Goal: Task Accomplishment & Management: Use online tool/utility

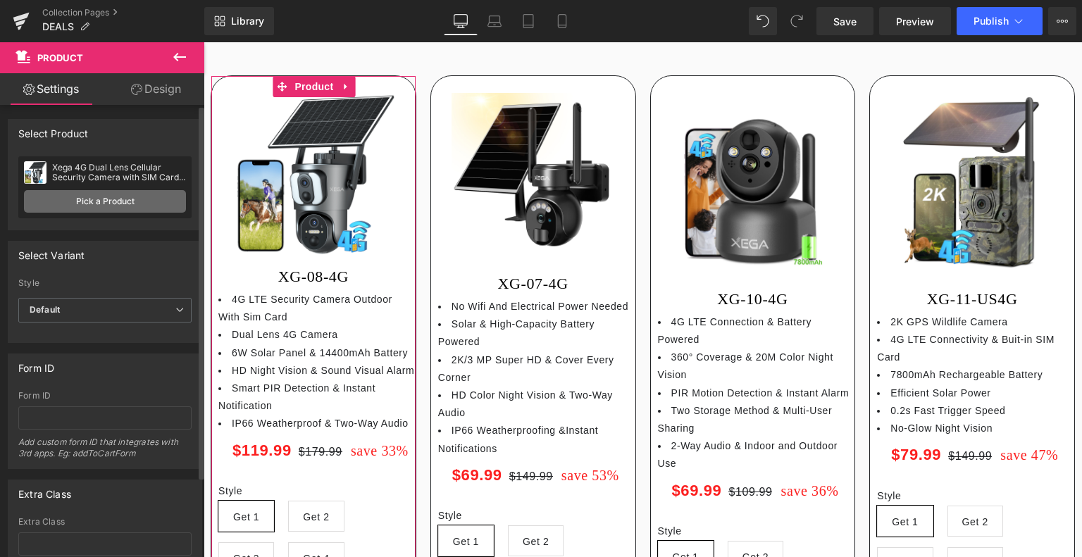
click at [137, 199] on link "Pick a Product" at bounding box center [105, 201] width 162 height 23
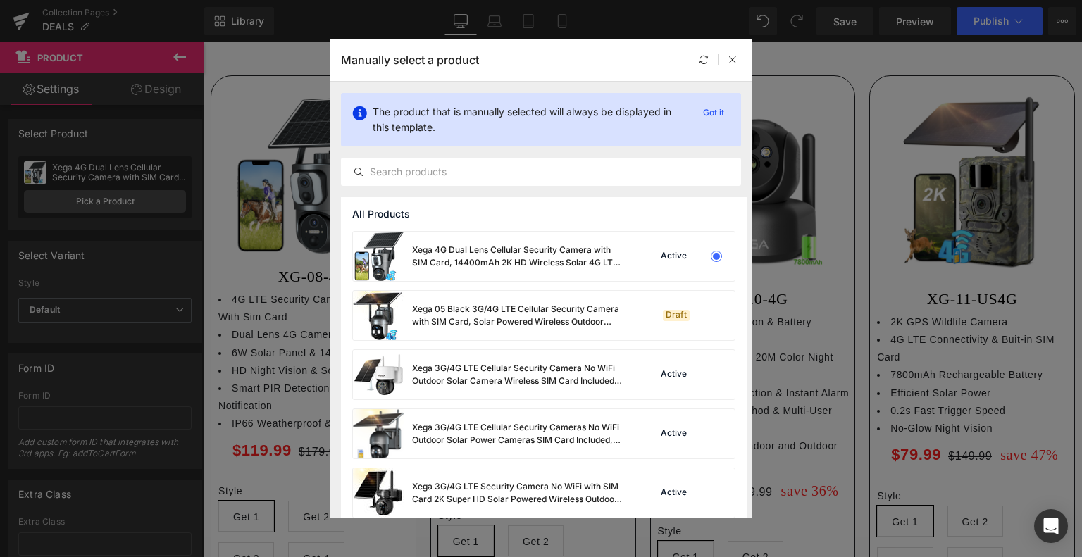
click at [723, 54] on div at bounding box center [718, 59] width 46 height 17
click at [737, 57] on icon at bounding box center [733, 60] width 10 height 10
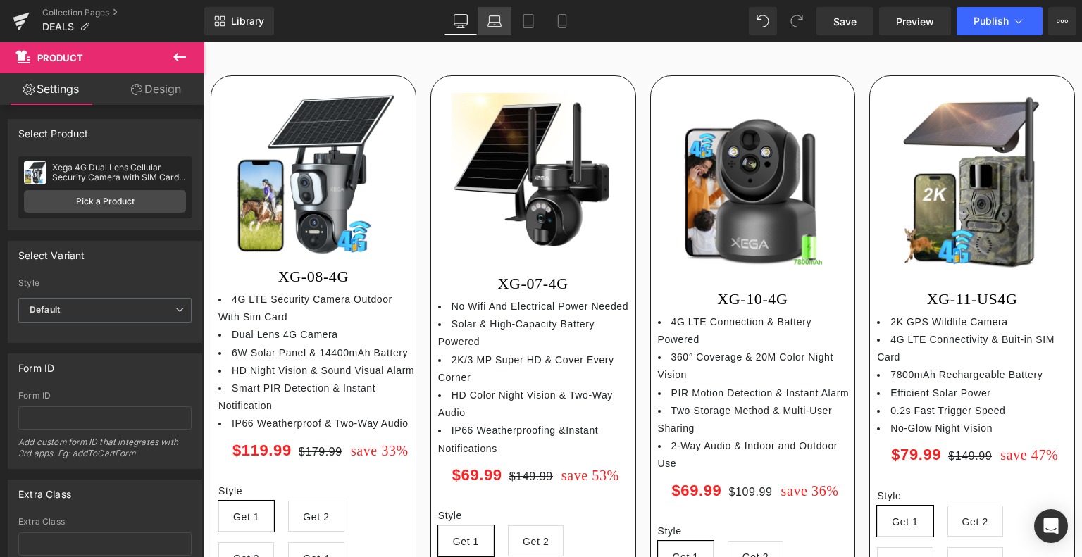
click at [495, 25] on icon at bounding box center [494, 21] width 14 height 14
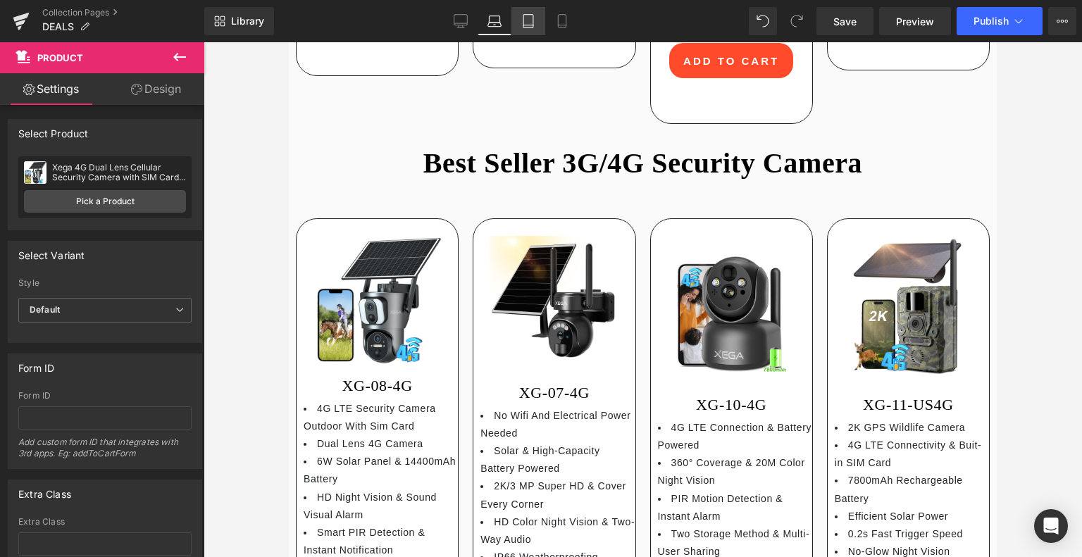
click at [542, 20] on link "Tablet" at bounding box center [528, 21] width 34 height 28
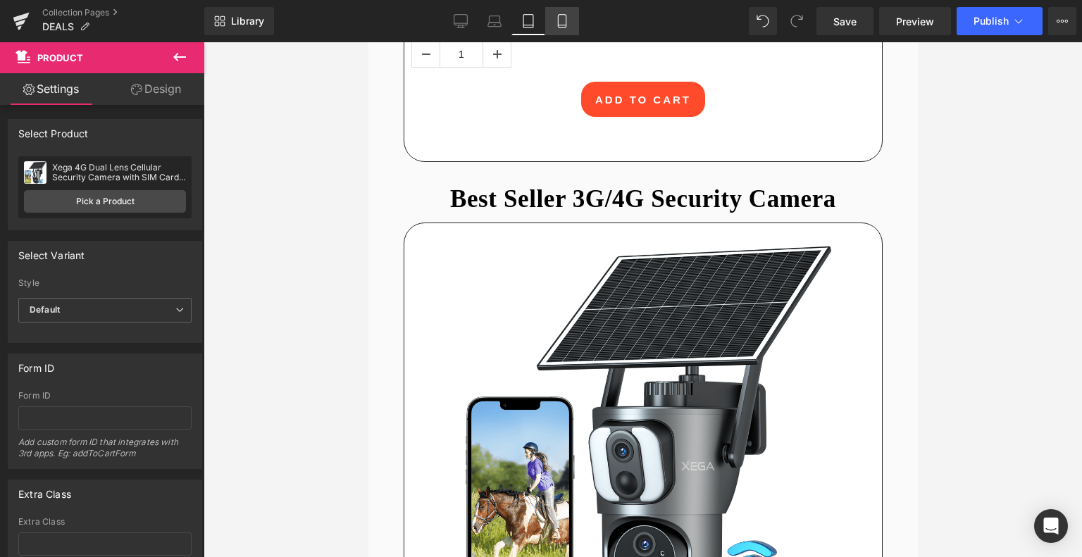
click at [554, 21] on link "Mobile" at bounding box center [562, 21] width 34 height 28
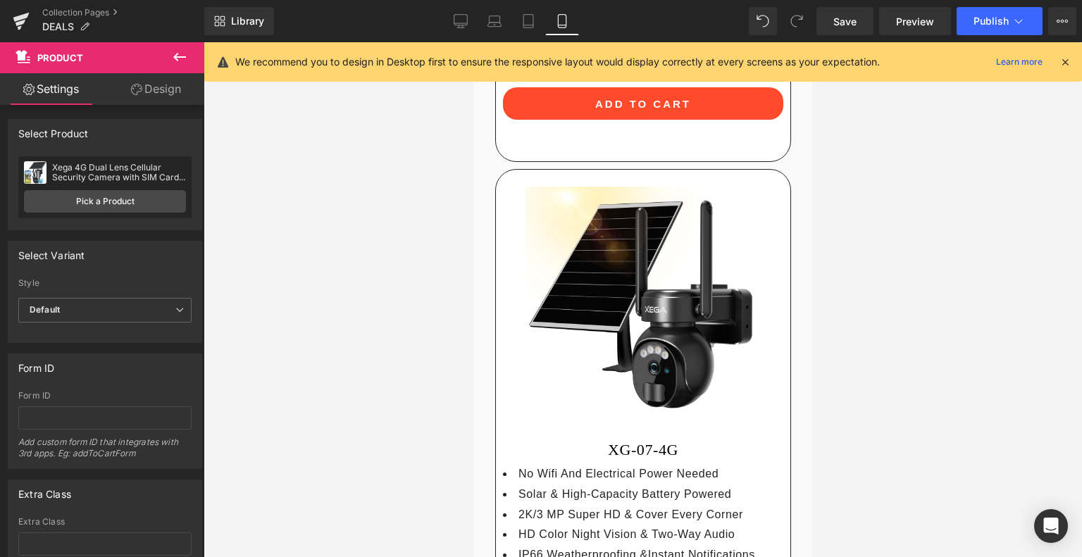
scroll to position [2853, 0]
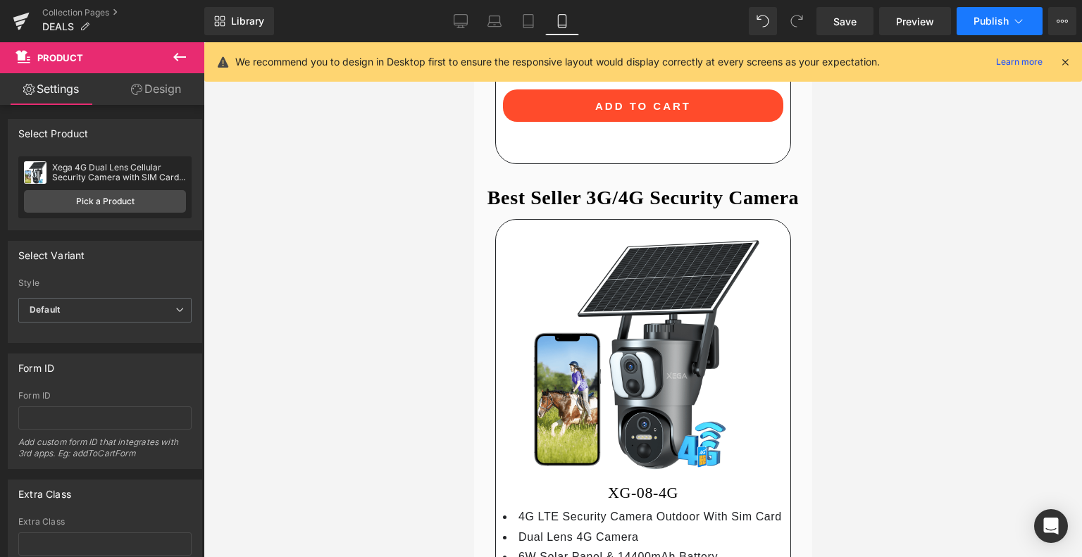
click at [998, 17] on span "Publish" at bounding box center [990, 20] width 35 height 11
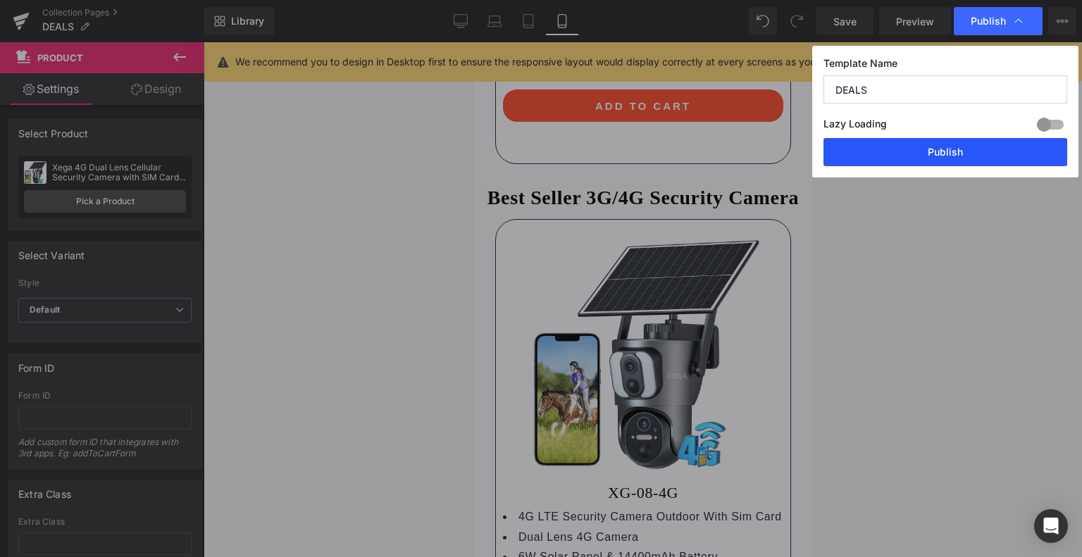
click at [923, 162] on button "Publish" at bounding box center [945, 152] width 244 height 28
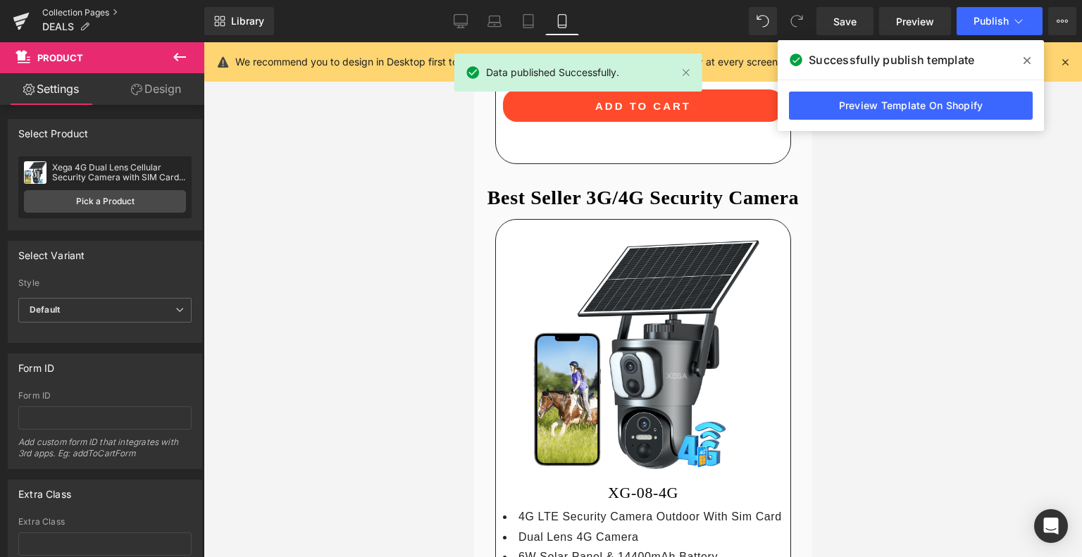
click at [68, 15] on link "Collection Pages" at bounding box center [123, 12] width 162 height 11
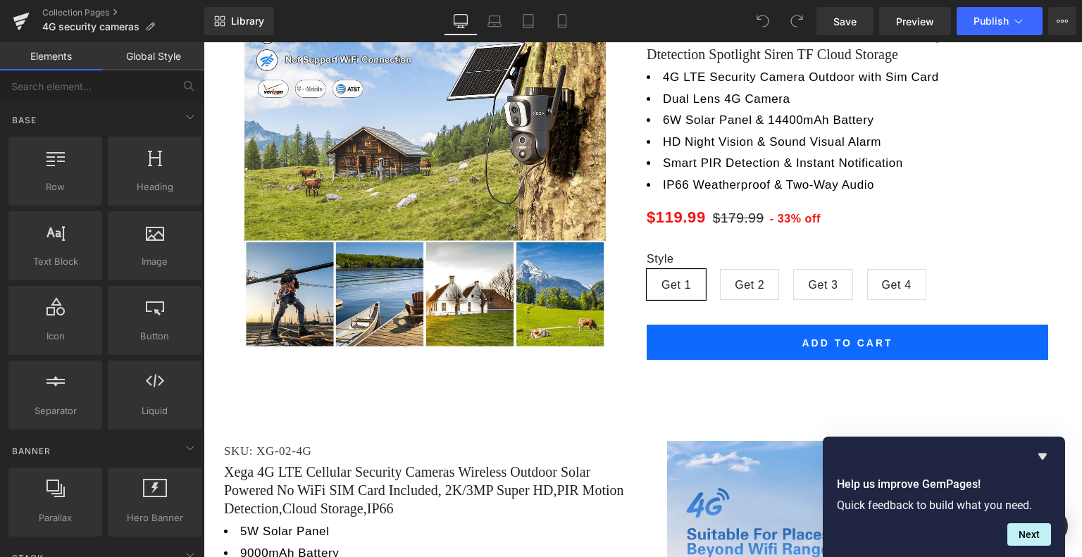
scroll to position [2254, 0]
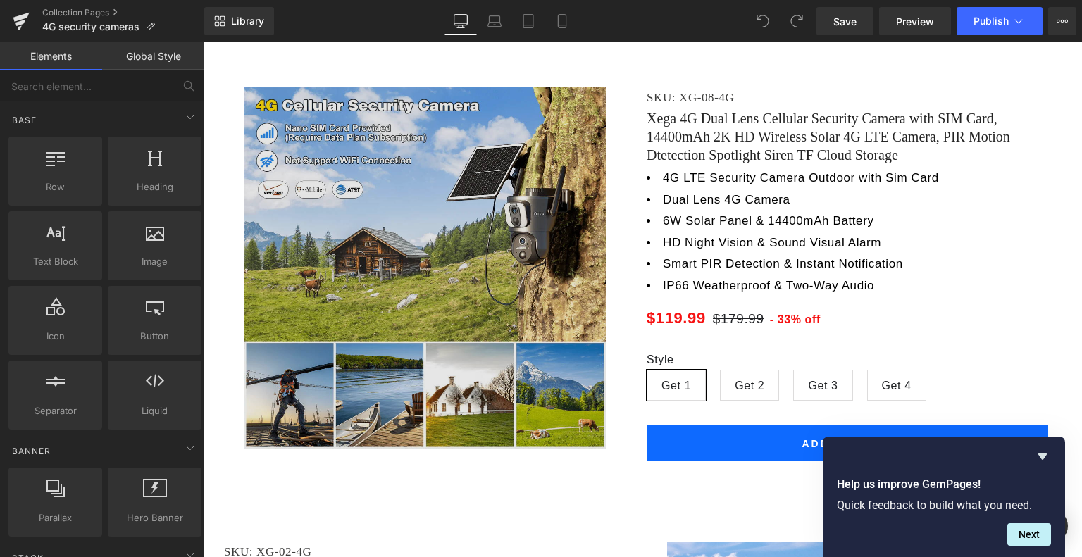
click at [433, 291] on img at bounding box center [424, 267] width 361 height 361
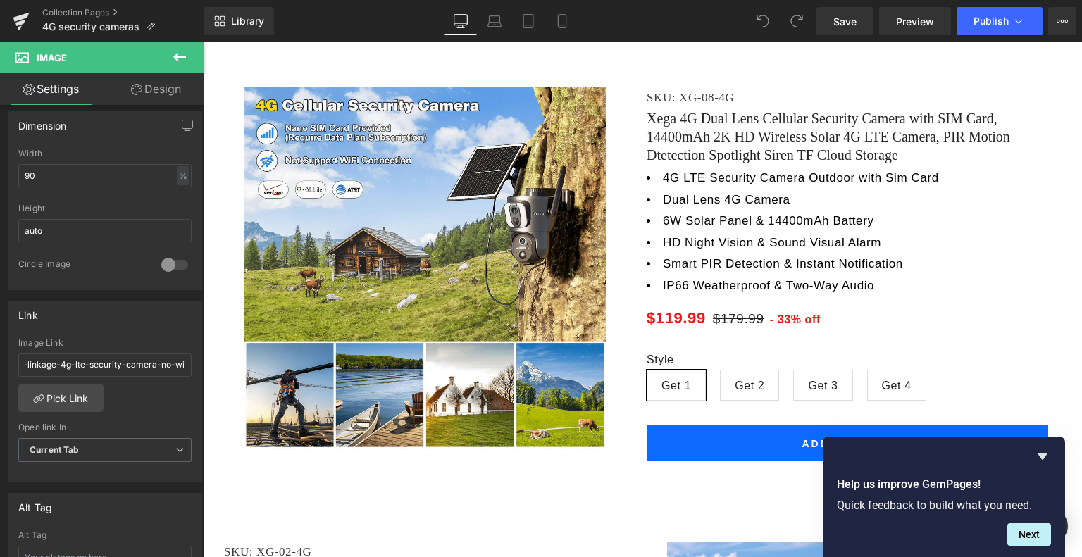
scroll to position [0, 713]
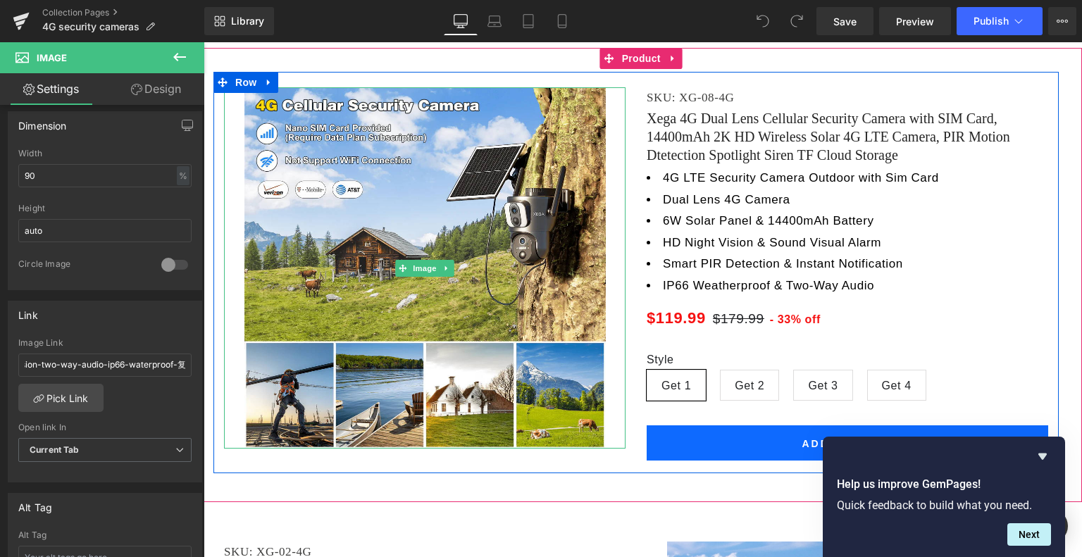
drag, startPoint x: 300, startPoint y: 406, endPoint x: 226, endPoint y: 362, distance: 86.3
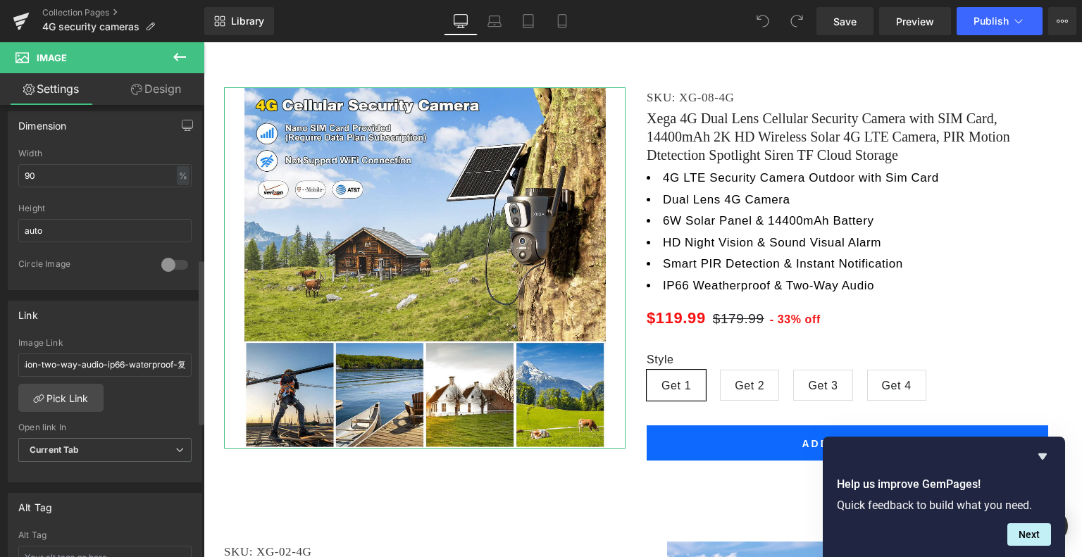
click at [158, 385] on div "/products/xega-08-dual-lens-linkage-4g-lte-security-camera-no-wifi-solar-powere…" at bounding box center [104, 410] width 193 height 144
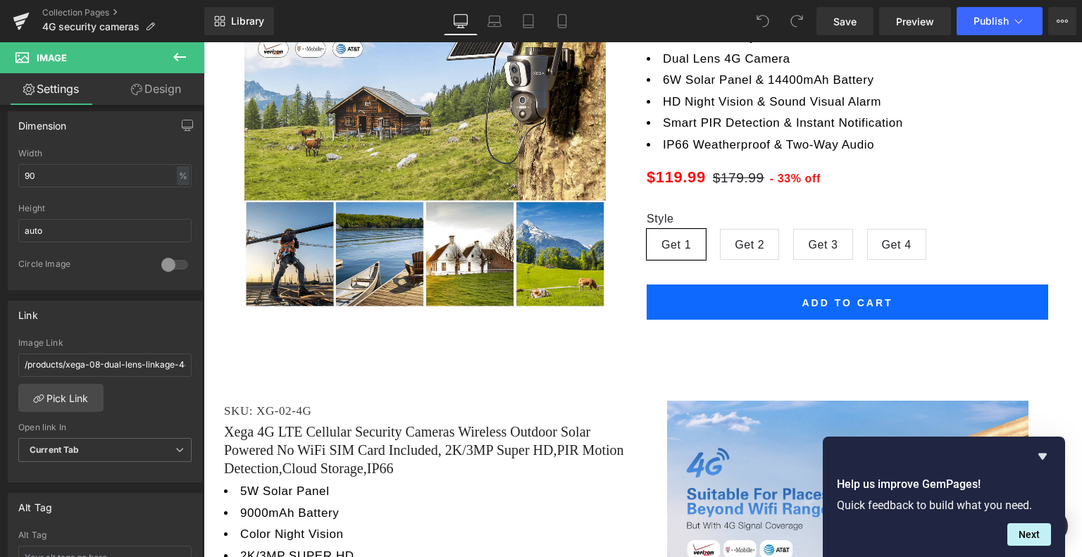
scroll to position [2254, 0]
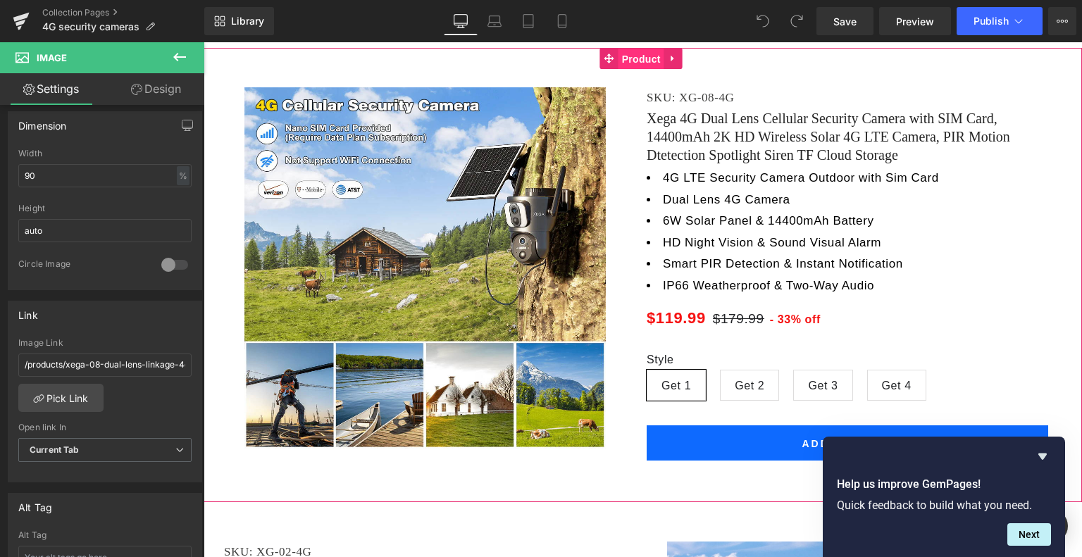
click at [652, 70] on span "Product" at bounding box center [641, 59] width 46 height 21
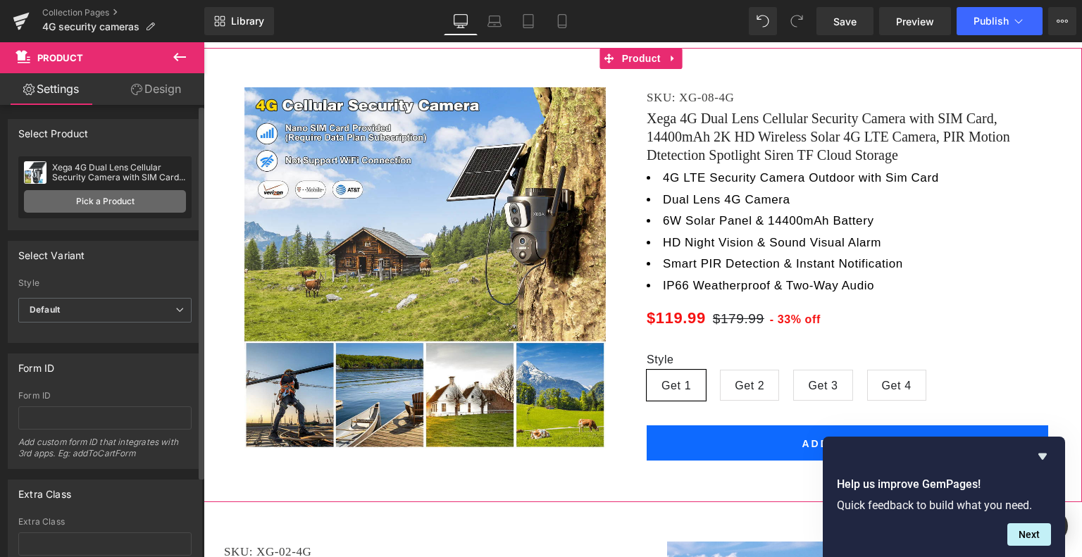
click at [88, 199] on link "Pick a Product" at bounding box center [105, 201] width 162 height 23
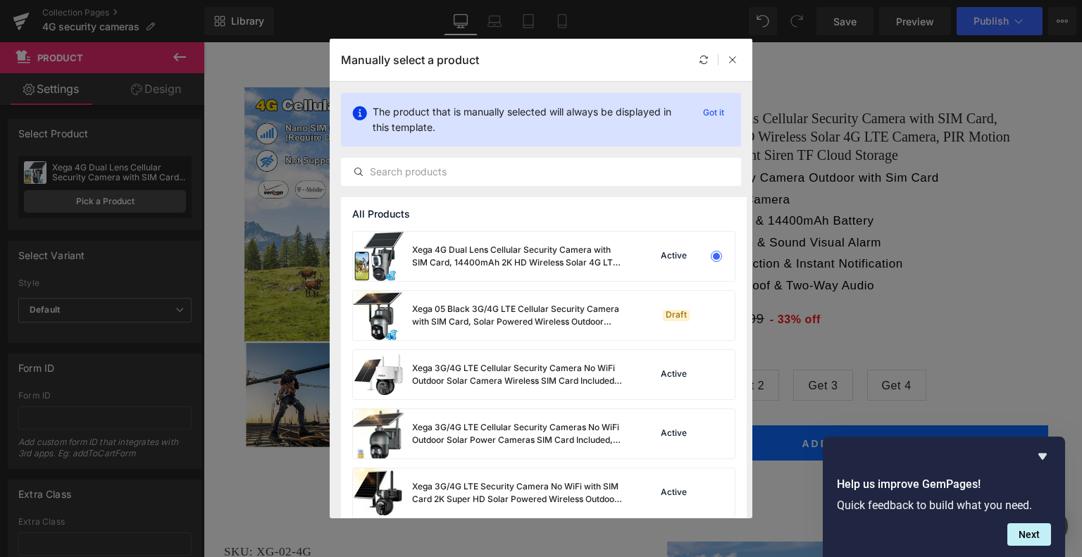
click at [742, 61] on div "Manually select a product" at bounding box center [541, 60] width 423 height 42
click at [737, 61] on icon at bounding box center [733, 60] width 10 height 10
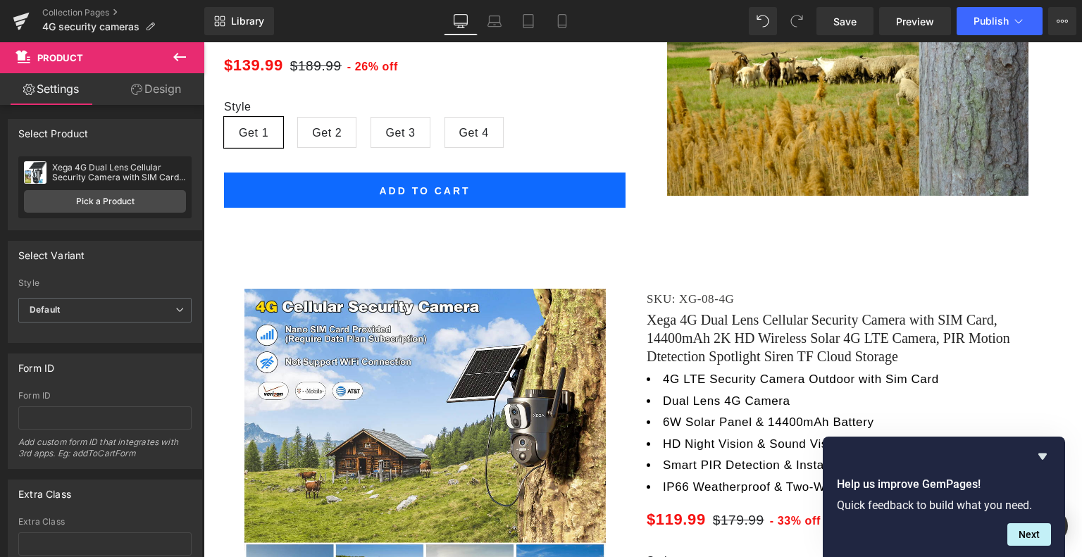
scroll to position [1972, 0]
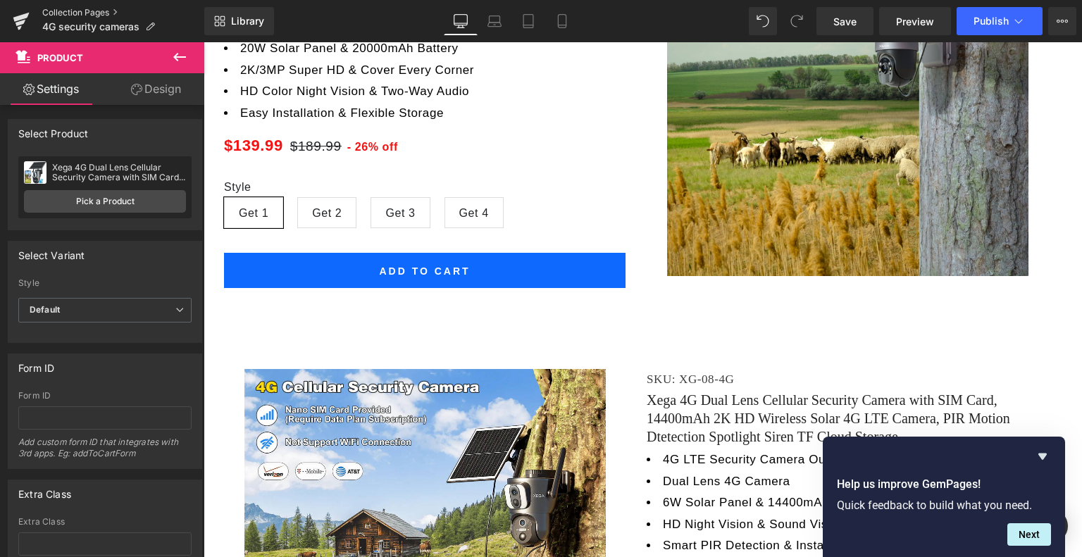
click at [68, 13] on link "Collection Pages" at bounding box center [123, 12] width 162 height 11
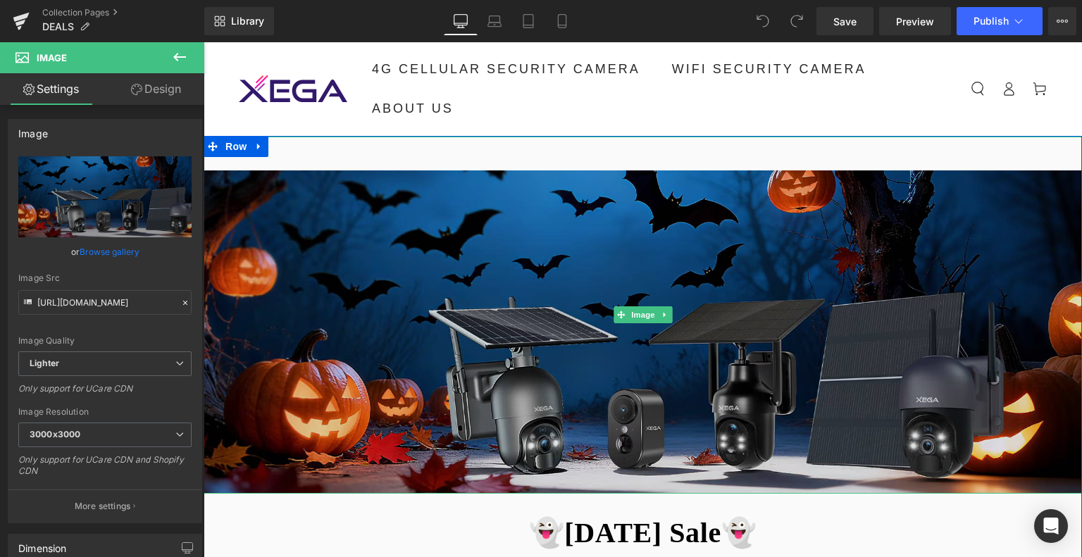
click at [516, 258] on img at bounding box center [643, 315] width 878 height 357
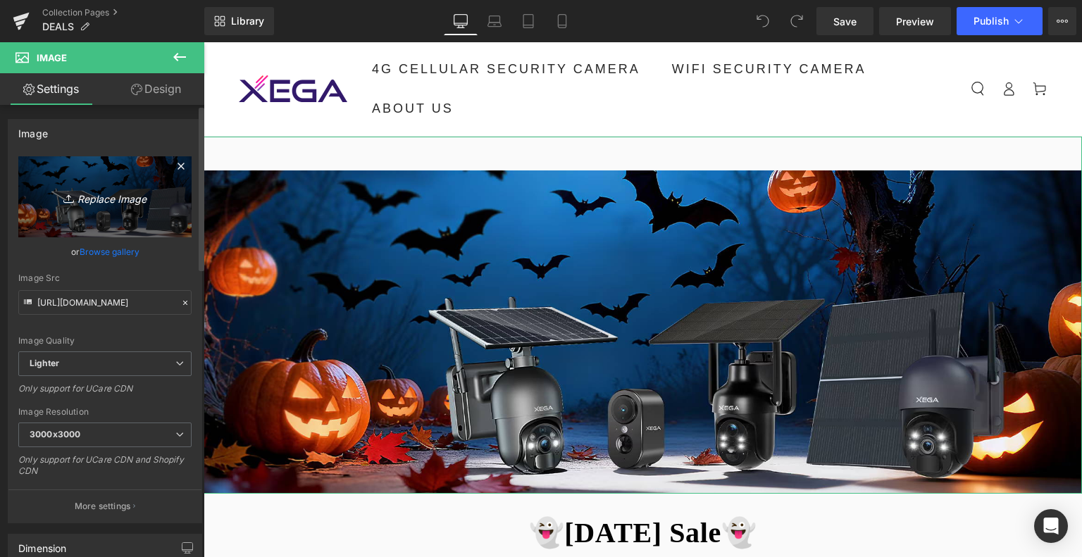
click at [107, 206] on link "Replace Image" at bounding box center [104, 196] width 173 height 81
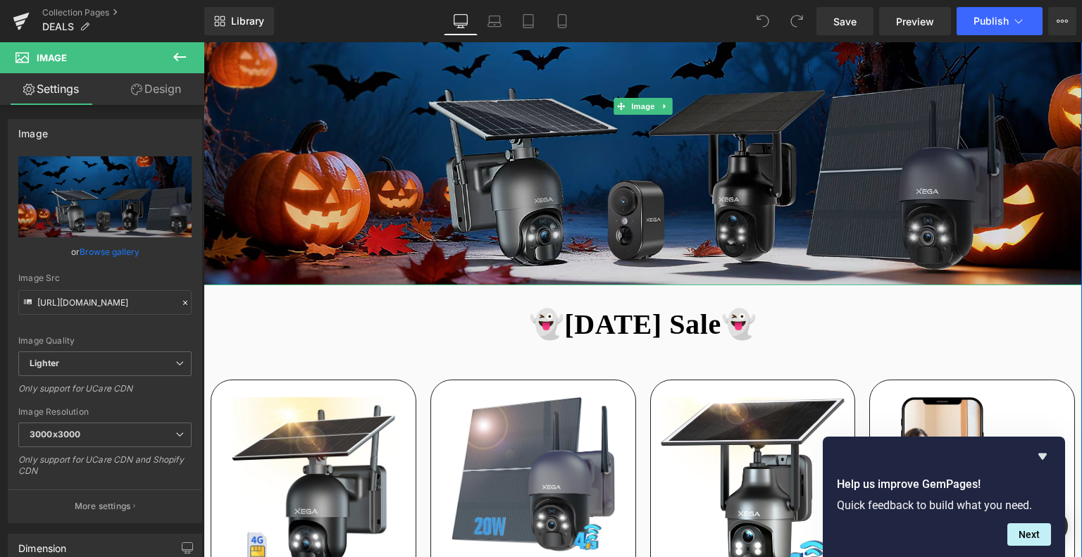
scroll to position [211, 0]
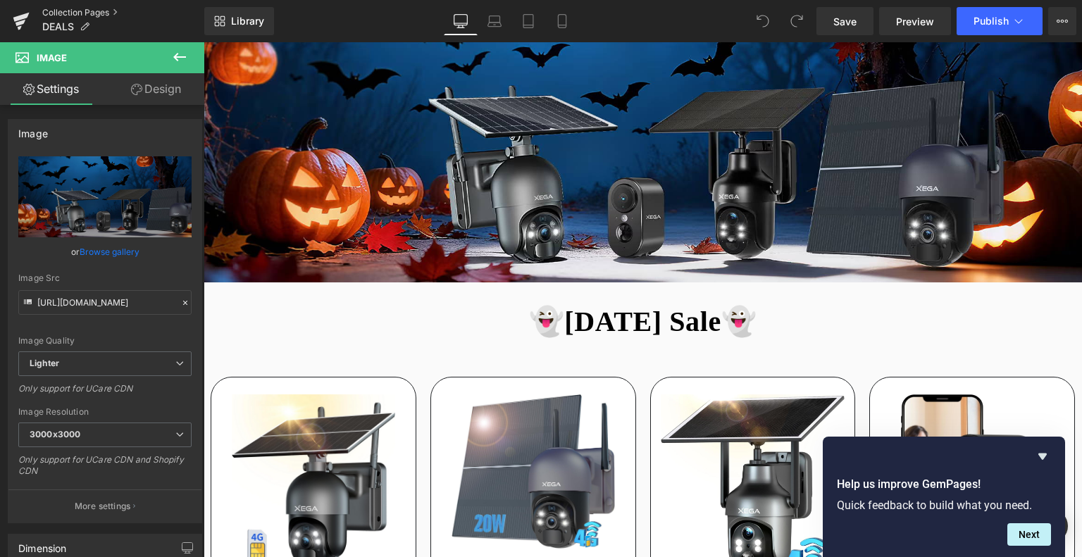
click at [79, 8] on link "Collection Pages" at bounding box center [123, 12] width 162 height 11
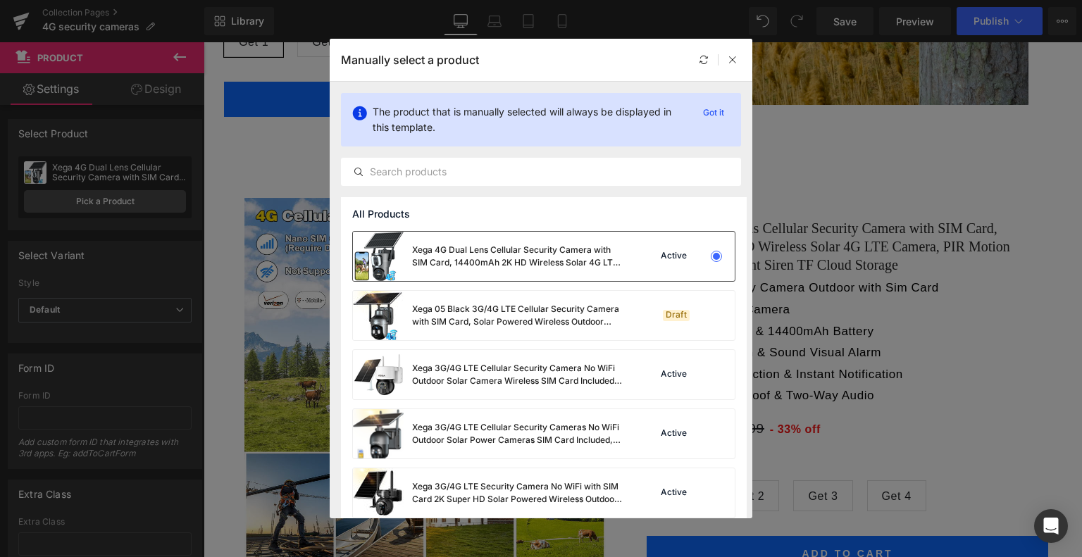
click at [706, 253] on div at bounding box center [716, 257] width 20 height 20
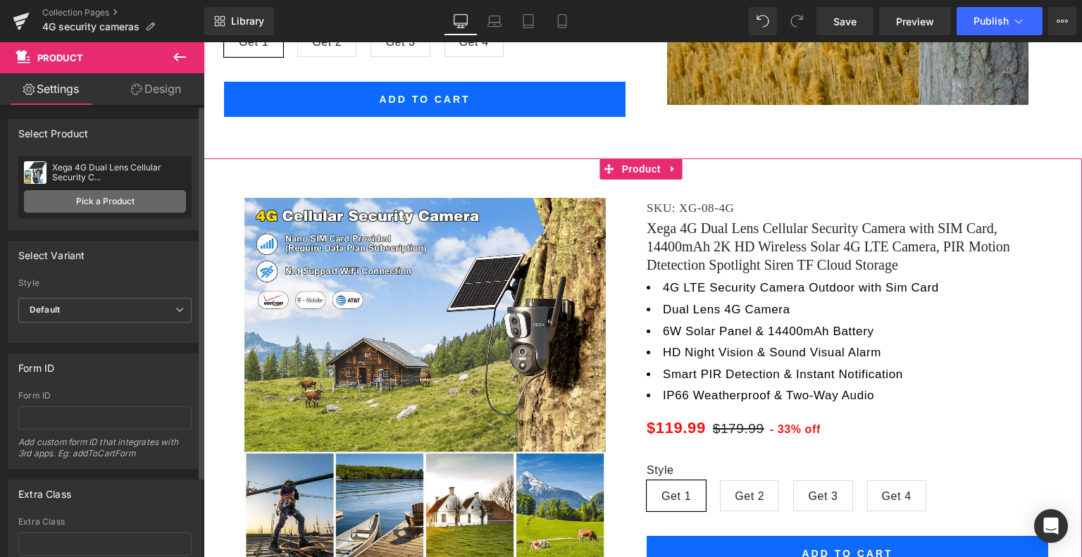
click at [132, 202] on link "Pick a Product" at bounding box center [105, 201] width 162 height 23
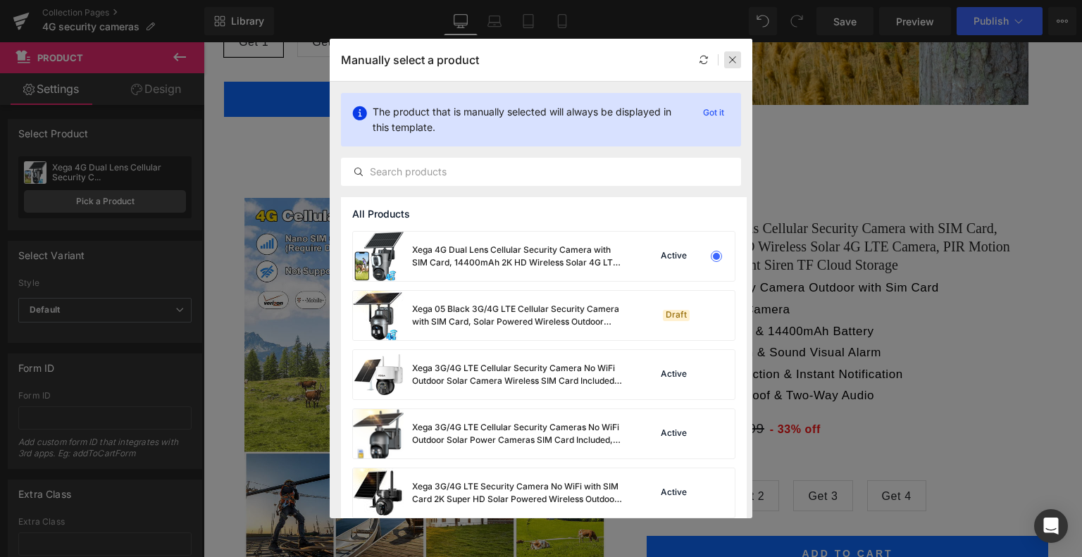
click at [728, 62] on icon at bounding box center [733, 60] width 10 height 10
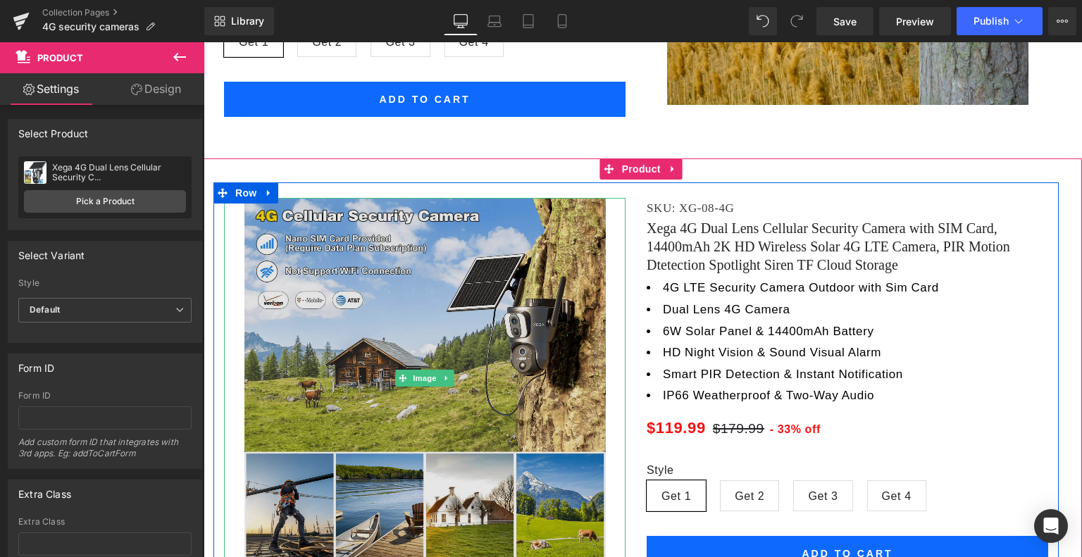
click at [385, 287] on img at bounding box center [424, 378] width 361 height 361
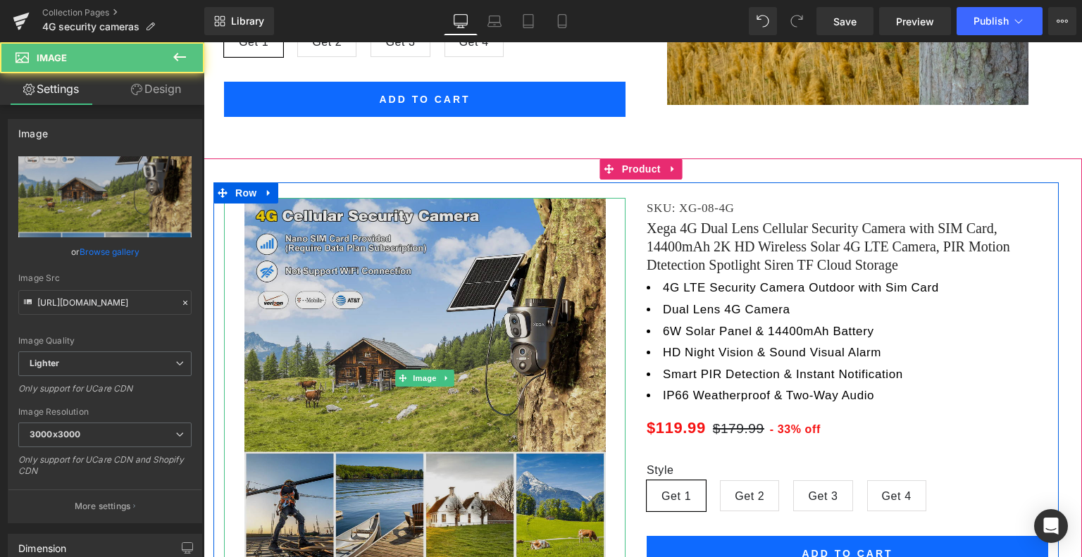
click at [471, 308] on img at bounding box center [424, 378] width 361 height 361
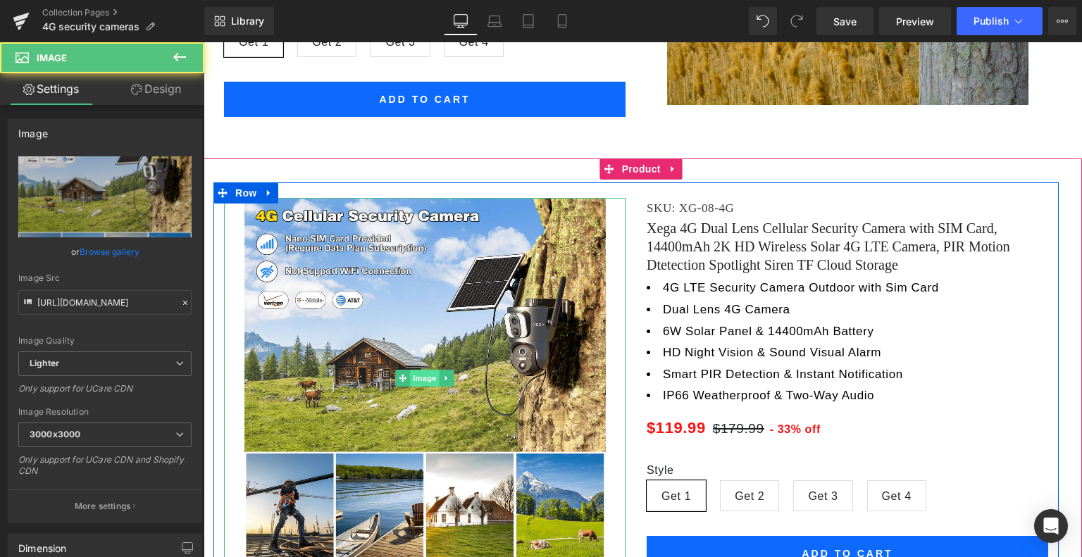
click at [423, 371] on span "Image" at bounding box center [425, 378] width 30 height 17
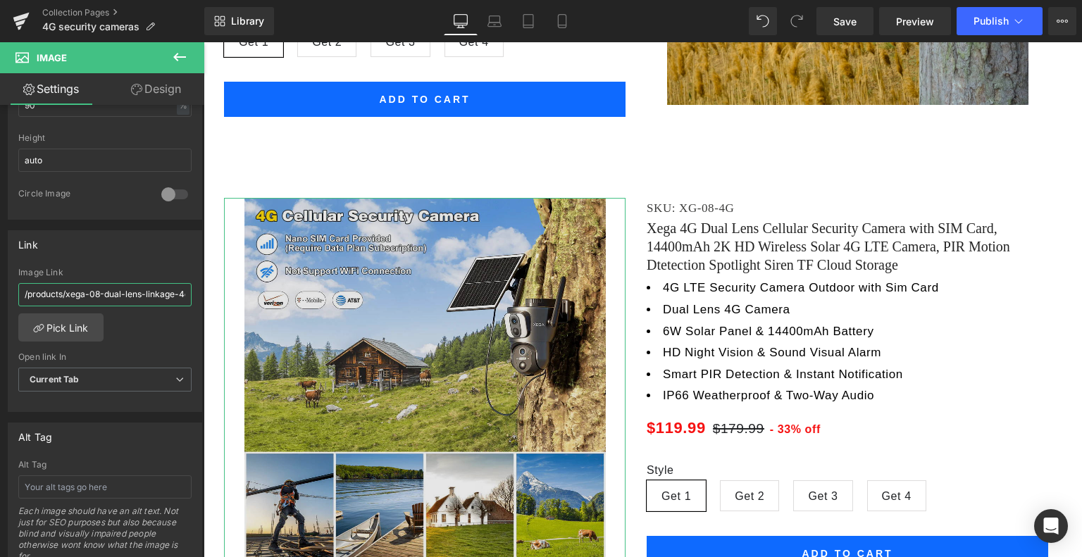
scroll to position [0, 713]
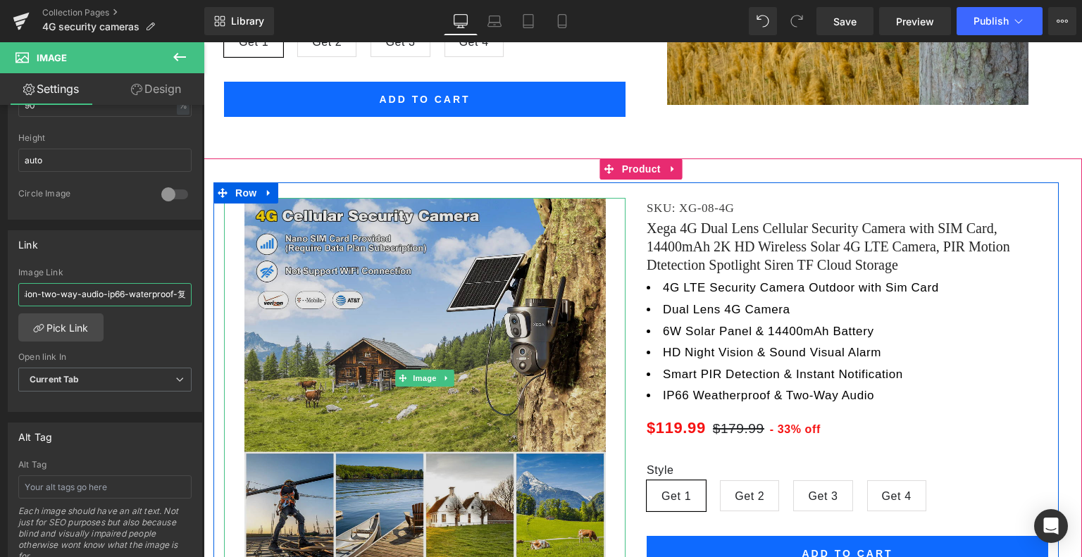
drag, startPoint x: 235, startPoint y: 333, endPoint x: 335, endPoint y: 306, distance: 103.5
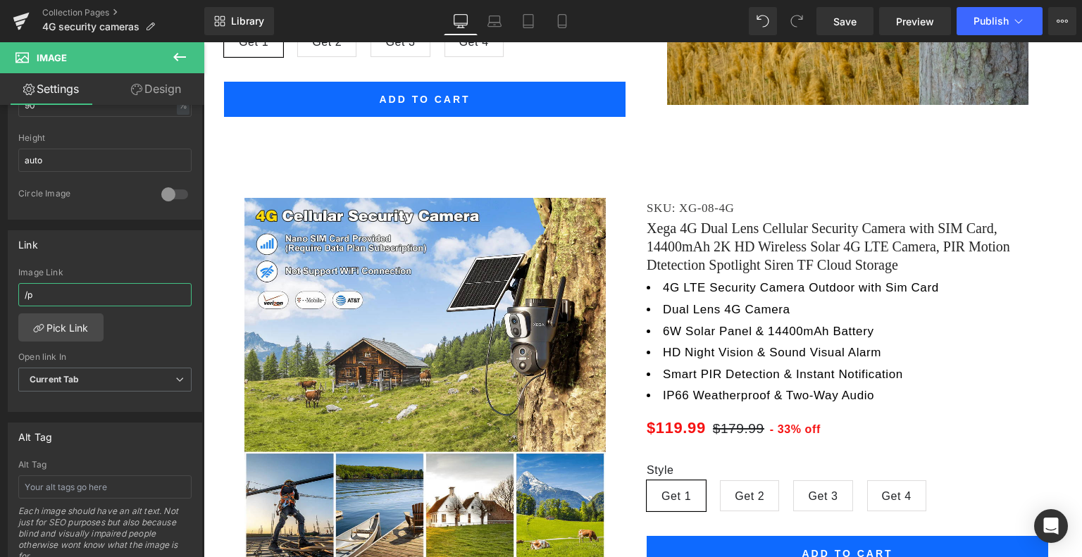
scroll to position [0, 0]
type input "/"
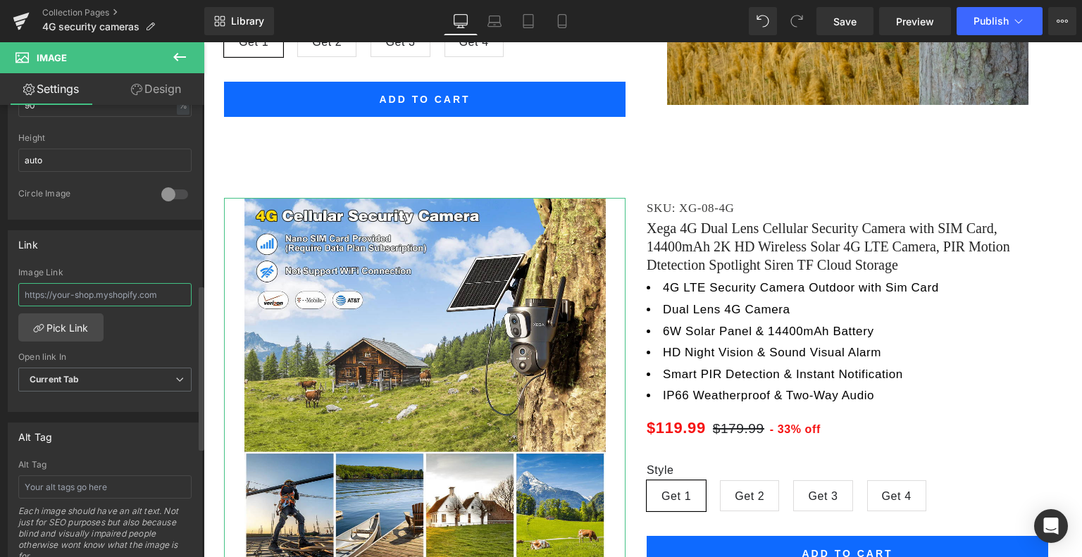
paste input "[URL][DOMAIN_NAME]"
type input "[URL][DOMAIN_NAME]"
click at [144, 318] on div "[URL][DOMAIN_NAME] Image Link [URL][DOMAIN_NAME] Pick Link Current Tab New Tab …" at bounding box center [104, 340] width 193 height 144
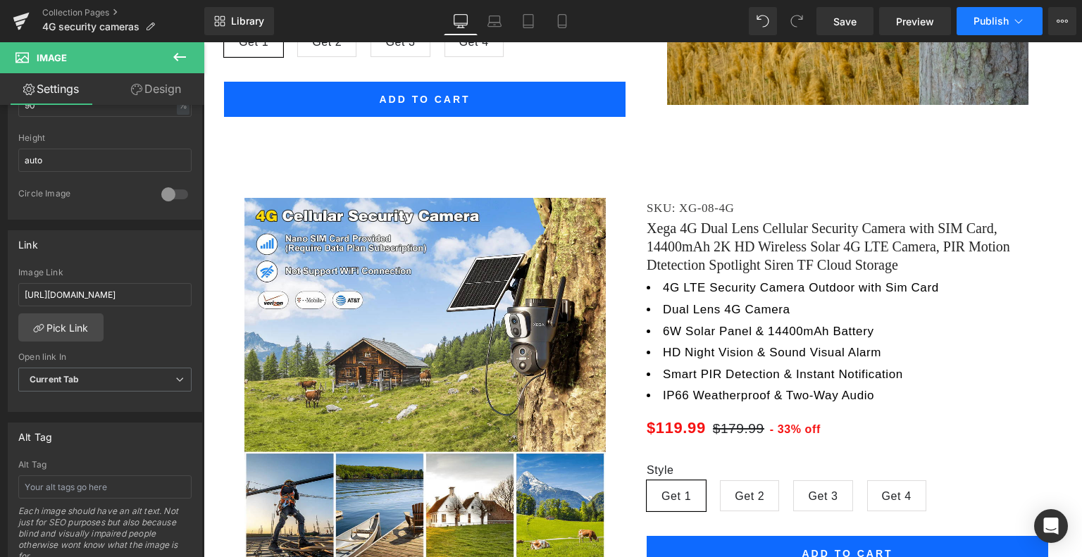
click at [1007, 22] on span "Publish" at bounding box center [990, 20] width 35 height 11
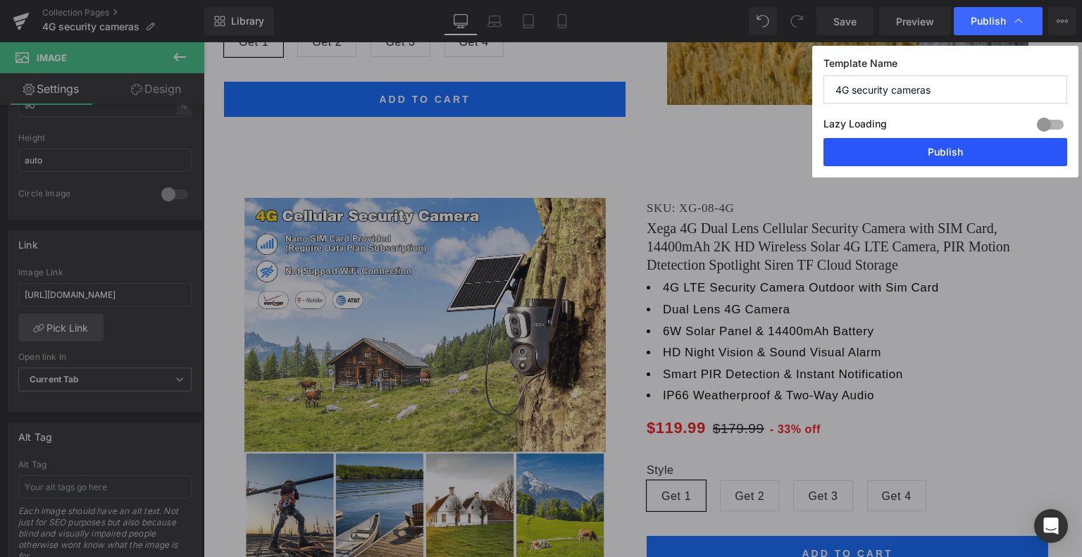
click at [930, 158] on button "Publish" at bounding box center [945, 152] width 244 height 28
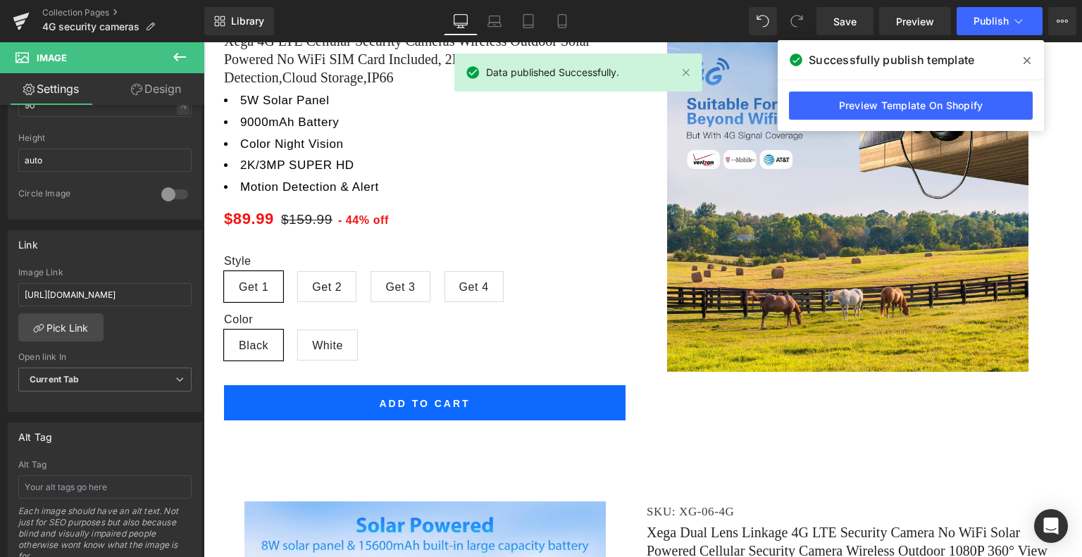
scroll to position [3107, 0]
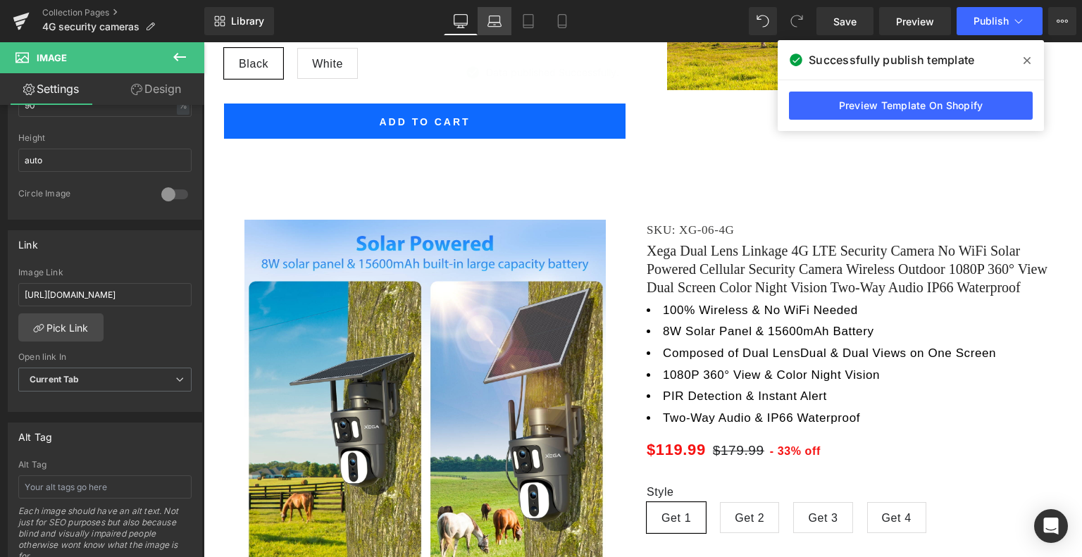
click at [506, 20] on link "Laptop" at bounding box center [495, 21] width 34 height 28
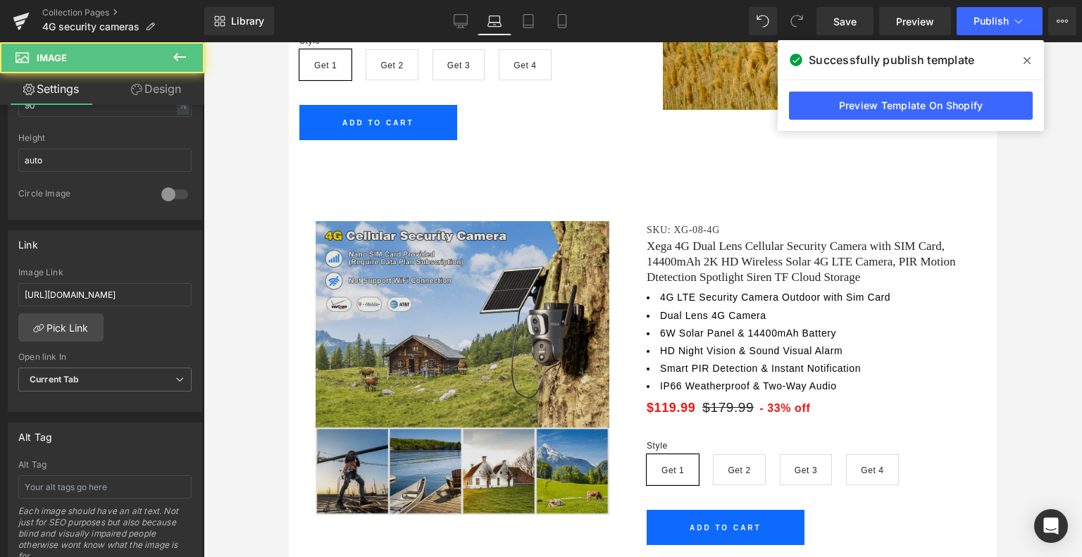
click at [461, 298] on img at bounding box center [463, 368] width 294 height 294
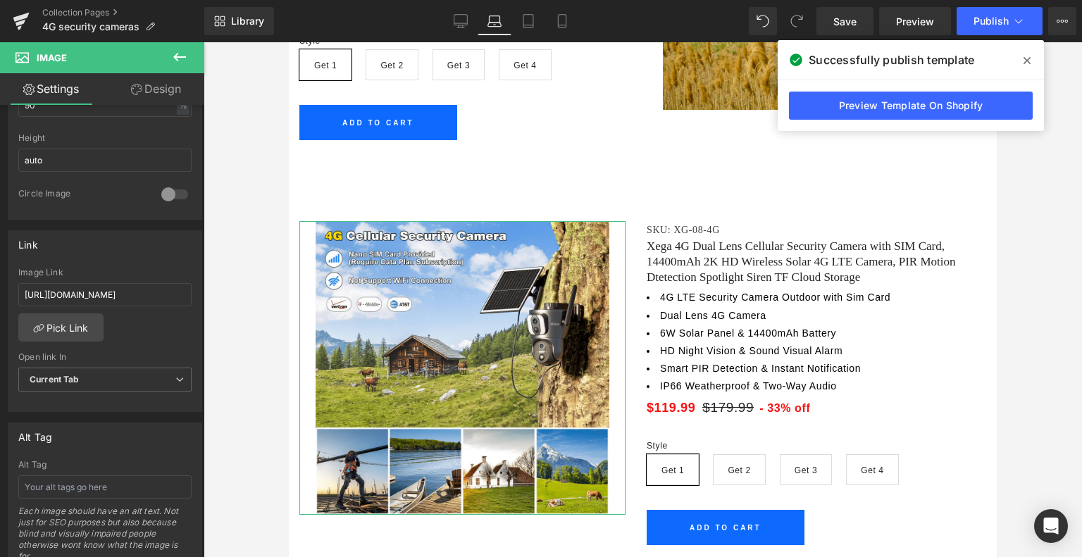
scroll to position [0, 626]
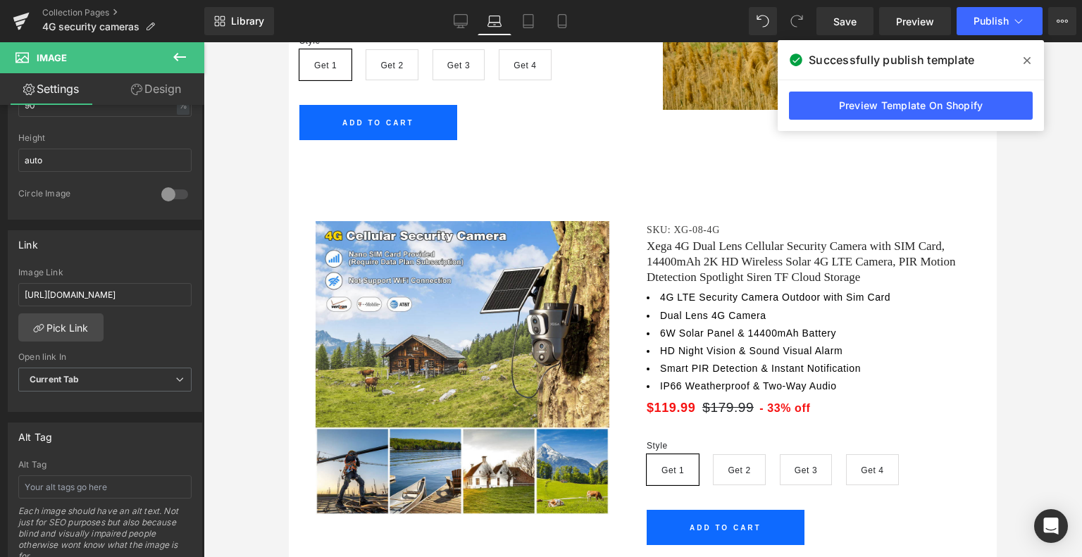
drag, startPoint x: 75, startPoint y: 291, endPoint x: 268, endPoint y: 300, distance: 192.5
click at [267, 300] on div "Image You are previewing how the will restyle your page. You can not edit Eleme…" at bounding box center [541, 290] width 1082 height 581
click at [527, 16] on icon at bounding box center [528, 21] width 14 height 14
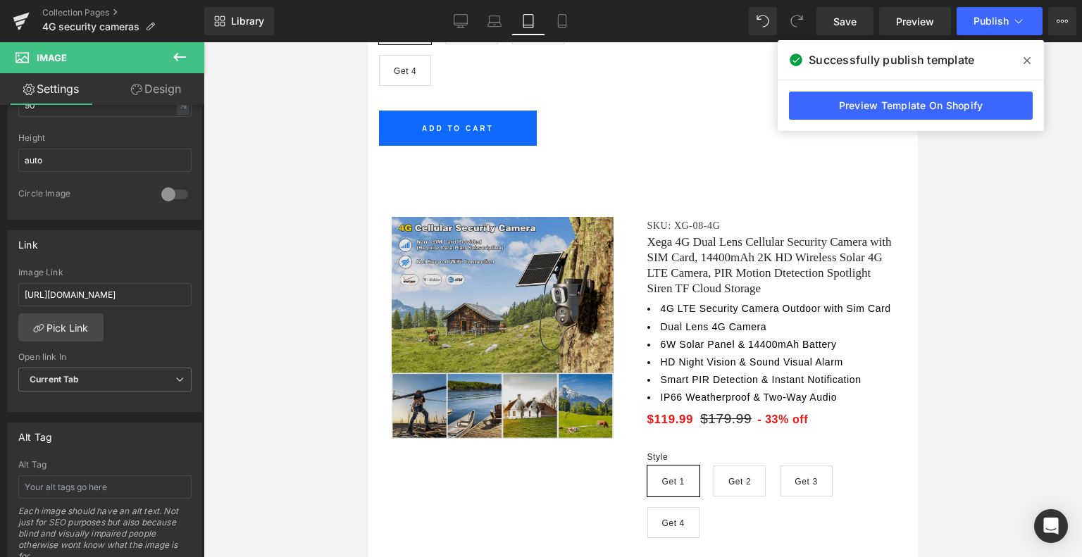
click at [489, 260] on img at bounding box center [502, 328] width 222 height 222
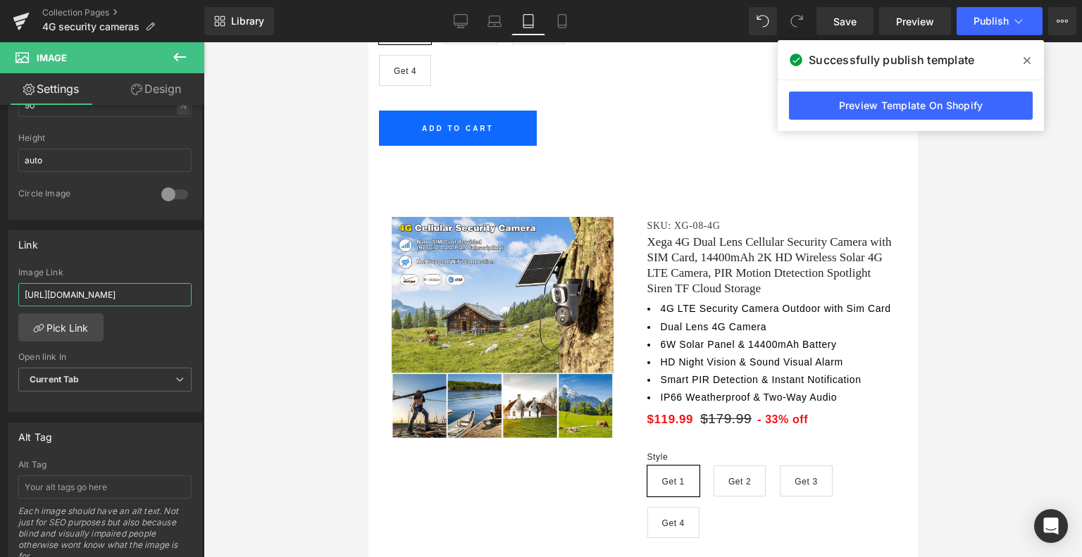
scroll to position [0, 626]
drag, startPoint x: 118, startPoint y: 289, endPoint x: 313, endPoint y: 292, distance: 194.4
click at [310, 292] on div "Image You are previewing how the will restyle your page. You can not edit Eleme…" at bounding box center [541, 290] width 1082 height 581
click at [566, 22] on icon at bounding box center [562, 21] width 8 height 13
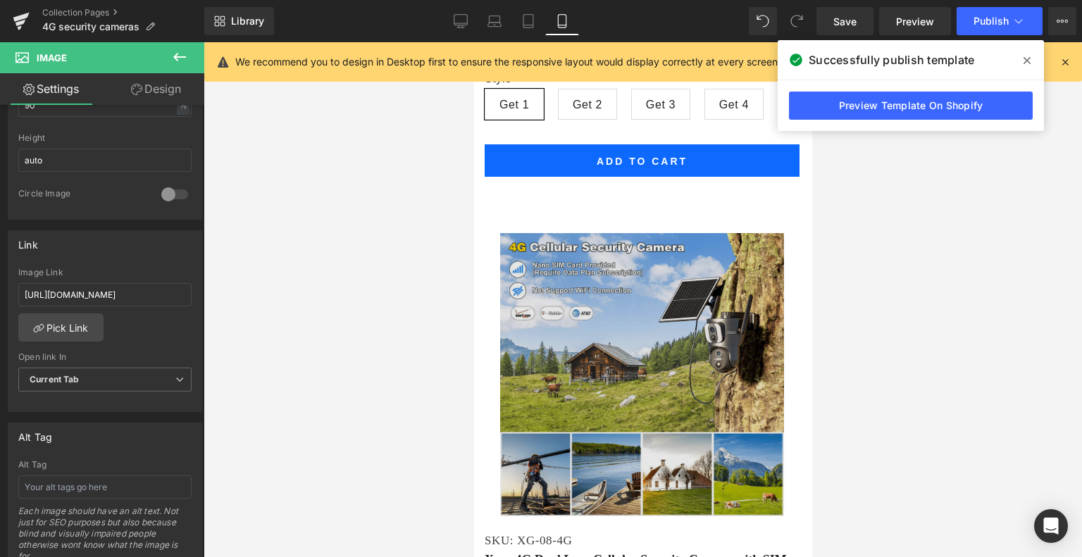
click at [651, 287] on img at bounding box center [640, 374] width 283 height 283
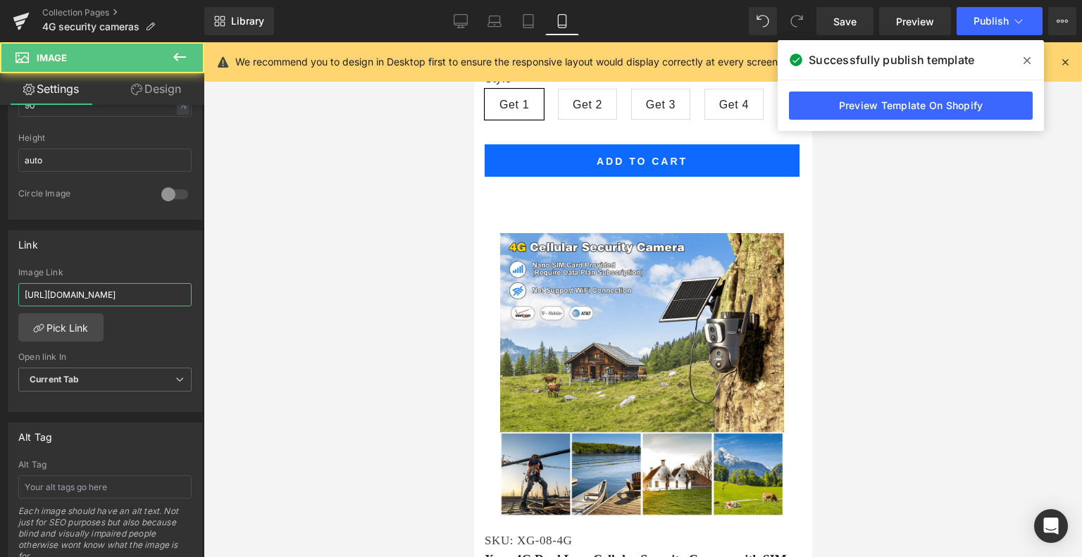
scroll to position [0, 626]
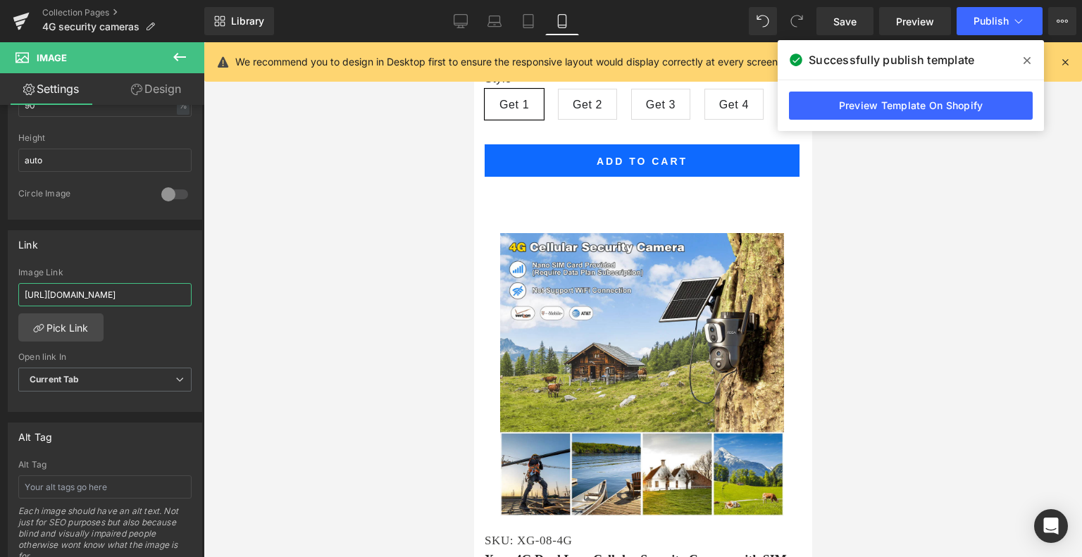
drag, startPoint x: 135, startPoint y: 289, endPoint x: 406, endPoint y: 306, distance: 271.7
click at [400, 311] on div "Image You are previewing how the will restyle your page. You can not edit Eleme…" at bounding box center [541, 290] width 1082 height 581
click at [464, 16] on icon at bounding box center [461, 21] width 14 height 14
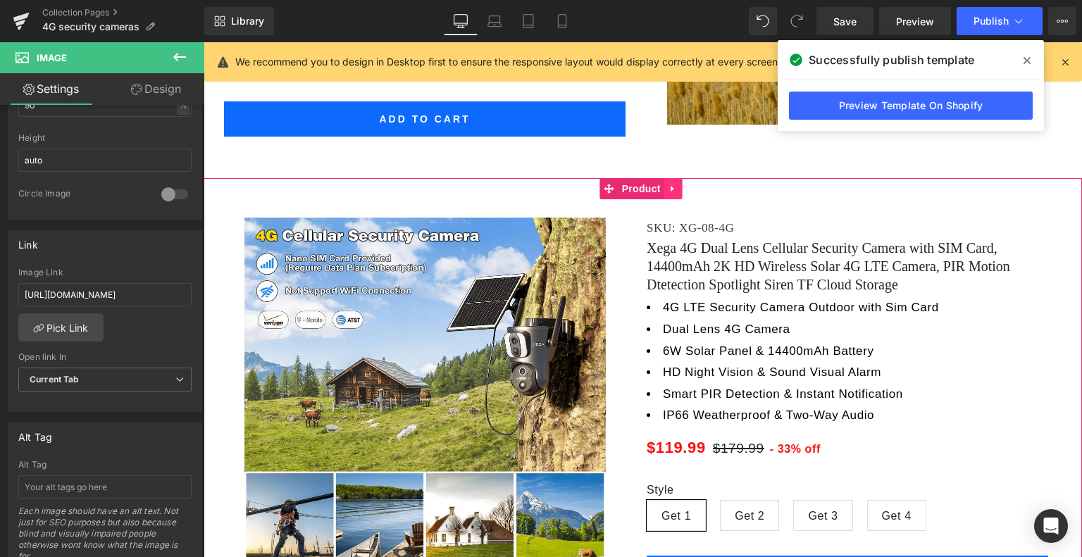
click at [675, 187] on icon at bounding box center [673, 188] width 10 height 11
click at [642, 191] on icon at bounding box center [646, 189] width 10 height 10
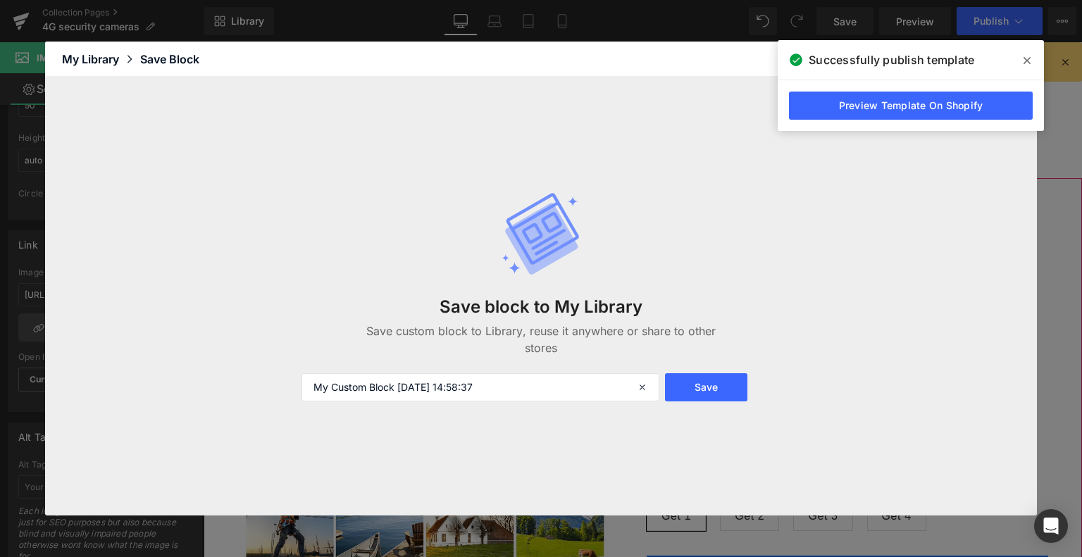
click at [648, 188] on div "Save block to My Library Save custom block to Library, reuse it anywhere or sha…" at bounding box center [541, 296] width 496 height 266
drag, startPoint x: 410, startPoint y: 388, endPoint x: 290, endPoint y: 394, distance: 119.9
click at [290, 394] on div "Save block to My Library Save custom block to Library, reuse it anywhere or sha…" at bounding box center [541, 296] width 992 height 438
type input "xg-08-4g"
click at [682, 378] on button "Save" at bounding box center [706, 387] width 82 height 28
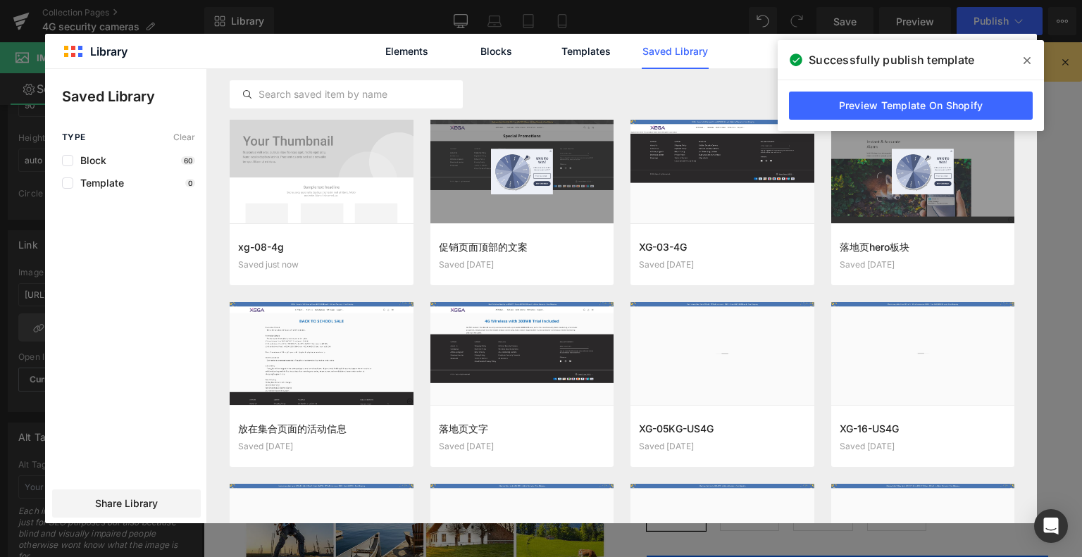
click at [1025, 63] on icon at bounding box center [1026, 60] width 7 height 11
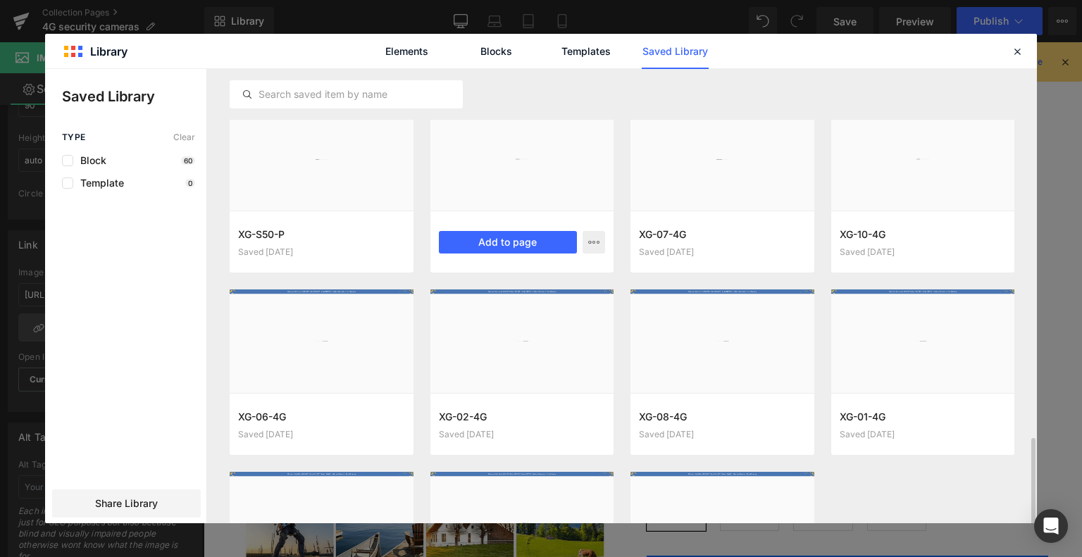
scroll to position [994, 0]
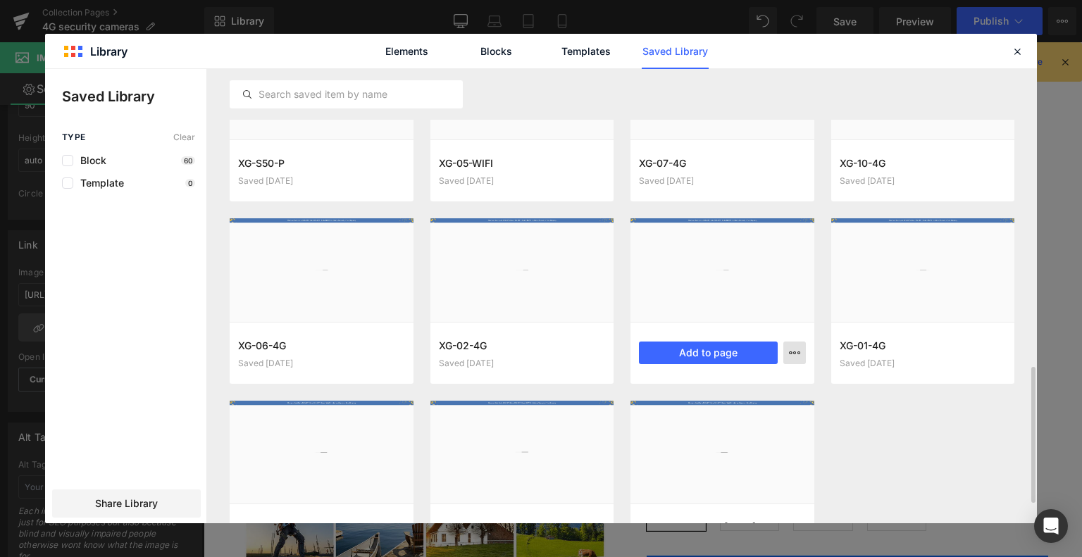
click at [789, 353] on icon "button" at bounding box center [794, 352] width 11 height 11
click at [718, 411] on div "Delete" at bounding box center [725, 414] width 161 height 30
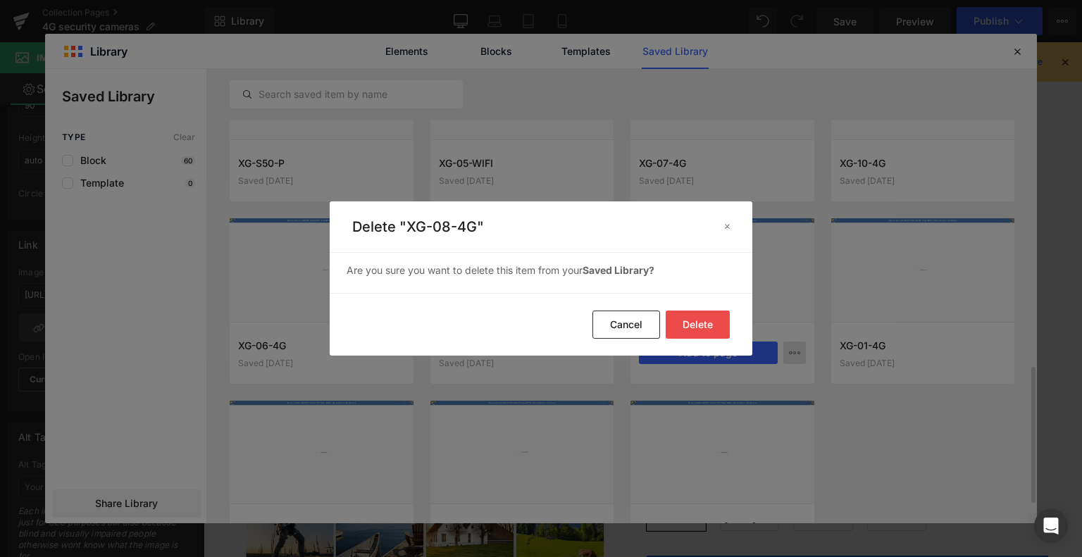
click at [709, 332] on button "Delete" at bounding box center [698, 325] width 64 height 28
click at [711, 321] on button "Delete" at bounding box center [698, 325] width 64 height 28
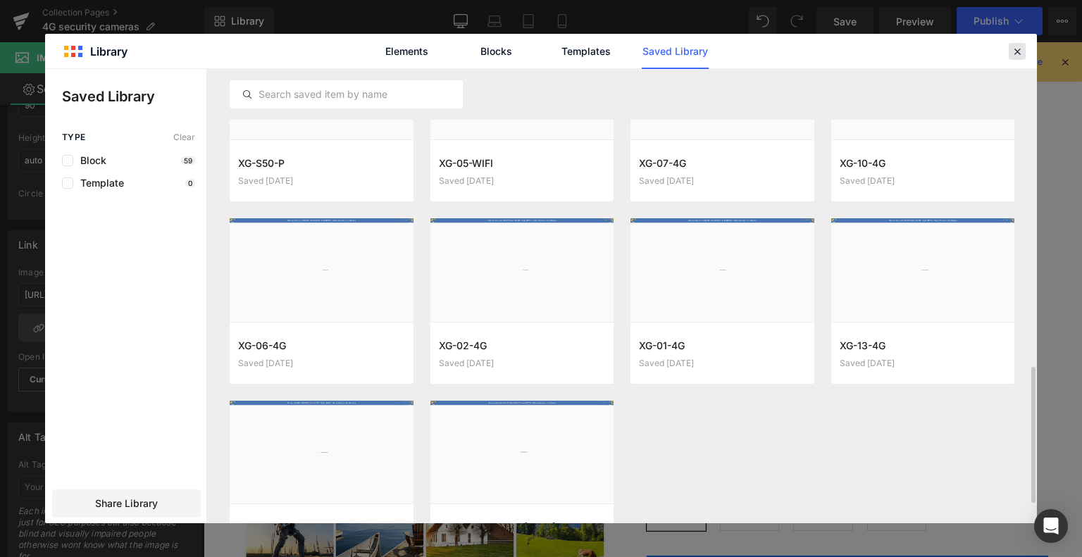
click at [1011, 51] on icon at bounding box center [1017, 51] width 13 height 13
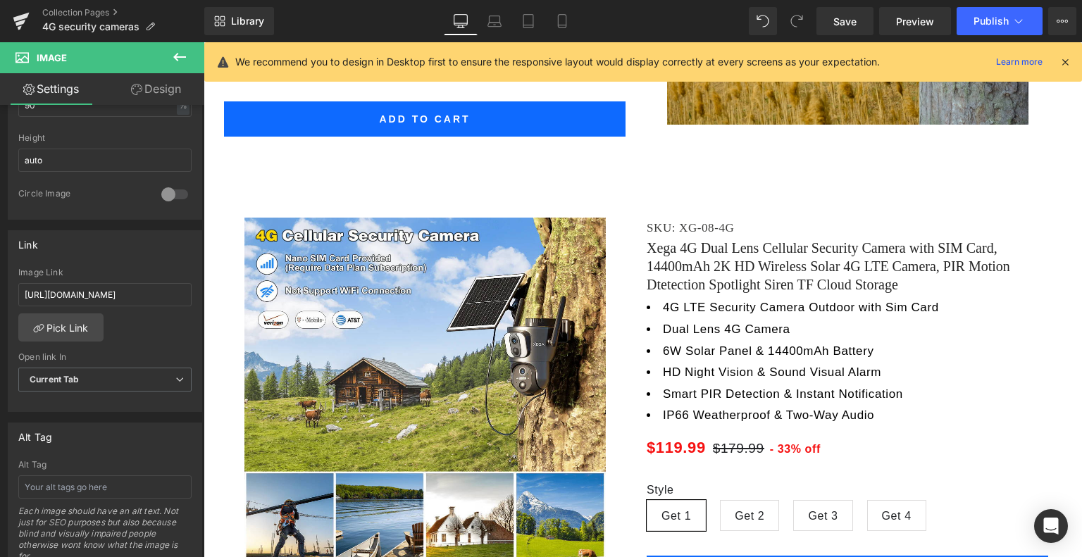
click at [67, 3] on div "Collection Pages 4G security cameras" at bounding box center [102, 21] width 204 height 42
click at [72, 8] on link "Collection Pages" at bounding box center [123, 12] width 162 height 11
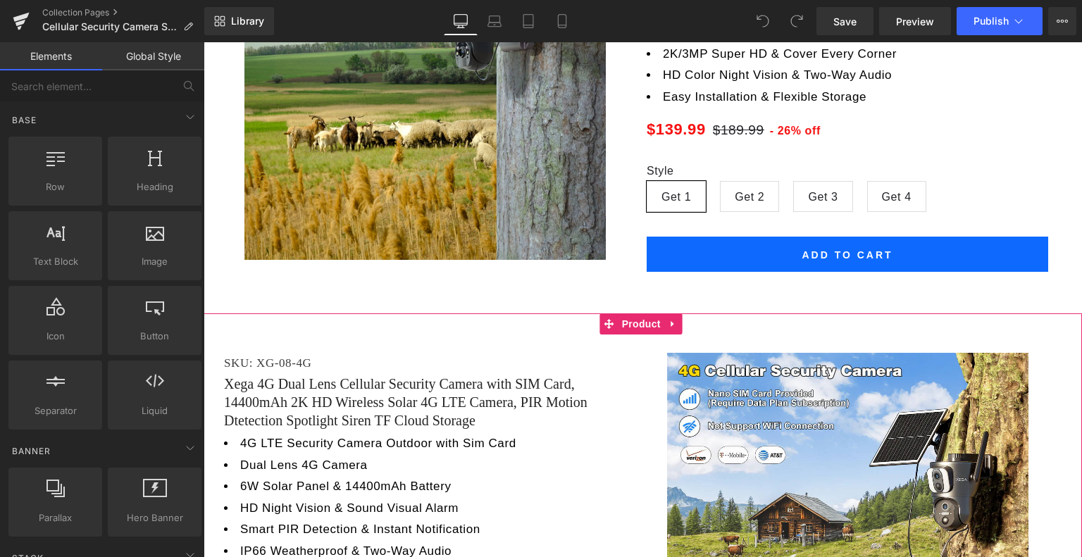
scroll to position [1690, 0]
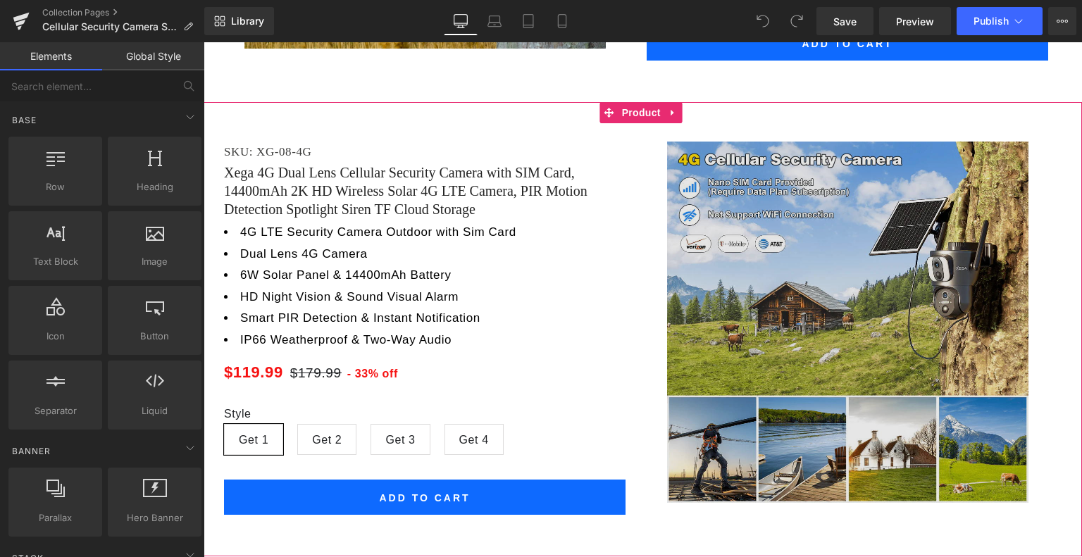
click at [780, 313] on img at bounding box center [847, 322] width 361 height 361
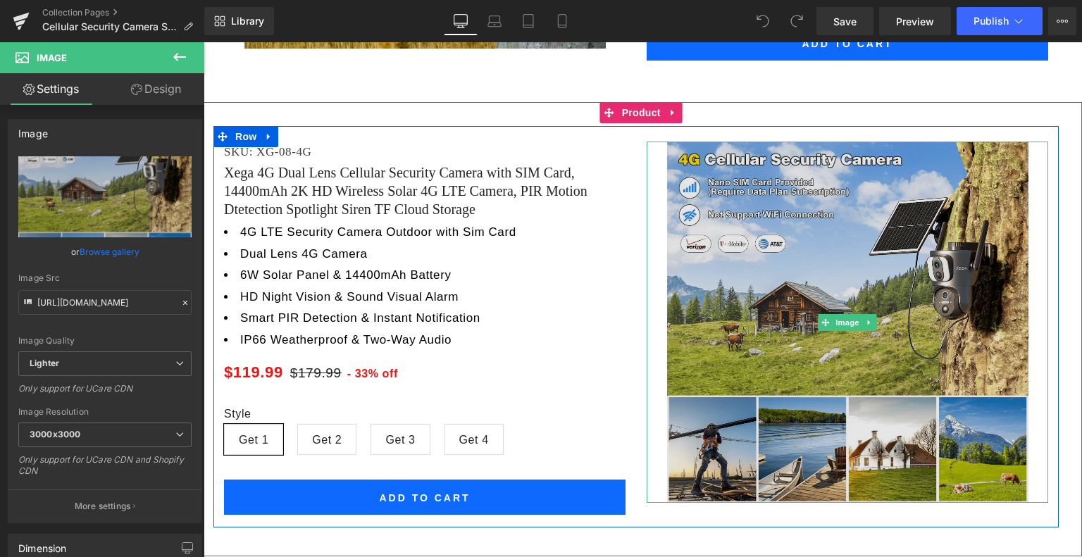
click at [764, 241] on img at bounding box center [847, 322] width 361 height 361
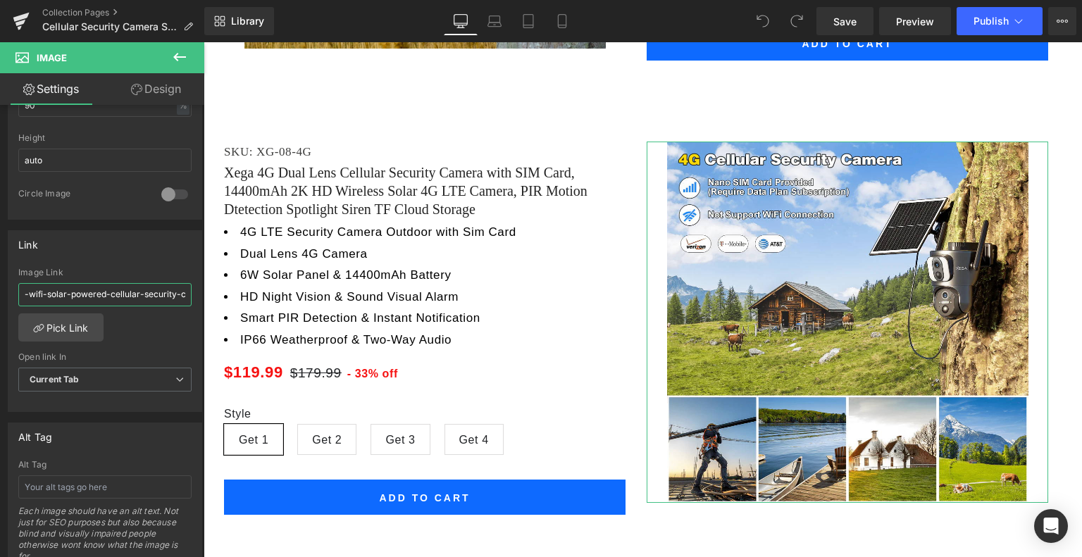
scroll to position [0, 713]
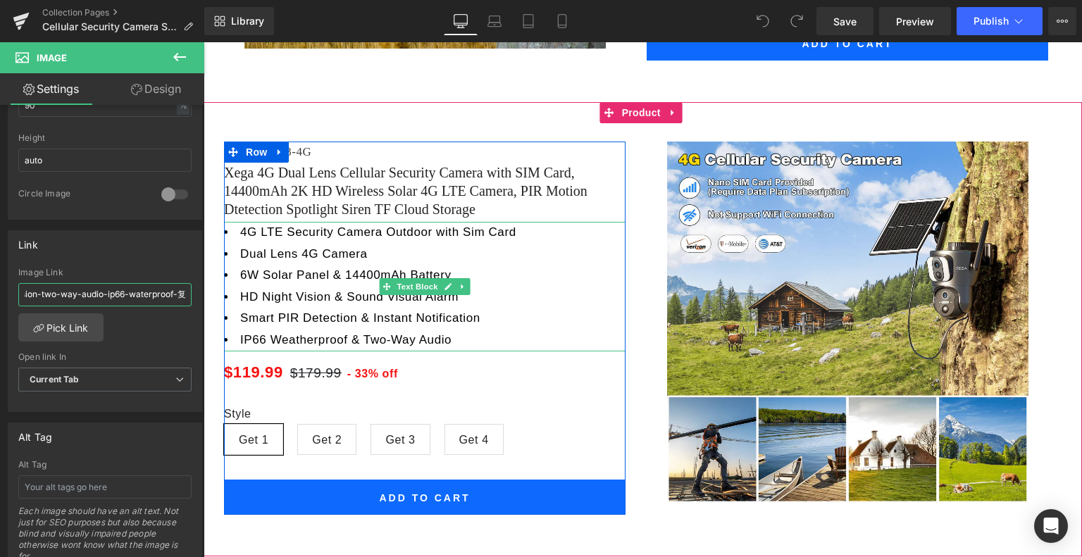
drag, startPoint x: 268, startPoint y: 332, endPoint x: 324, endPoint y: 304, distance: 62.4
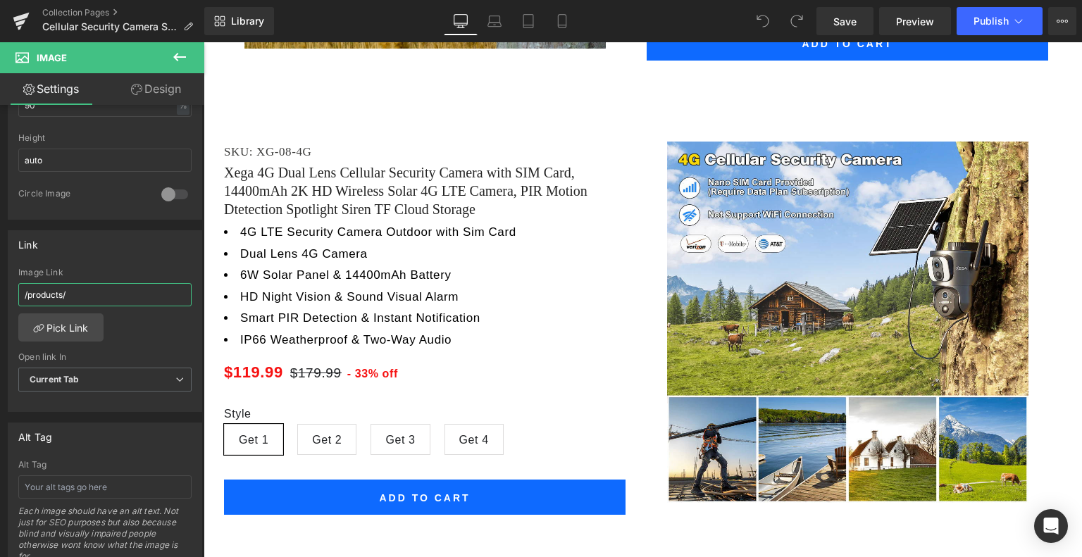
type input "/products/\"
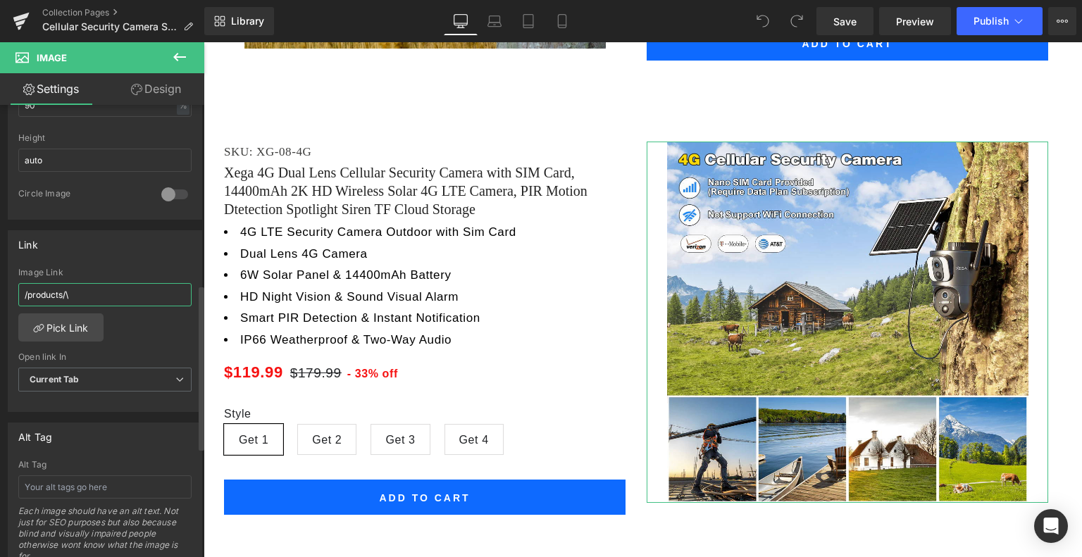
drag, startPoint x: 98, startPoint y: 292, endPoint x: 0, endPoint y: 290, distance: 97.9
click at [0, 290] on div "Link /products/\ Image Link /products/\ Pick Link Current Tab New Tab Open link…" at bounding box center [105, 316] width 211 height 193
paste input "[URL][DOMAIN_NAME]"
type input "[URL][DOMAIN_NAME]"
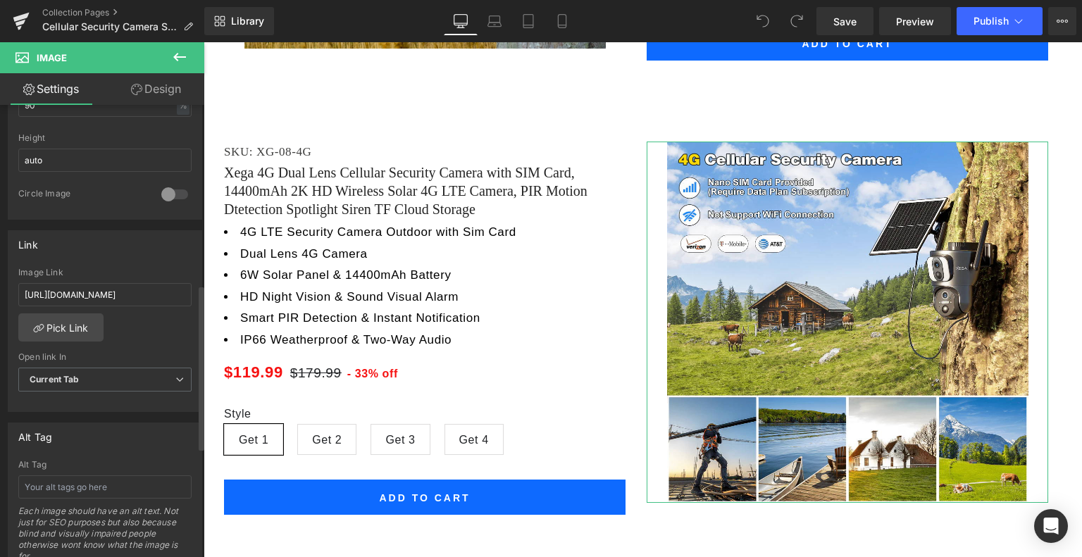
click at [162, 335] on div "[URL][DOMAIN_NAME] Image Link [URL][DOMAIN_NAME] Pick Link Current Tab New Tab …" at bounding box center [104, 340] width 193 height 144
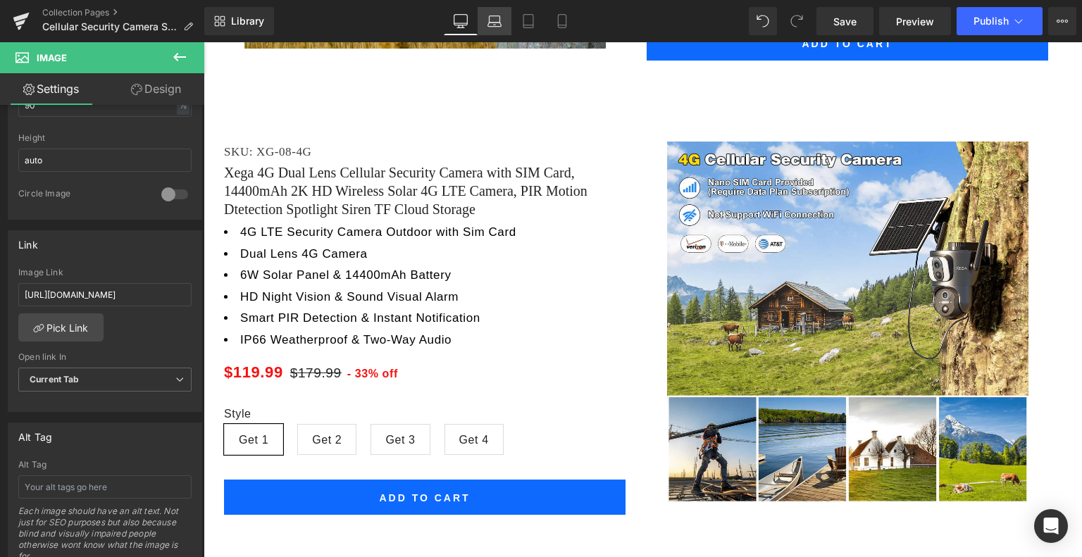
click at [503, 20] on link "Laptop" at bounding box center [495, 21] width 34 height 28
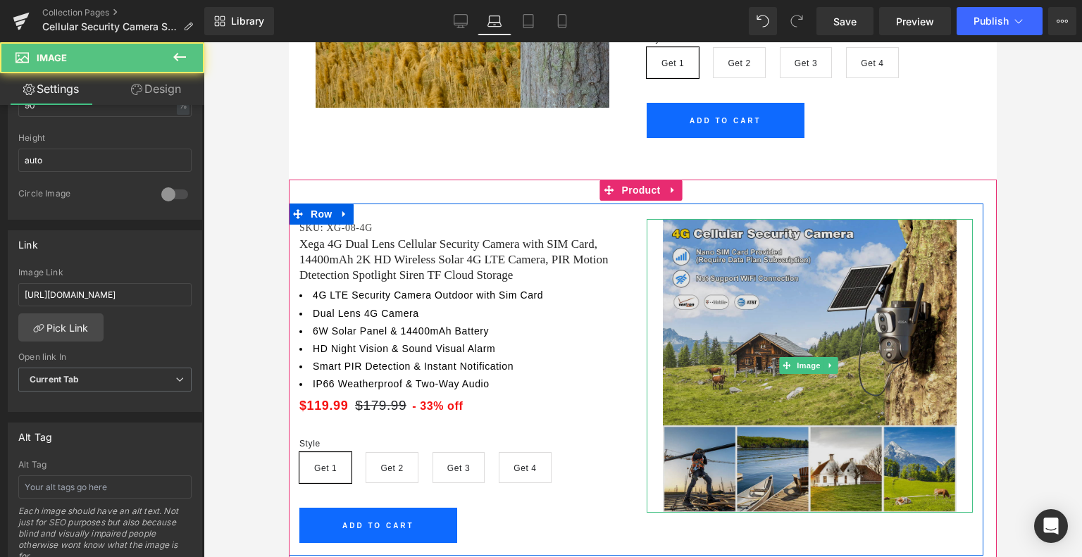
click at [739, 280] on img at bounding box center [810, 366] width 294 height 294
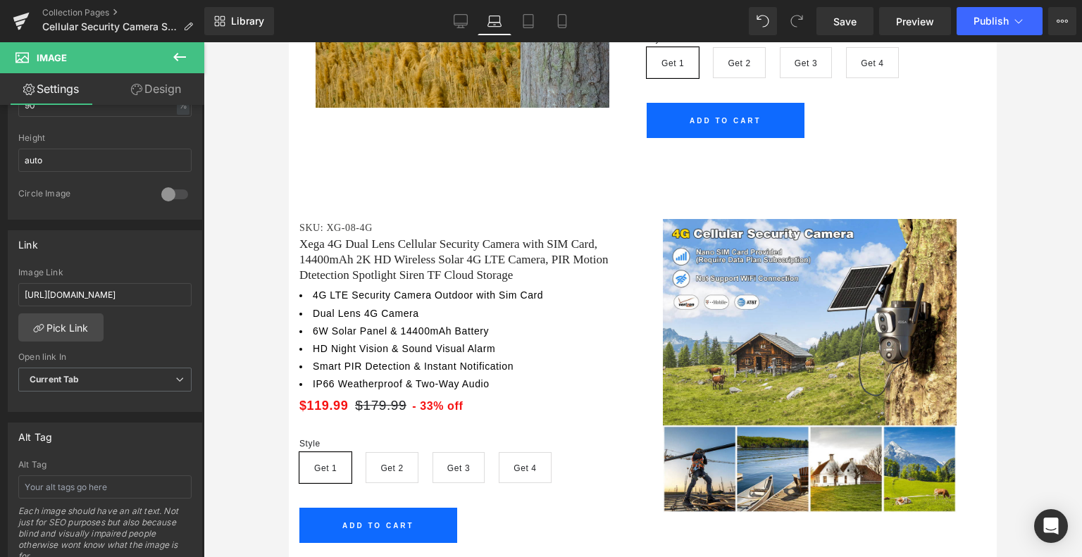
scroll to position [0, 626]
drag, startPoint x: 425, startPoint y: 331, endPoint x: 290, endPoint y: 290, distance: 141.3
click at [146, 292] on input "[URL][DOMAIN_NAME]" at bounding box center [104, 294] width 173 height 23
drag, startPoint x: 440, startPoint y: 335, endPoint x: 346, endPoint y: 299, distance: 101.0
click at [524, 22] on icon at bounding box center [528, 21] width 10 height 13
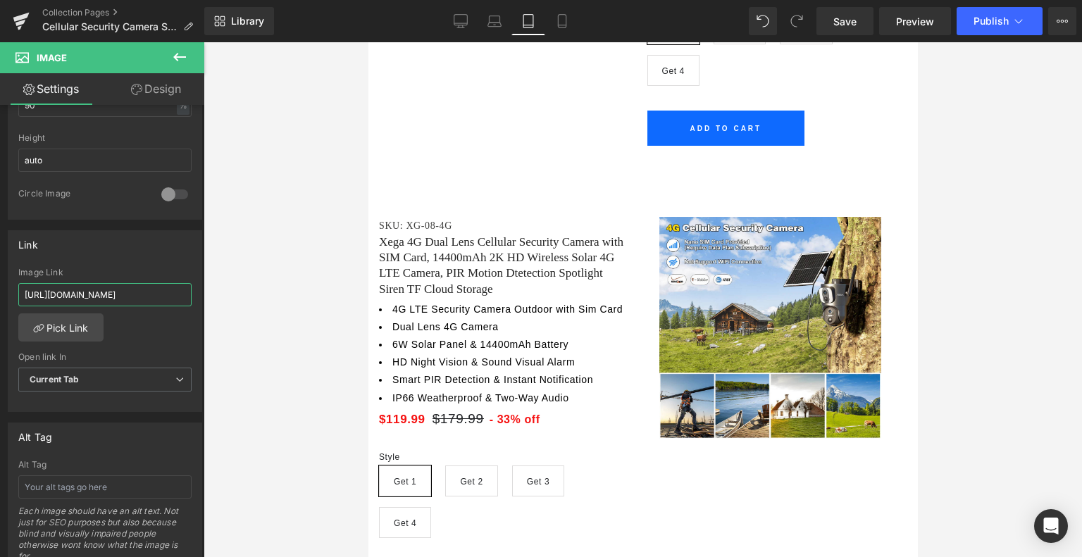
drag, startPoint x: 482, startPoint y: 341, endPoint x: 398, endPoint y: 295, distance: 96.1
click at [566, 27] on icon at bounding box center [562, 21] width 14 height 14
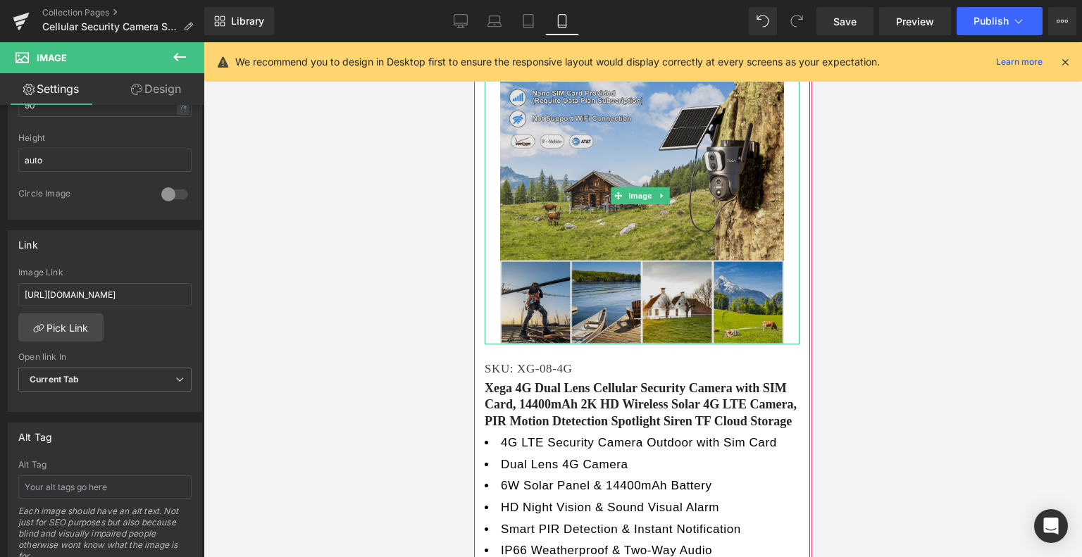
scroll to position [2536, 0]
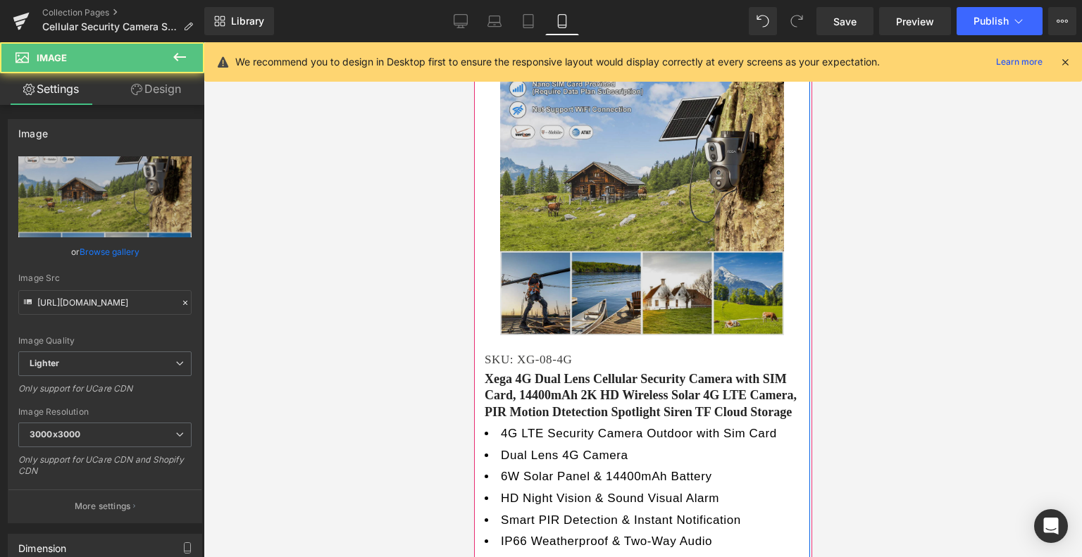
click at [603, 204] on img at bounding box center [640, 186] width 283 height 297
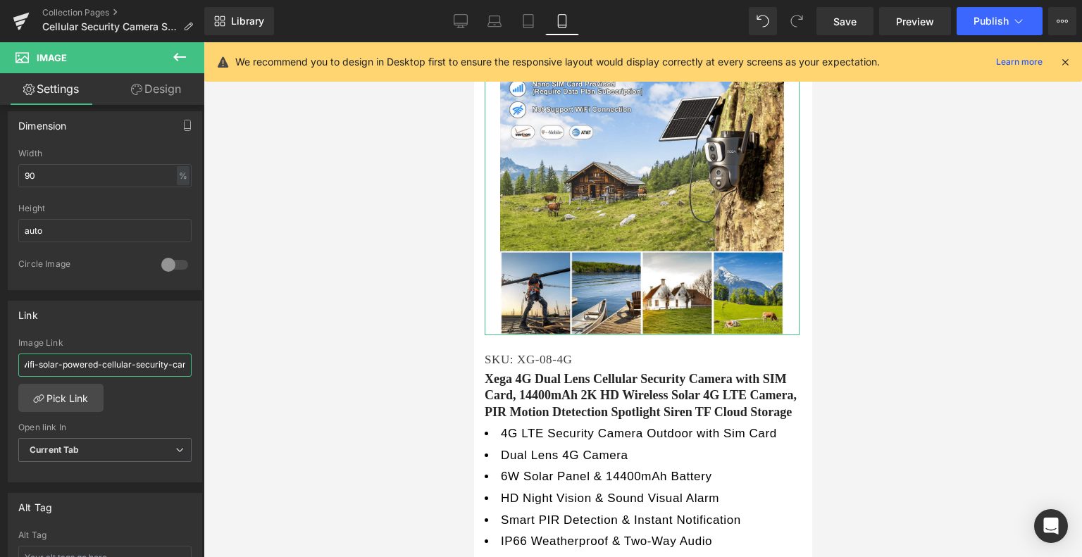
scroll to position [0, 713]
drag, startPoint x: 25, startPoint y: 364, endPoint x: 378, endPoint y: 368, distance: 352.9
click at [378, 368] on div "You are previewing how the will restyle your page. You can not edit Elements in…" at bounding box center [541, 290] width 1082 height 581
type input "[URL][DOMAIN_NAME]"
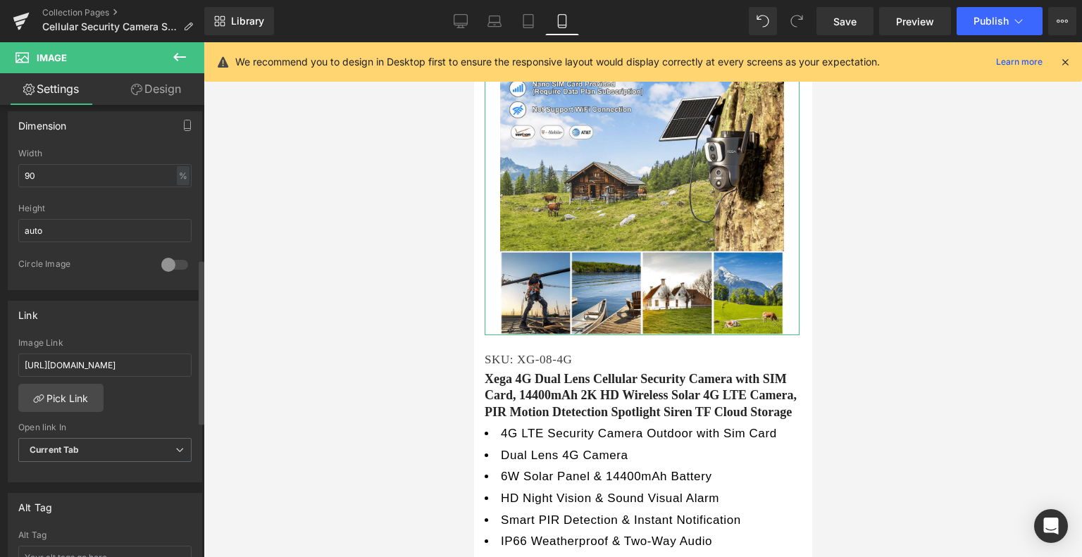
click at [124, 324] on div "Link" at bounding box center [104, 314] width 193 height 27
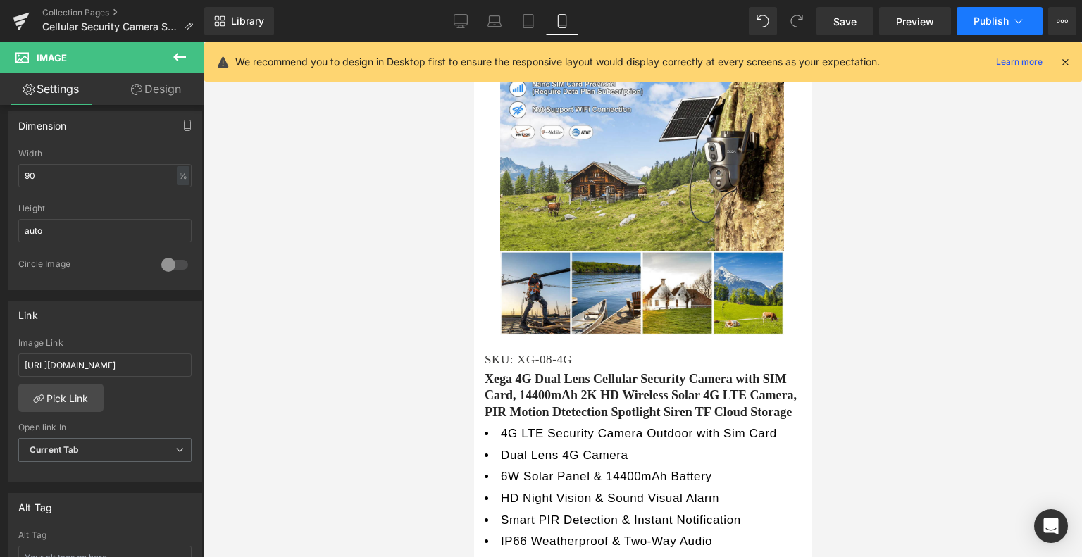
click at [992, 32] on button "Publish" at bounding box center [1000, 21] width 86 height 28
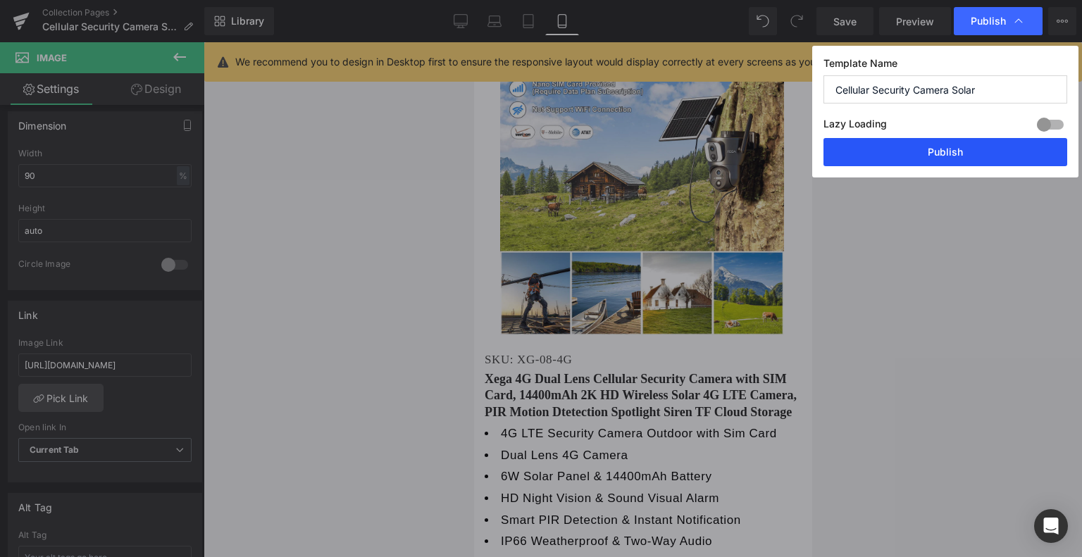
click at [973, 156] on button "Publish" at bounding box center [945, 152] width 244 height 28
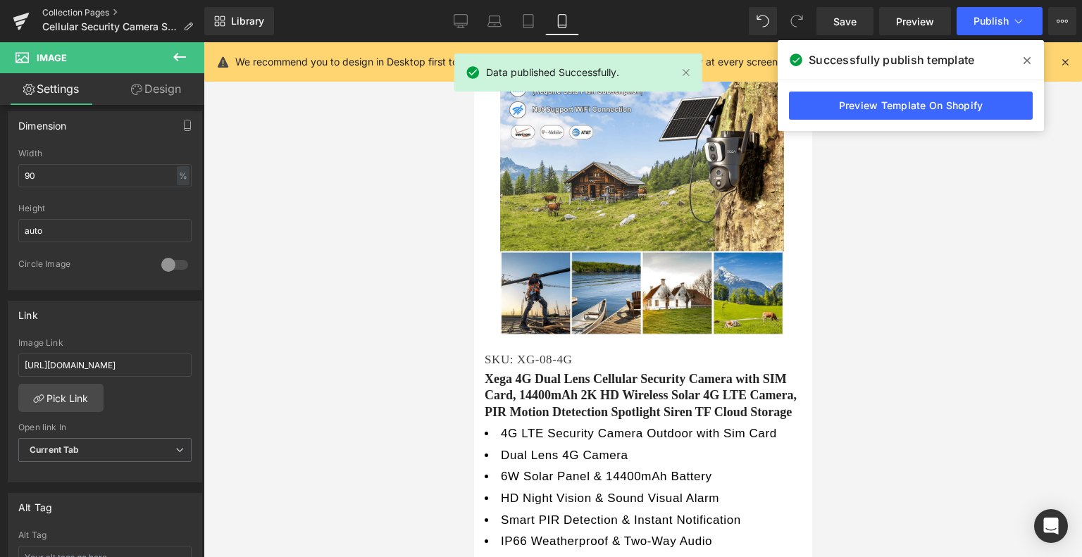
click at [97, 16] on link "Collection Pages" at bounding box center [123, 12] width 162 height 11
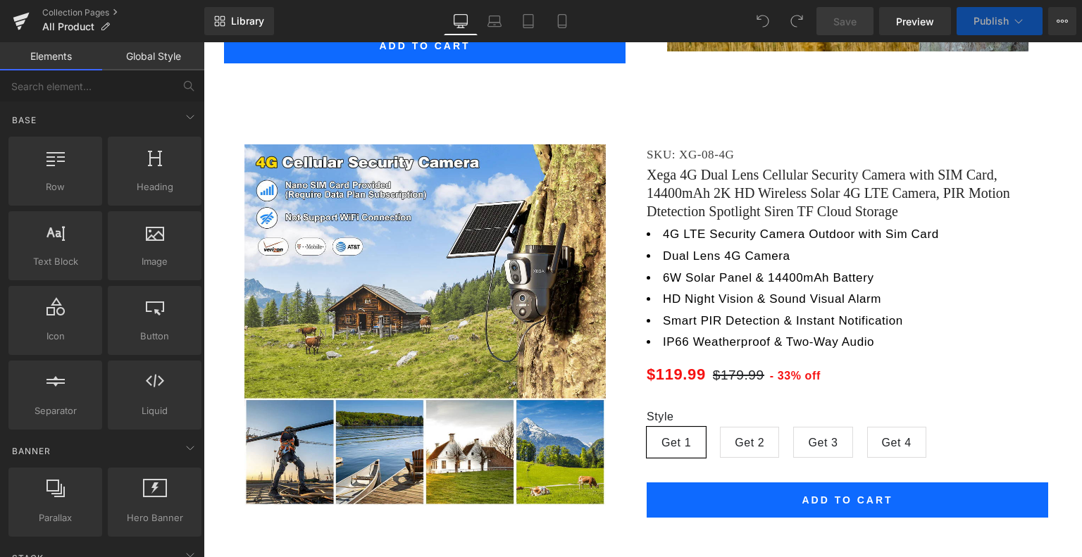
scroll to position [2324, 0]
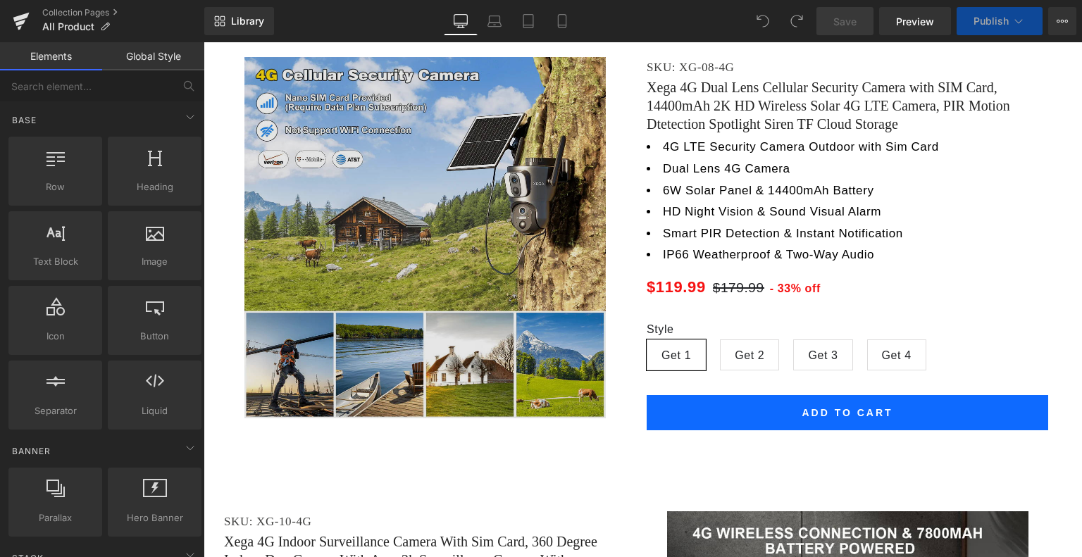
click at [449, 257] on img at bounding box center [424, 237] width 361 height 361
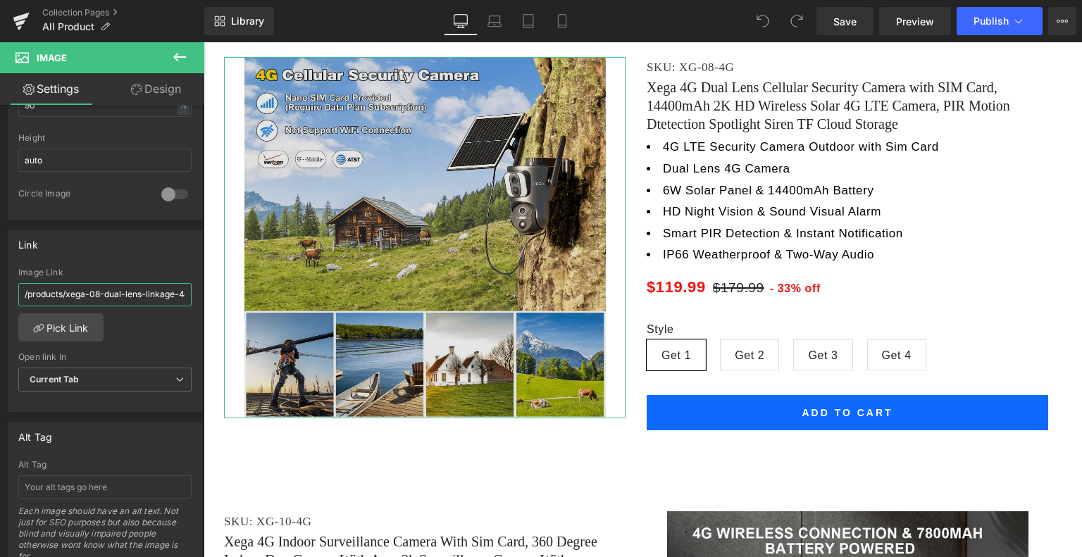
scroll to position [0, 713]
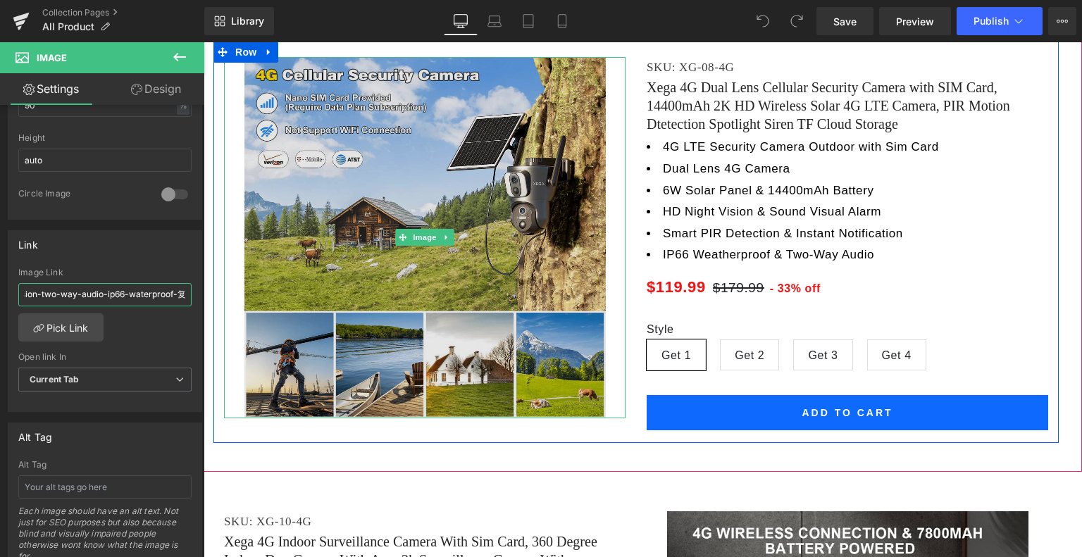
drag, startPoint x: 235, startPoint y: 335, endPoint x: 400, endPoint y: 311, distance: 167.3
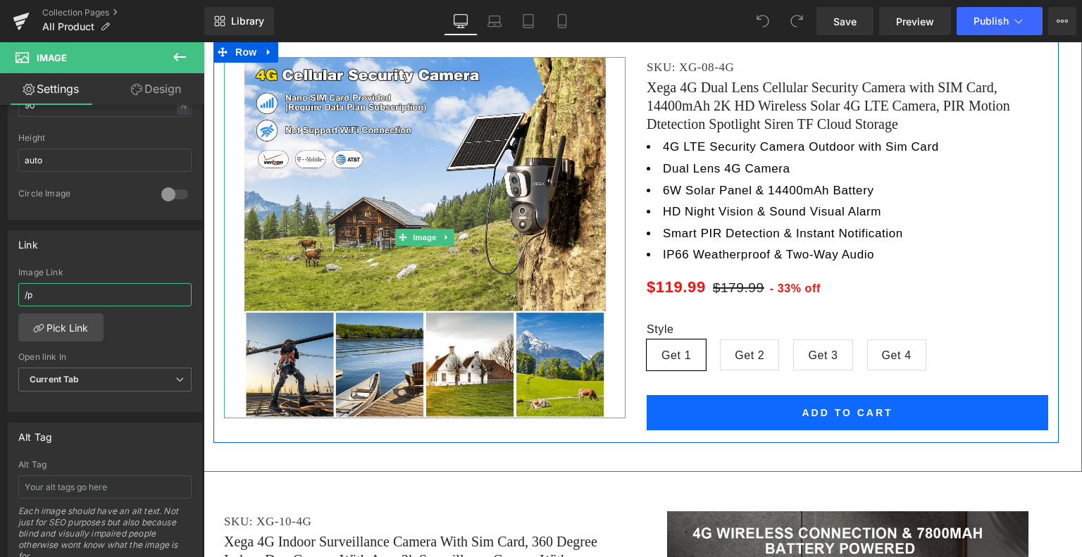
type input "/"
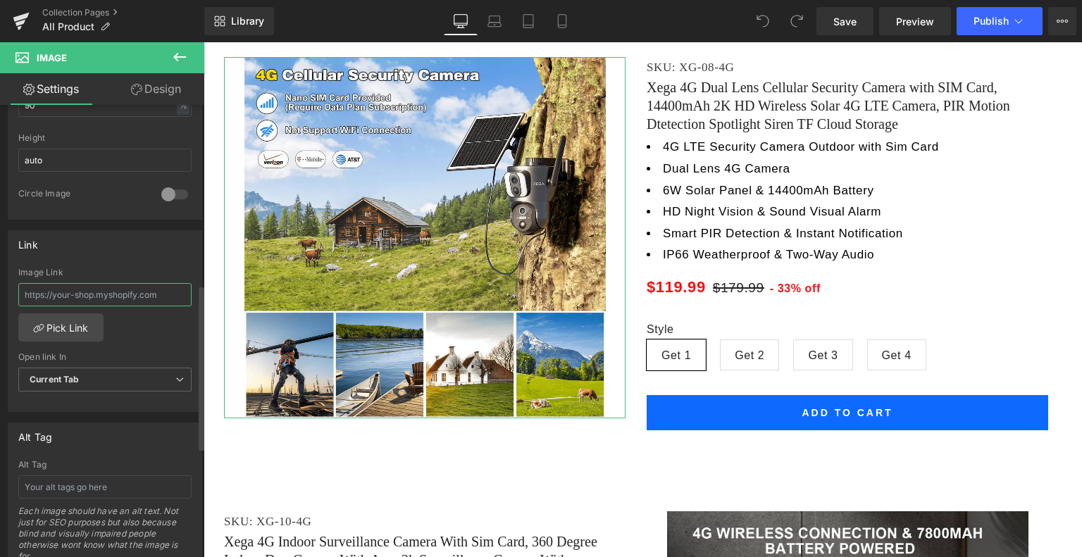
paste input "https://xegatech.com/products/xega-4g-dual-lens-cellular-security-camera-with-s…"
type input "https://xegatech.com/products/xega-4g-dual-lens-cellular-security-camera-with-s…"
click at [181, 247] on div "Link" at bounding box center [104, 244] width 193 height 27
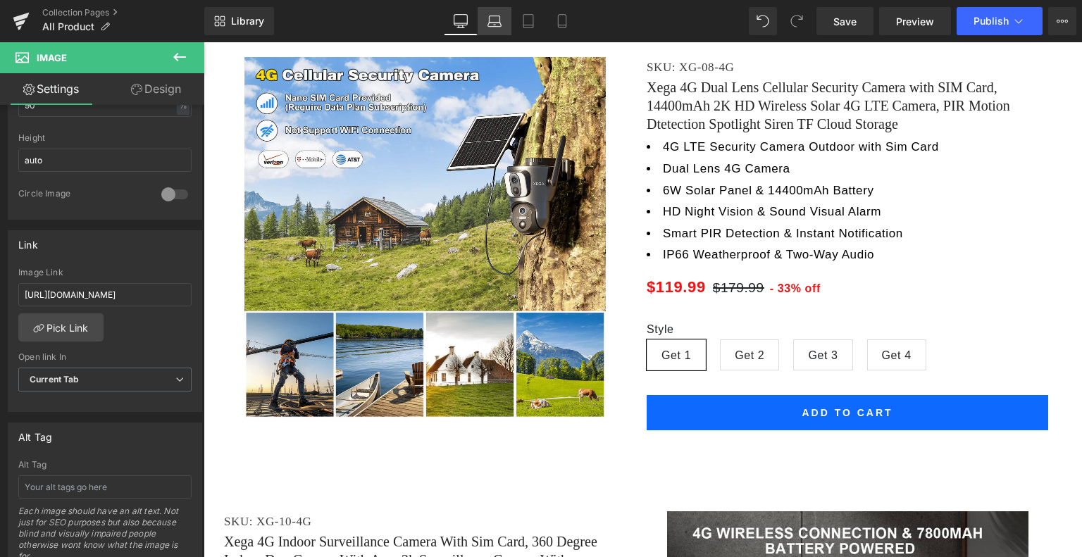
click at [503, 20] on link "Laptop" at bounding box center [495, 21] width 34 height 28
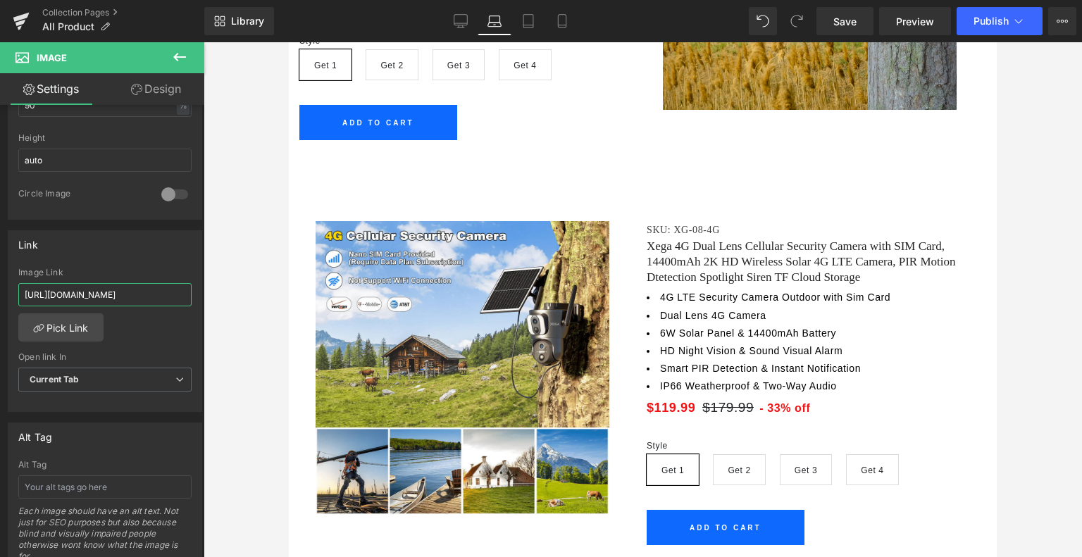
scroll to position [0, 626]
drag, startPoint x: 129, startPoint y: 287, endPoint x: 278, endPoint y: 285, distance: 149.3
click at [263, 287] on div "You are previewing how the will restyle your page. You can not edit Elements in…" at bounding box center [541, 290] width 1082 height 581
click at [535, 26] on icon at bounding box center [528, 21] width 14 height 14
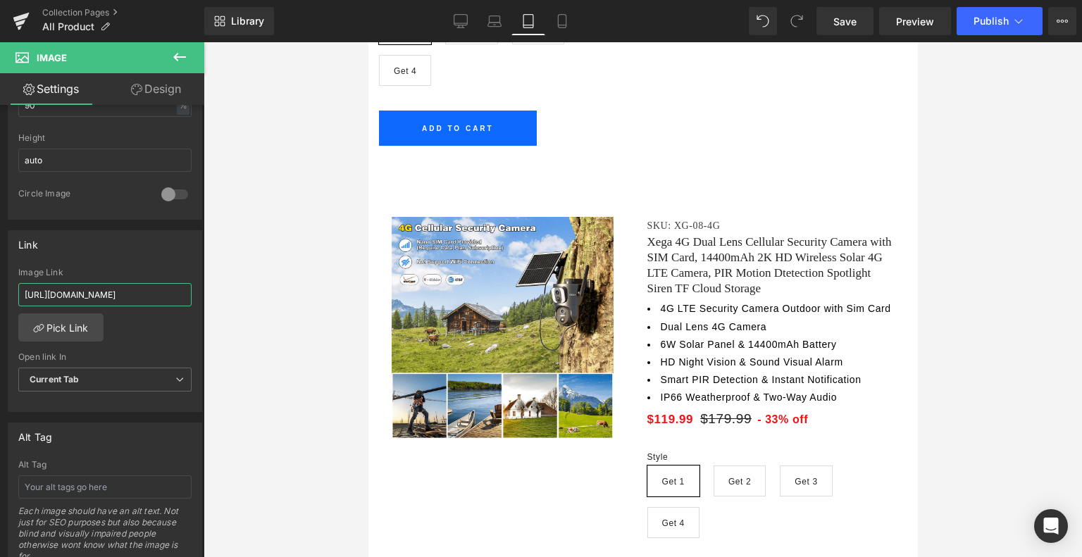
drag, startPoint x: 118, startPoint y: 295, endPoint x: 366, endPoint y: 287, distance: 248.8
click at [364, 288] on div "You are previewing how the will restyle your page. You can not edit Elements in…" at bounding box center [541, 290] width 1082 height 581
click at [560, 20] on icon at bounding box center [562, 21] width 14 height 14
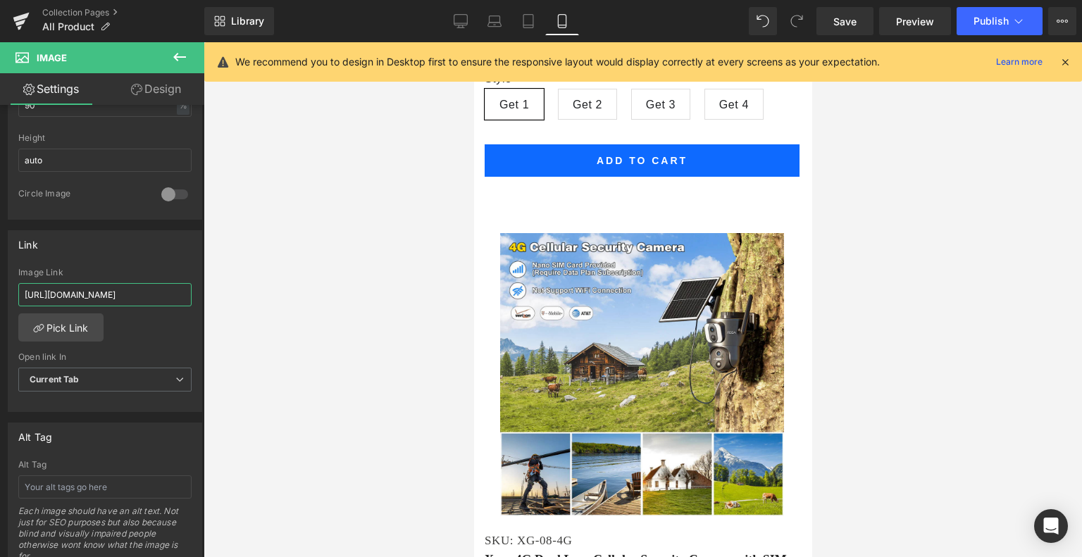
drag, startPoint x: 131, startPoint y: 292, endPoint x: 437, endPoint y: 295, distance: 305.7
click at [437, 295] on div "You are previewing how the will restyle your page. You can not edit Elements in…" at bounding box center [541, 290] width 1082 height 581
click at [1015, 18] on icon at bounding box center [1018, 21] width 14 height 14
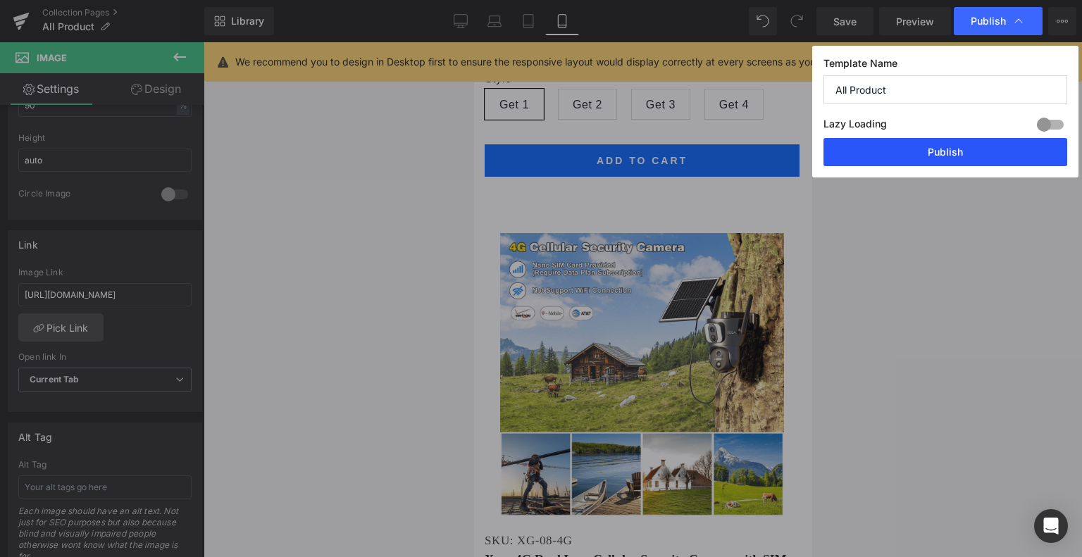
click at [938, 148] on button "Publish" at bounding box center [945, 152] width 244 height 28
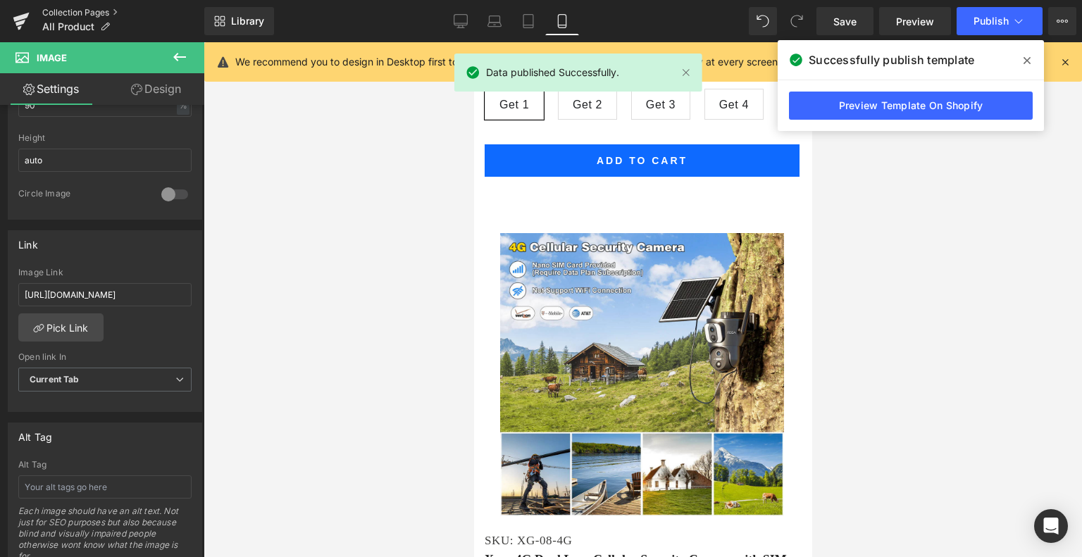
click at [84, 16] on link "Collection Pages" at bounding box center [123, 12] width 162 height 11
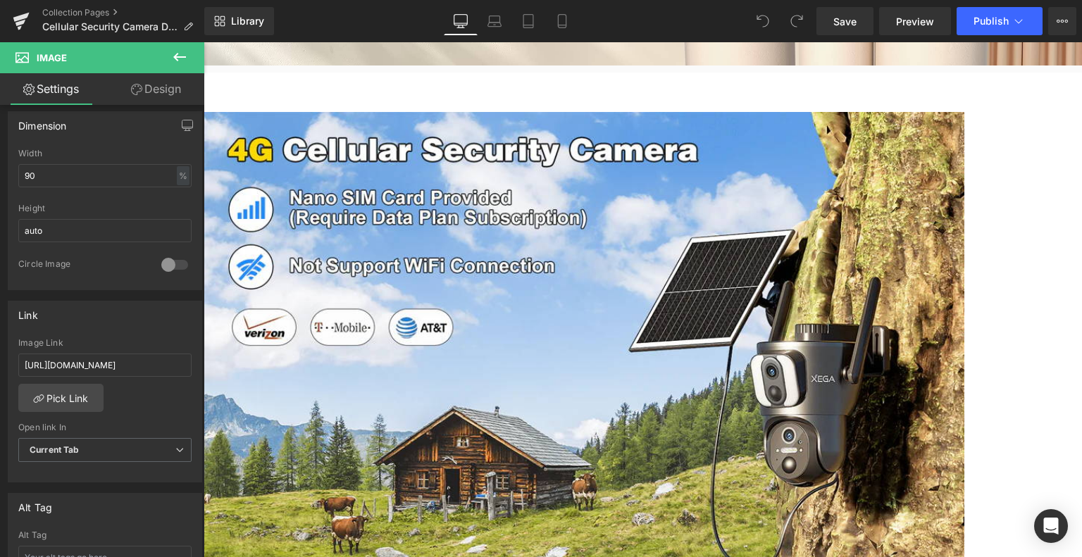
scroll to position [0, 626]
type input "[URL][DOMAIN_NAME]"
click at [120, 315] on div "Link" at bounding box center [104, 314] width 193 height 27
click at [488, 25] on icon at bounding box center [494, 25] width 13 height 4
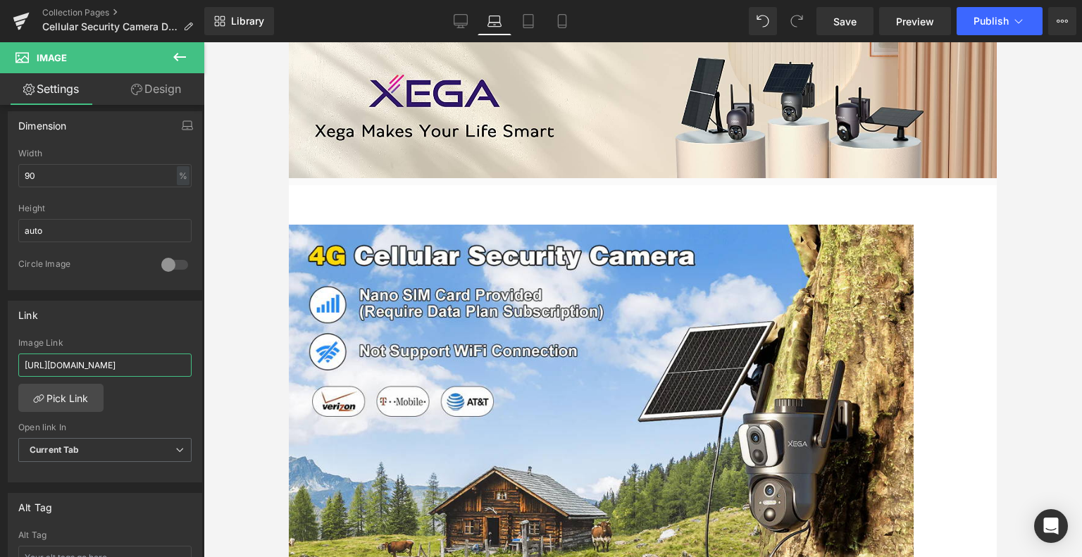
scroll to position [0, 626]
drag, startPoint x: 440, startPoint y: 401, endPoint x: 379, endPoint y: 346, distance: 82.8
click at [528, 19] on icon at bounding box center [528, 21] width 14 height 14
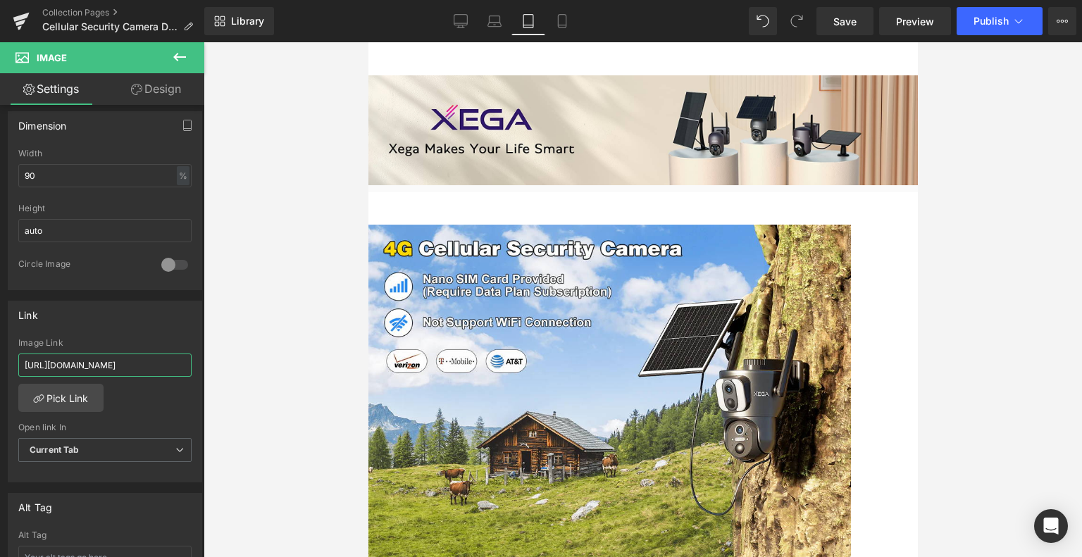
drag, startPoint x: 486, startPoint y: 406, endPoint x: 502, endPoint y: 332, distance: 76.3
click at [556, 22] on icon at bounding box center [562, 21] width 14 height 14
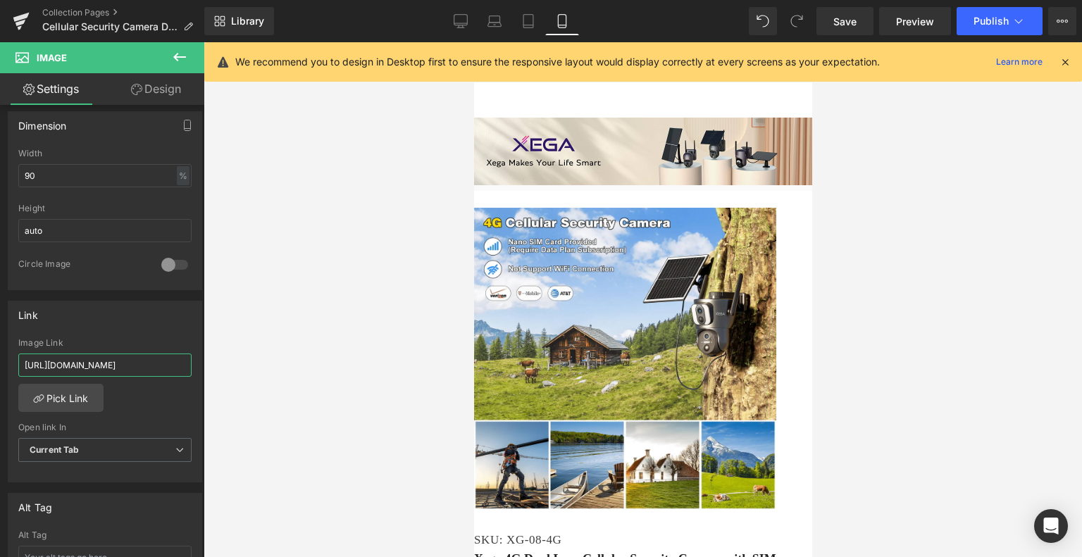
drag, startPoint x: 614, startPoint y: 399, endPoint x: 476, endPoint y: 374, distance: 140.2
click at [982, 23] on span "Publish" at bounding box center [990, 20] width 35 height 11
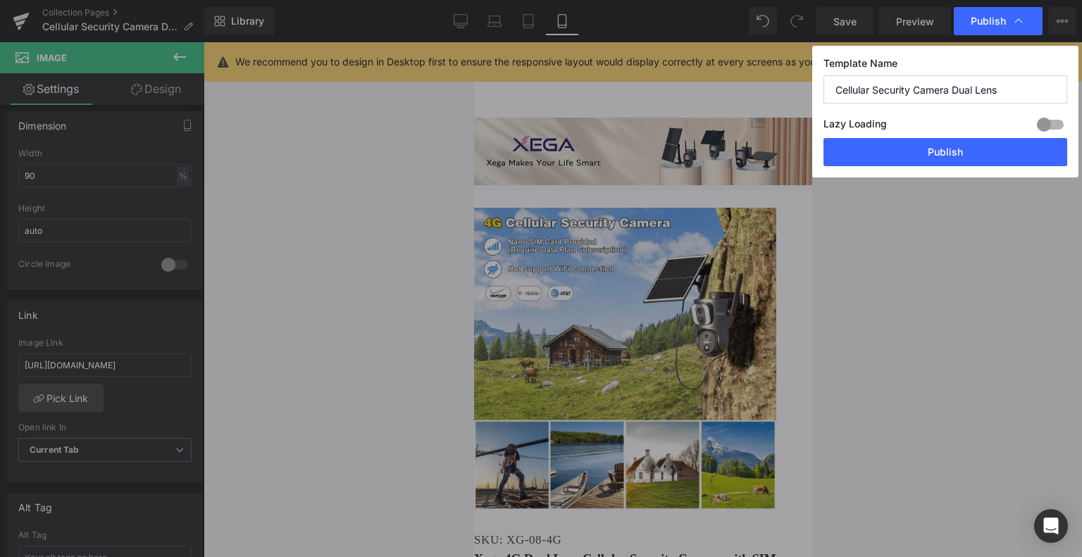
scroll to position [0, 0]
click at [955, 159] on button "Publish" at bounding box center [945, 152] width 244 height 28
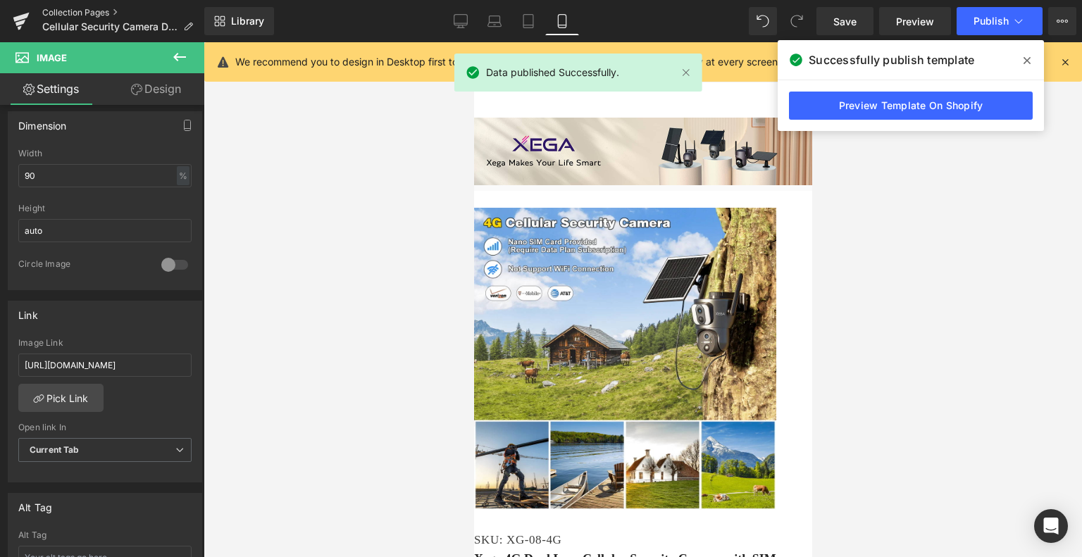
click at [106, 7] on link "Collection Pages" at bounding box center [123, 12] width 162 height 11
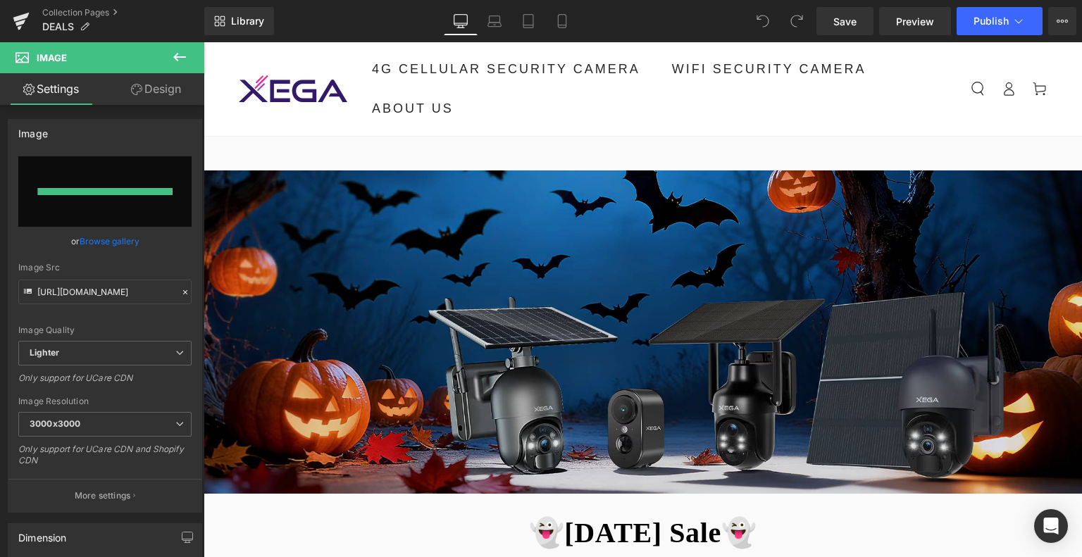
type input "[URL][DOMAIN_NAME]"
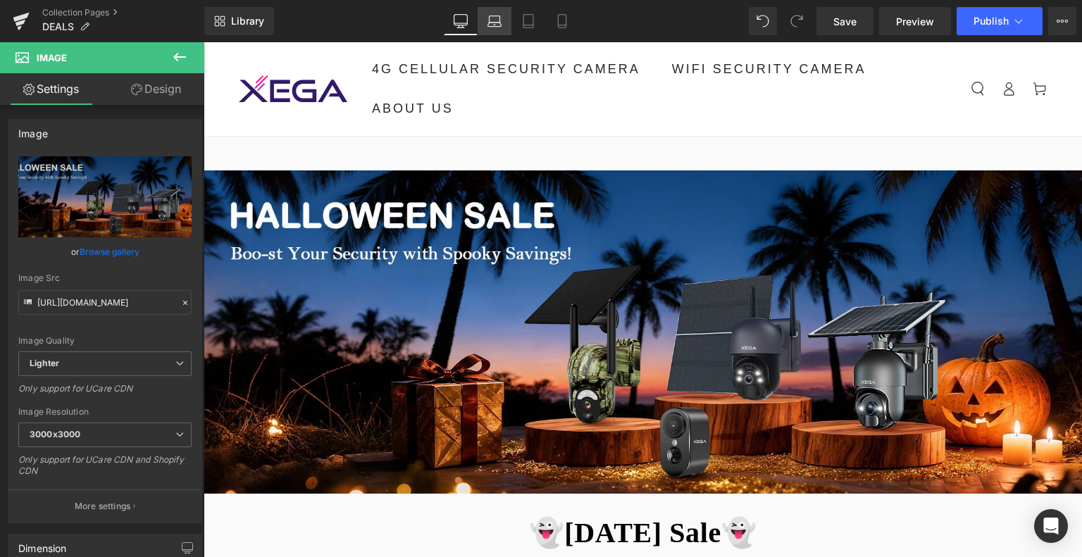
click at [499, 21] on icon at bounding box center [494, 21] width 14 height 14
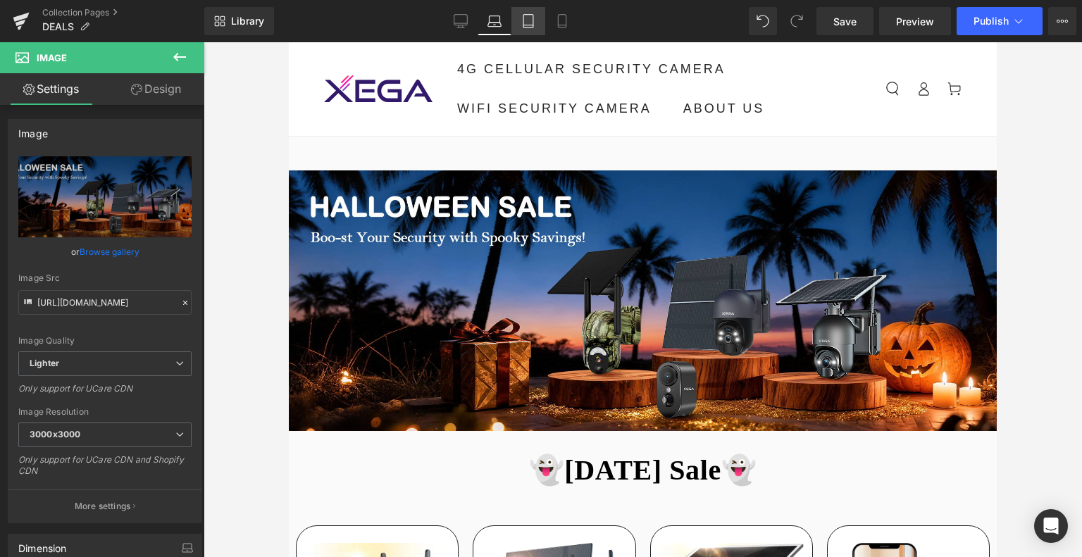
click at [528, 17] on icon at bounding box center [528, 21] width 14 height 14
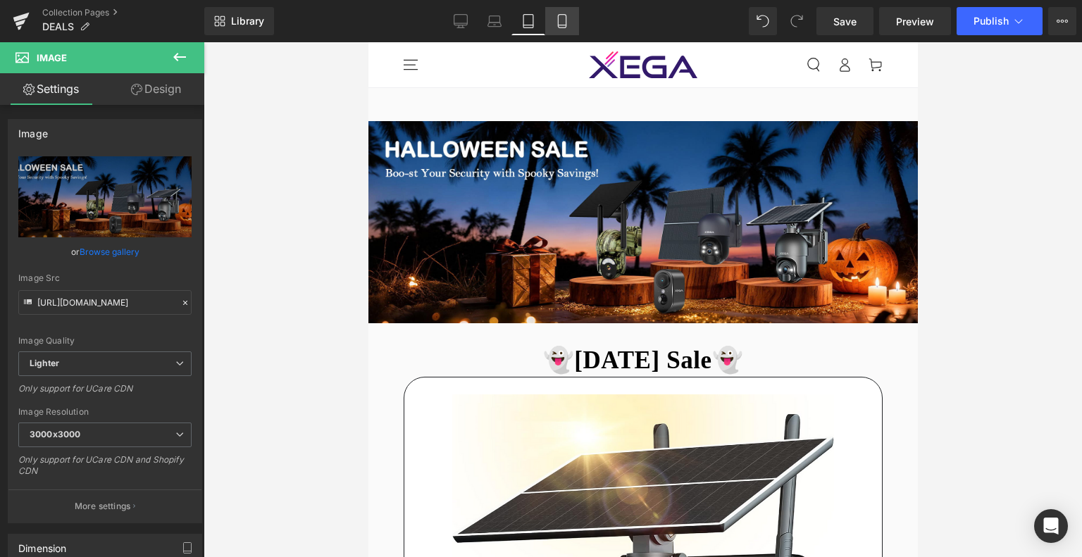
click at [556, 19] on icon at bounding box center [562, 21] width 14 height 14
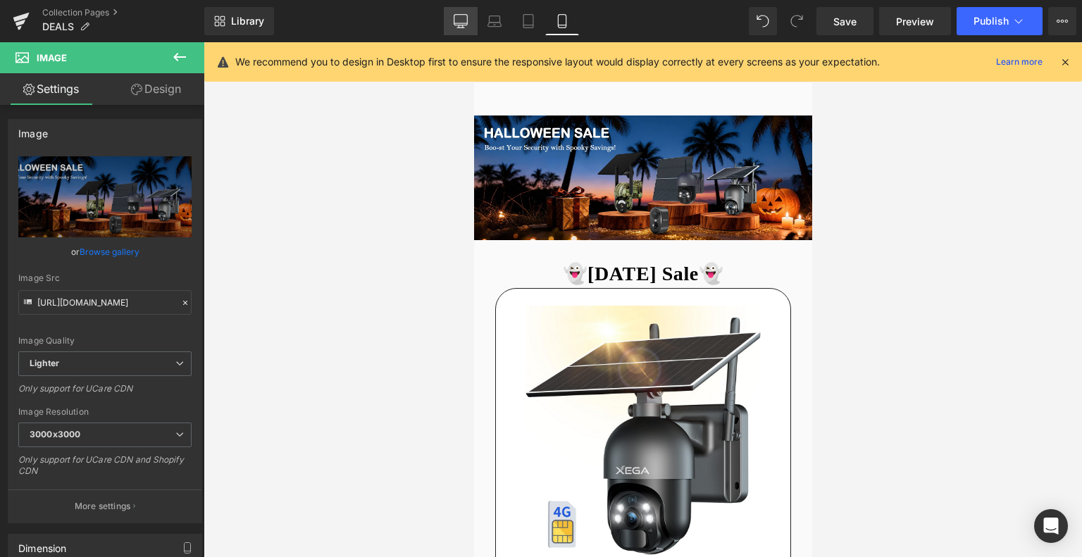
click at [452, 13] on link "Desktop" at bounding box center [461, 21] width 34 height 28
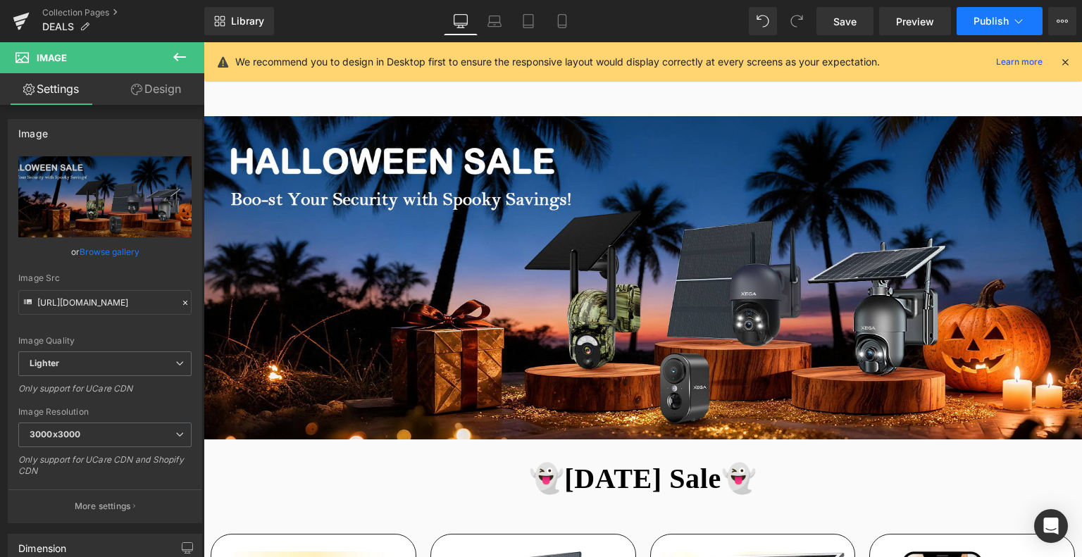
click at [1006, 15] on span "Publish" at bounding box center [990, 20] width 35 height 11
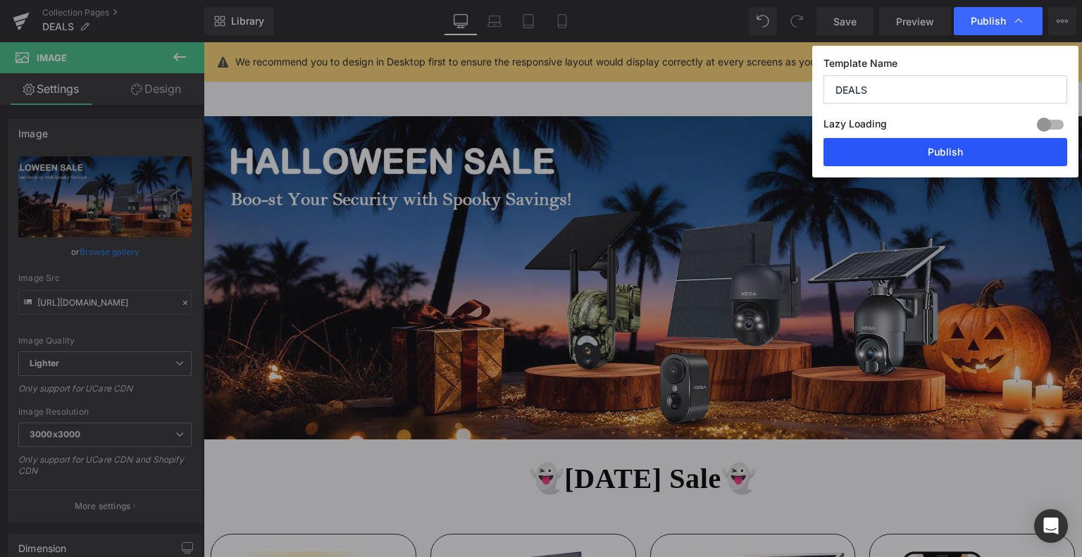
click at [930, 145] on button "Publish" at bounding box center [945, 152] width 244 height 28
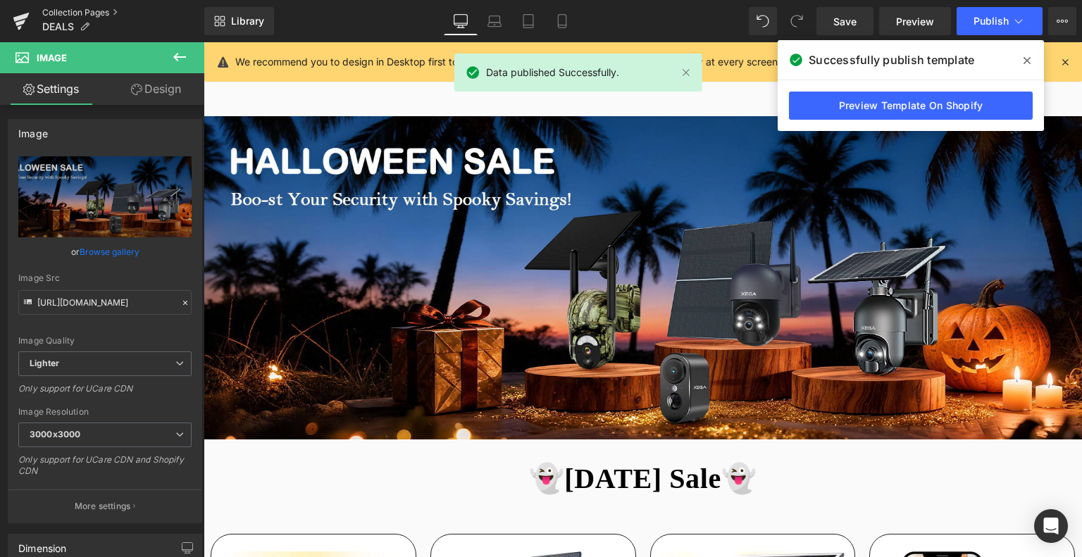
click at [61, 12] on link "Collection Pages" at bounding box center [123, 12] width 162 height 11
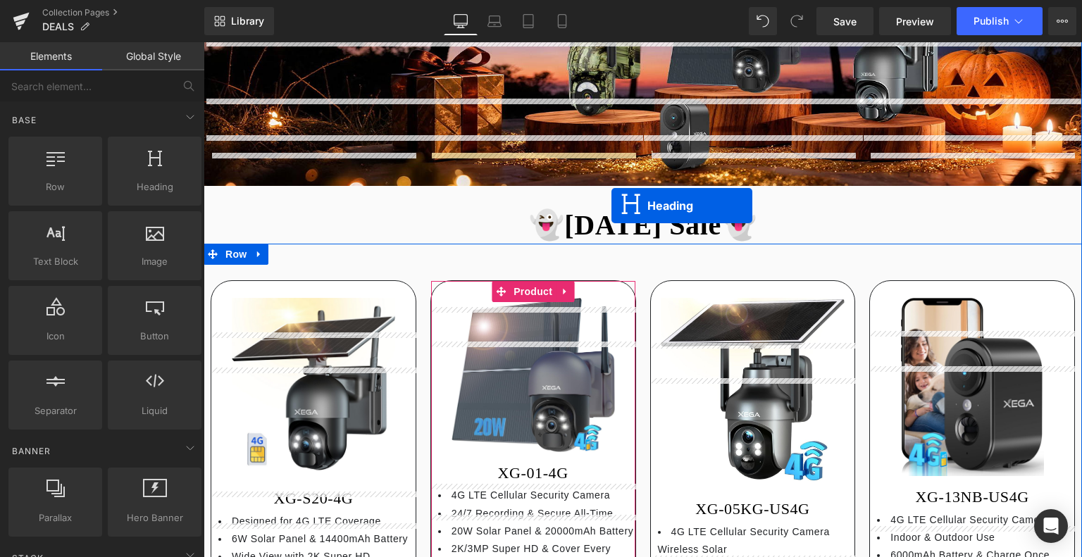
scroll to position [181, 0]
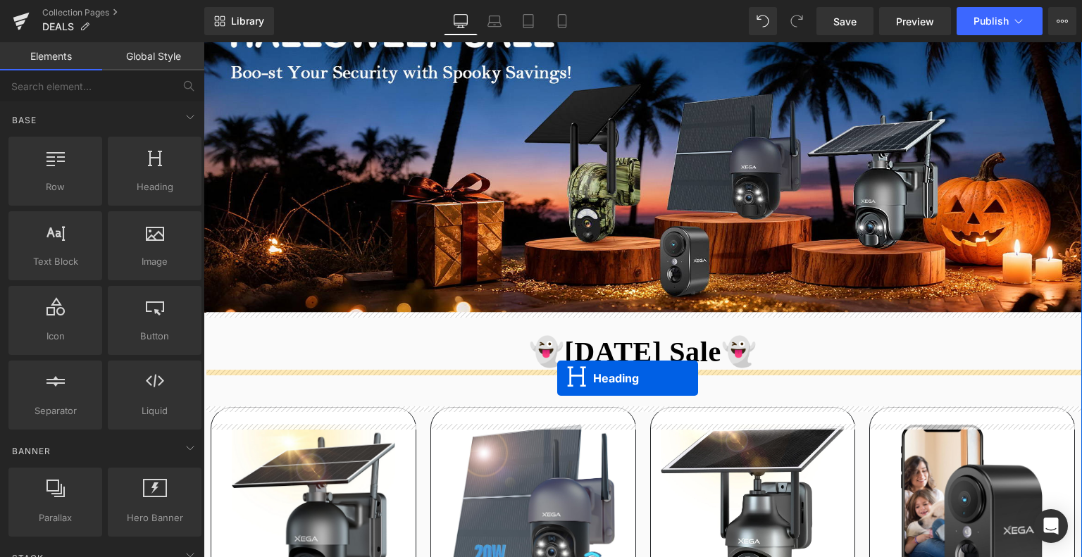
drag, startPoint x: 605, startPoint y: 156, endPoint x: 557, endPoint y: 378, distance: 227.7
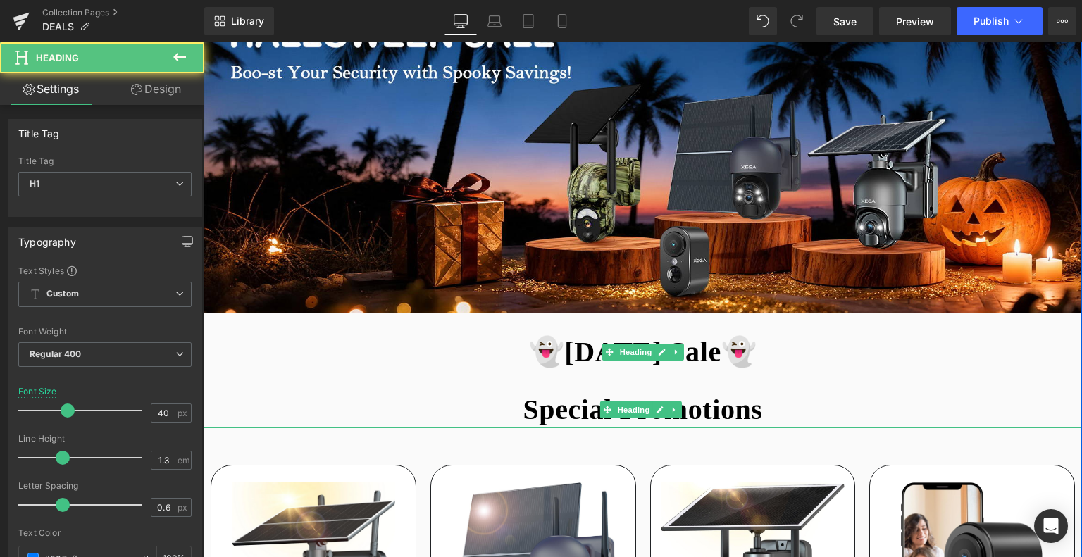
click at [547, 355] on b "👻[DATE] Sale👻" at bounding box center [643, 352] width 228 height 32
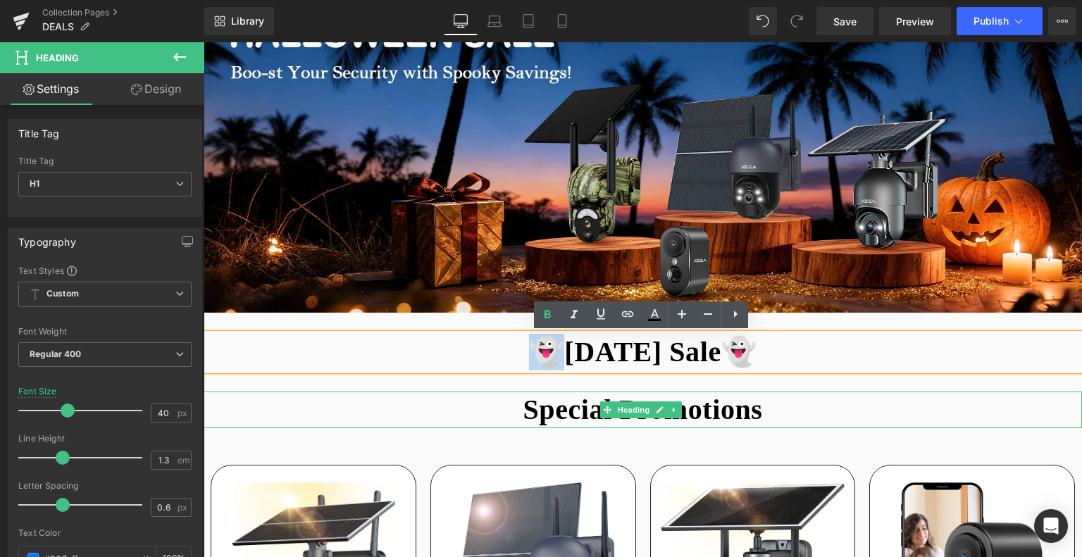
drag, startPoint x: 542, startPoint y: 355, endPoint x: 513, endPoint y: 354, distance: 29.6
click at [529, 354] on b "👻[DATE] Sale👻" at bounding box center [643, 352] width 228 height 32
copy b "👻H"
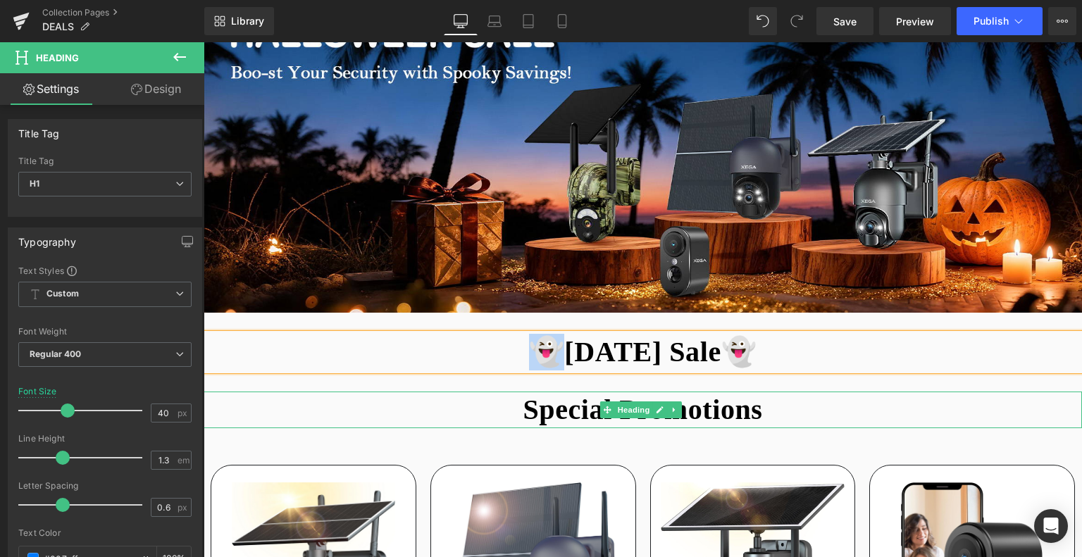
click at [518, 406] on h1 "Special Promotions" at bounding box center [643, 410] width 878 height 37
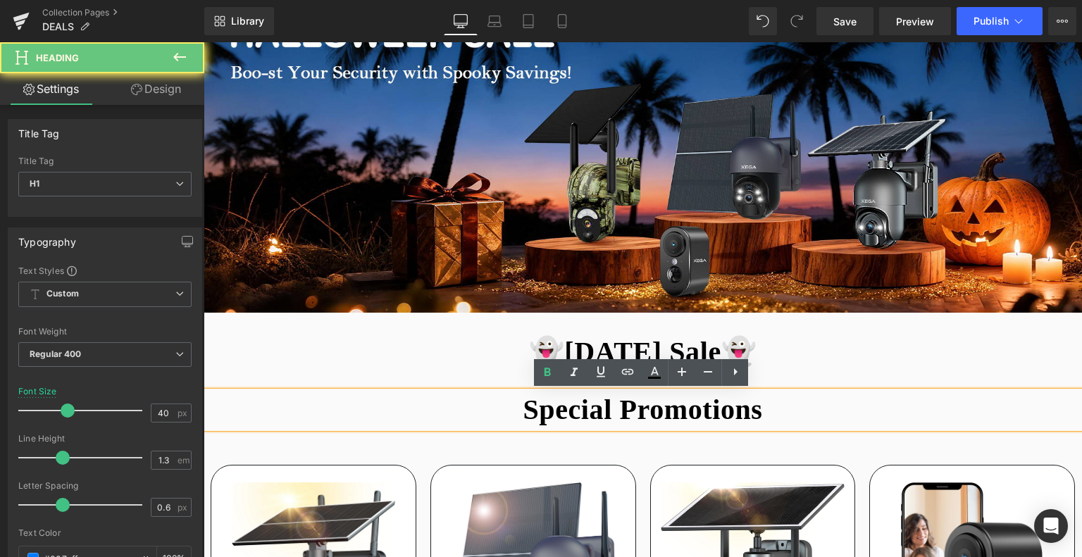
click at [523, 406] on b "Special Promotions" at bounding box center [642, 410] width 239 height 32
paste div
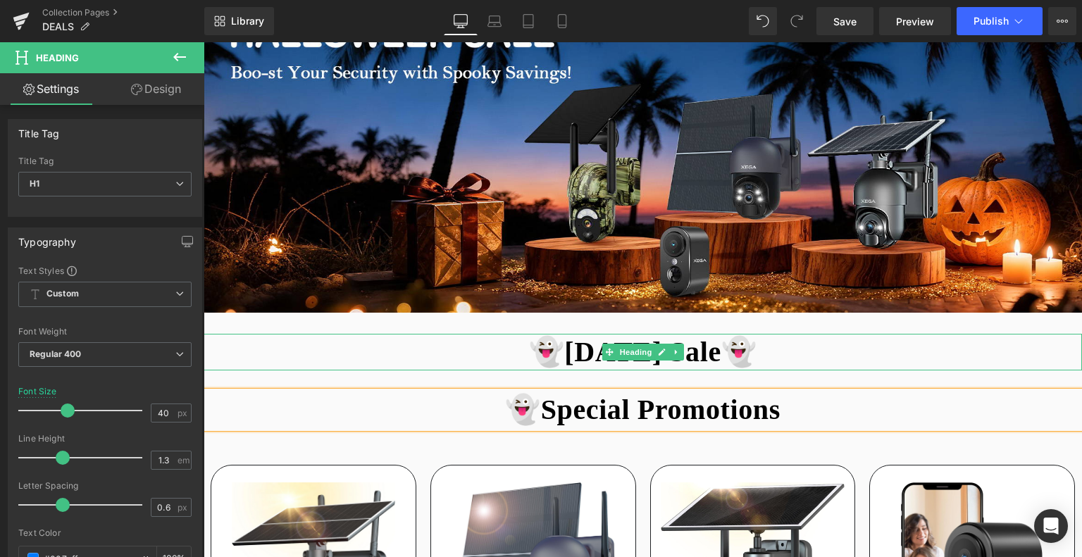
drag, startPoint x: 777, startPoint y: 357, endPoint x: 747, endPoint y: 354, distance: 30.5
click at [747, 354] on h1 "👻[DATE] Sale👻" at bounding box center [643, 352] width 878 height 37
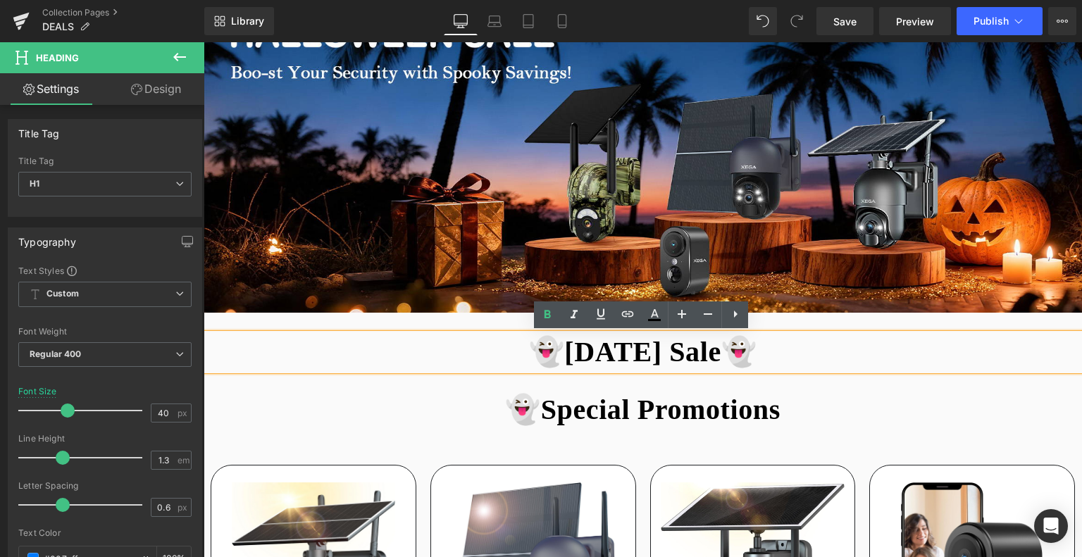
copy b "👻[DATE] Sale👻"
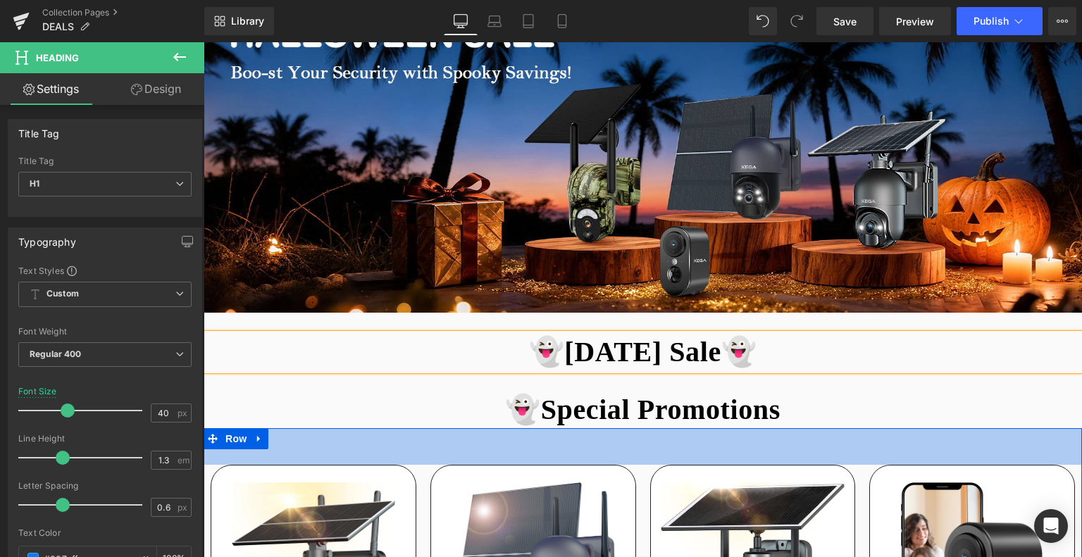
click at [789, 419] on h1 "👻Special Promotions" at bounding box center [643, 410] width 878 height 37
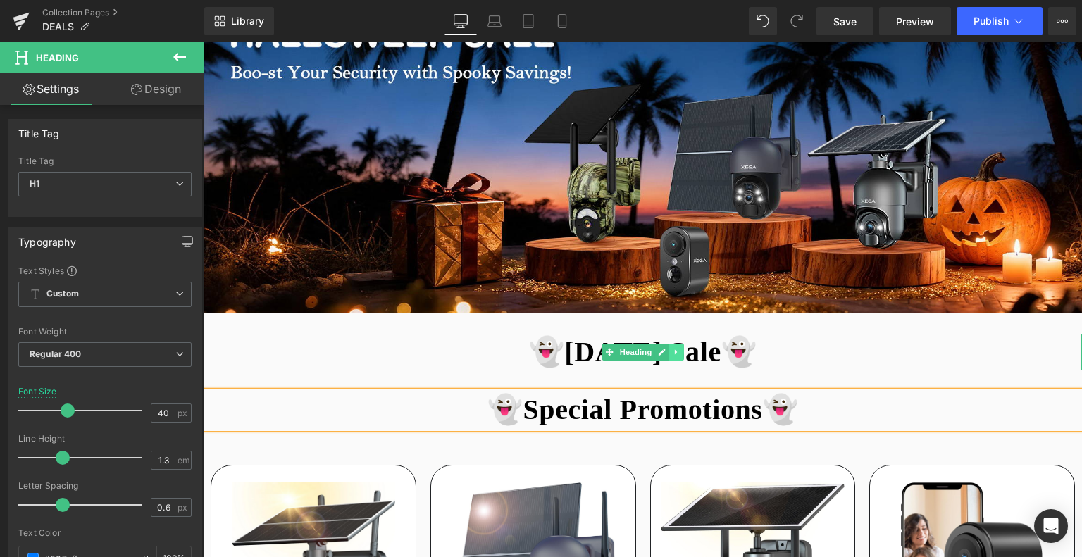
click at [675, 346] on link at bounding box center [676, 352] width 15 height 17
click at [684, 354] on icon at bounding box center [684, 353] width 8 height 8
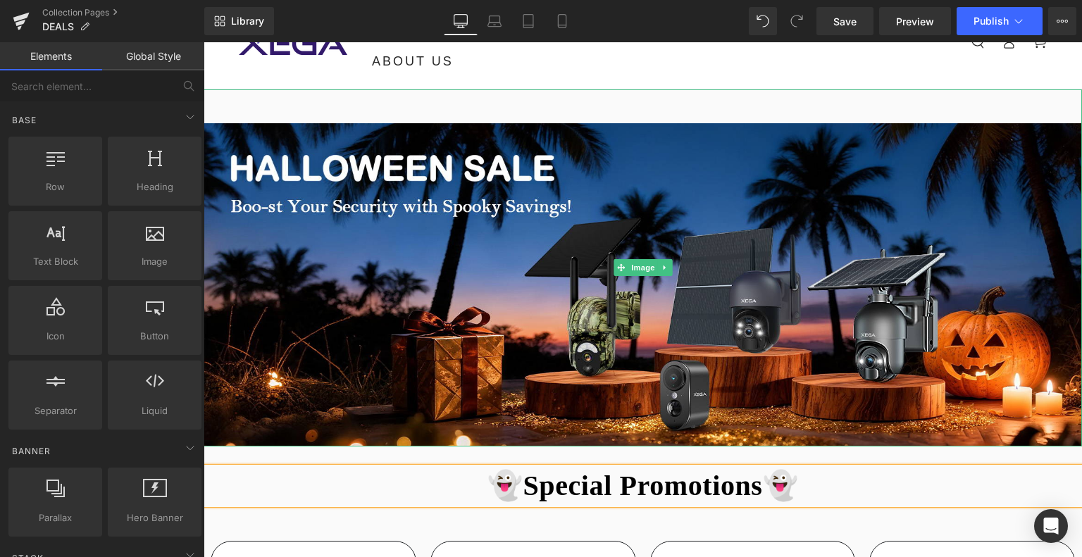
scroll to position [40, 0]
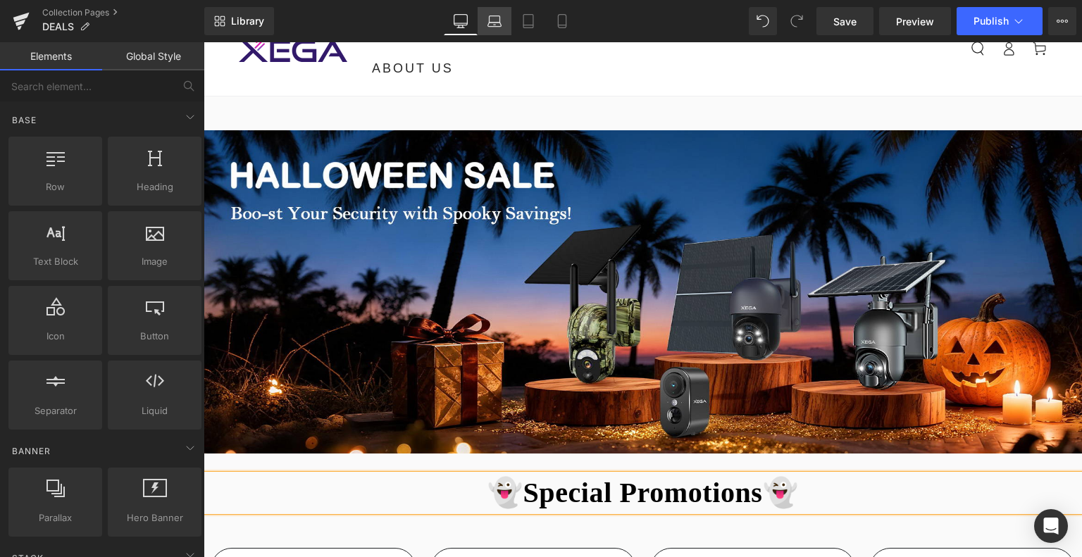
click at [502, 23] on icon at bounding box center [494, 25] width 13 height 4
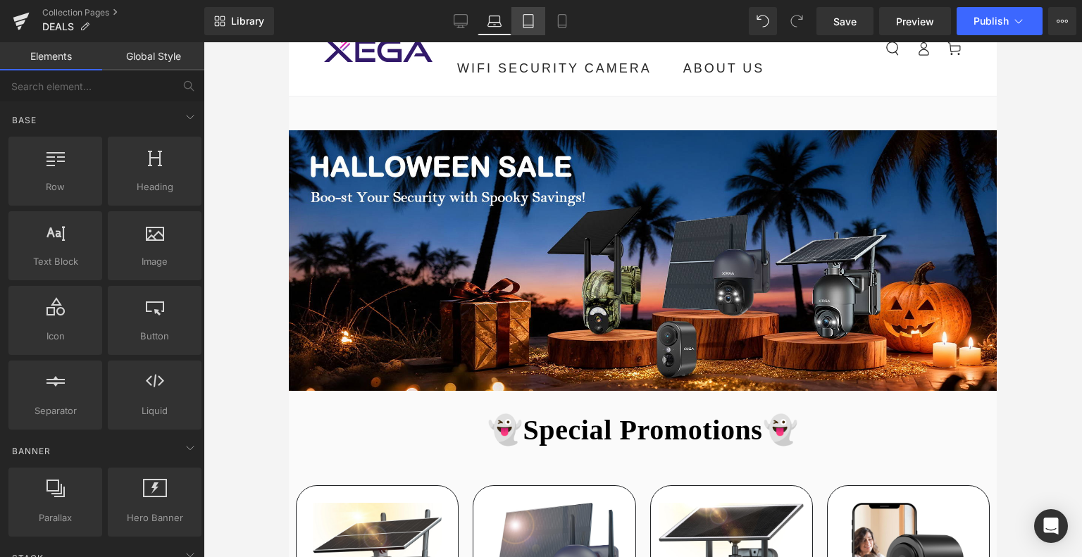
click at [523, 24] on icon at bounding box center [528, 21] width 14 height 14
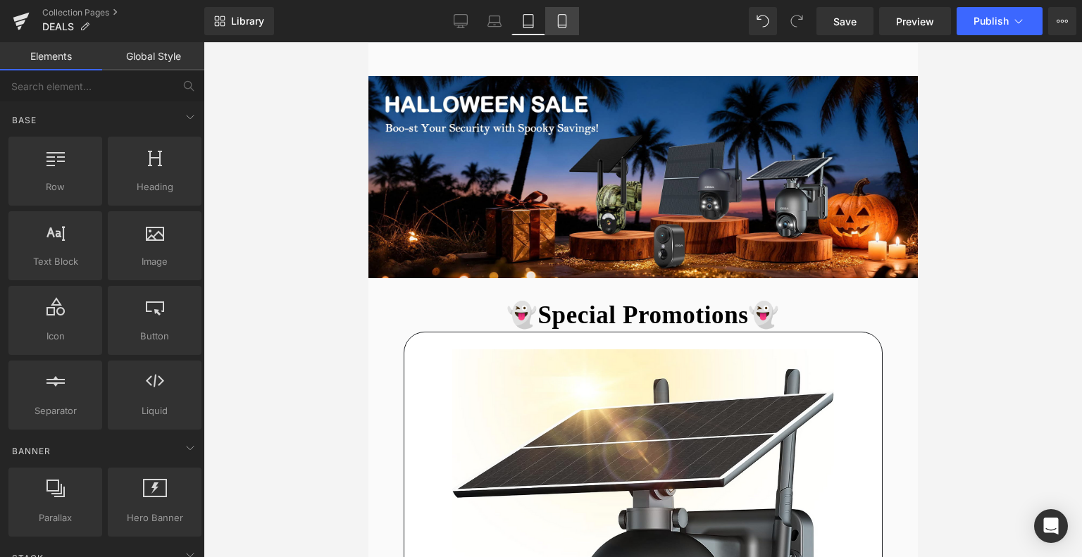
click at [556, 25] on icon at bounding box center [562, 21] width 14 height 14
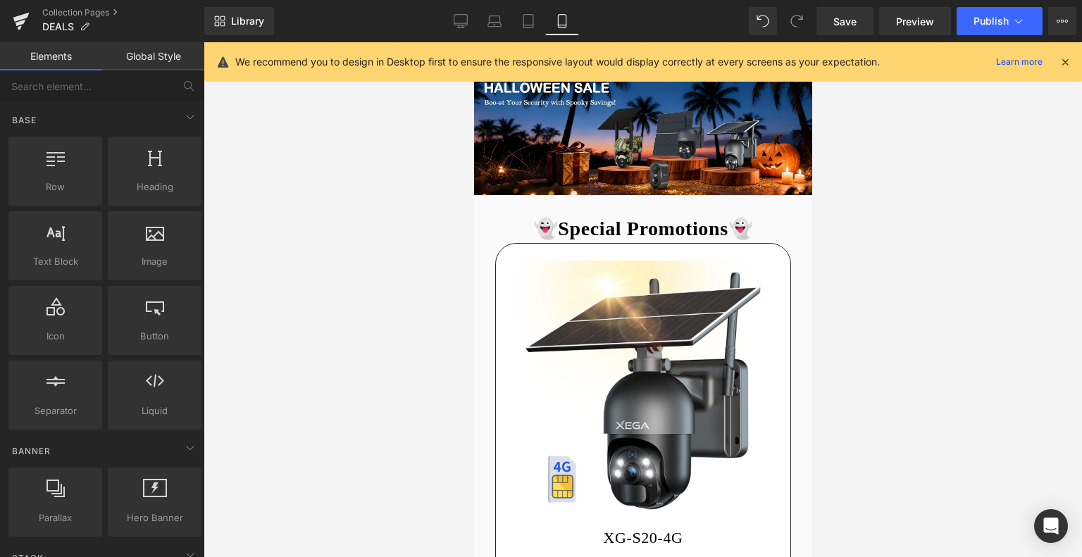
scroll to position [38, 0]
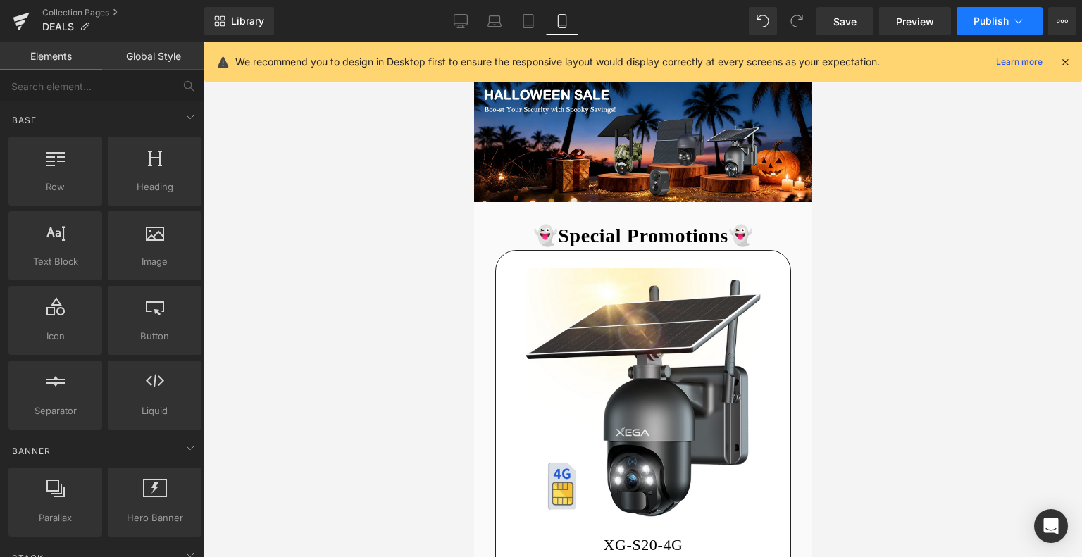
click at [991, 18] on span "Publish" at bounding box center [990, 20] width 35 height 11
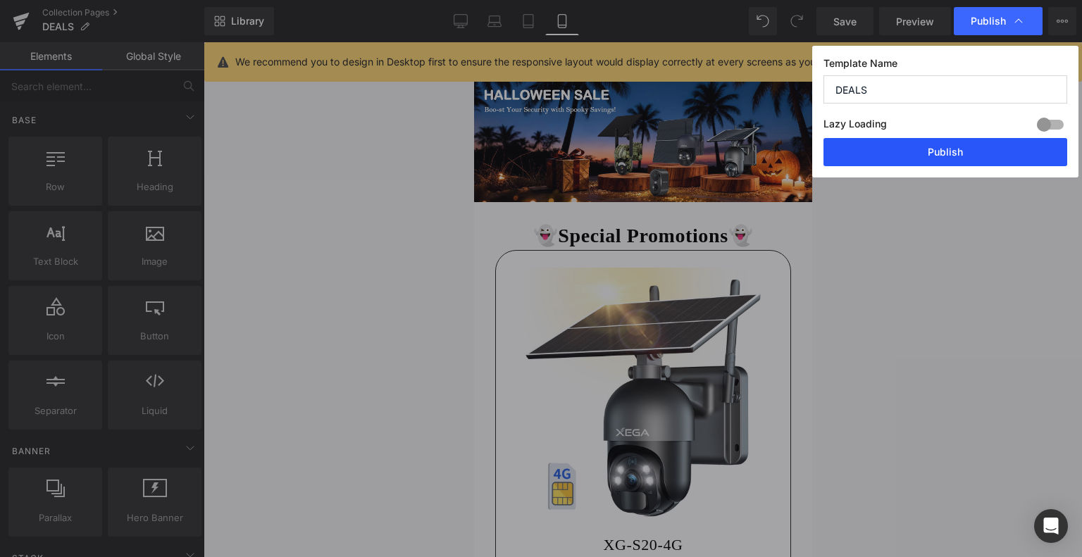
click at [966, 153] on button "Publish" at bounding box center [945, 152] width 244 height 28
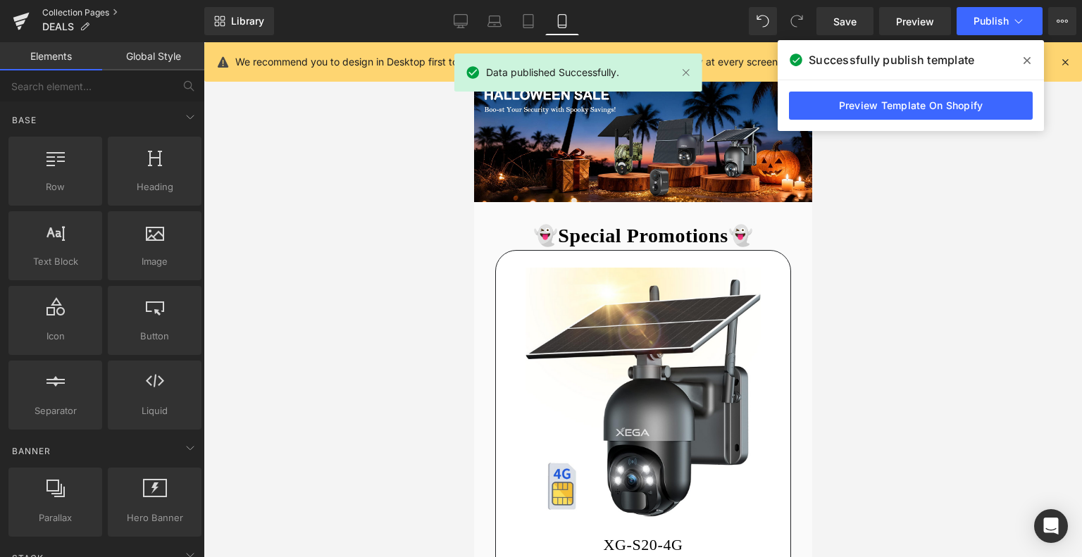
click at [75, 11] on link "Collection Pages" at bounding box center [123, 12] width 162 height 11
